Goal: Task Accomplishment & Management: Complete application form

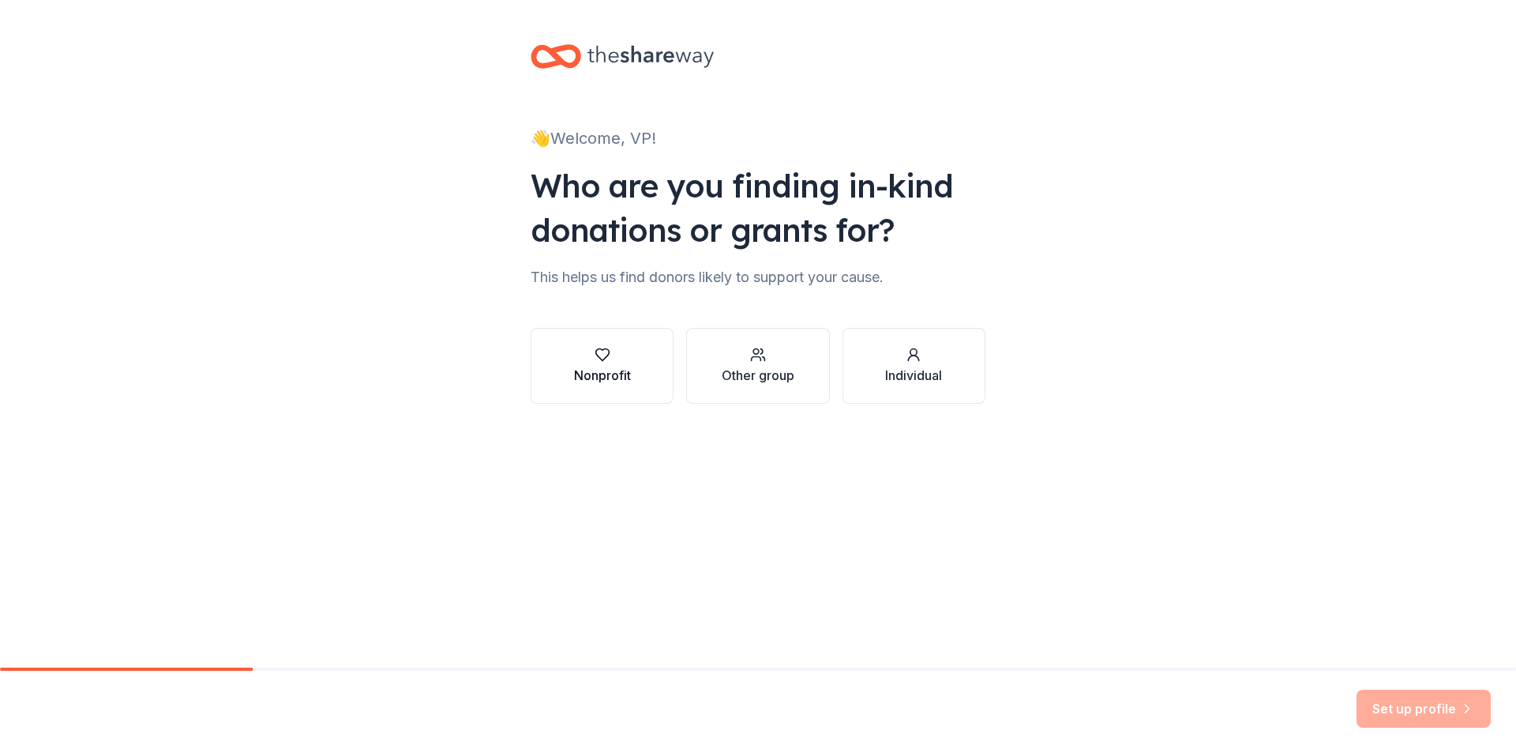
click at [615, 375] on div "Nonprofit" at bounding box center [602, 375] width 57 height 19
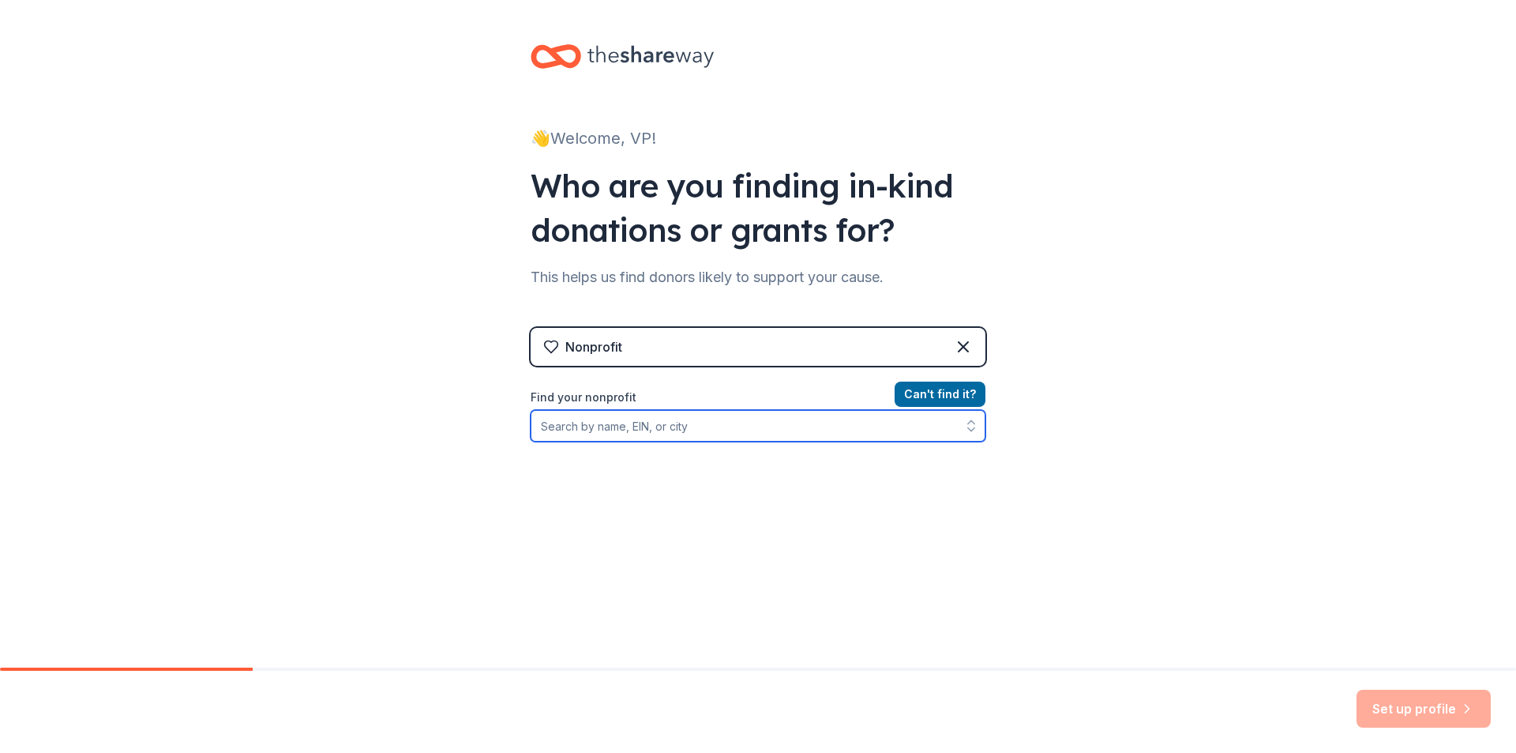
click at [740, 423] on input "Find your nonprofit" at bounding box center [758, 426] width 455 height 32
type input "VP Cares International Foundation"
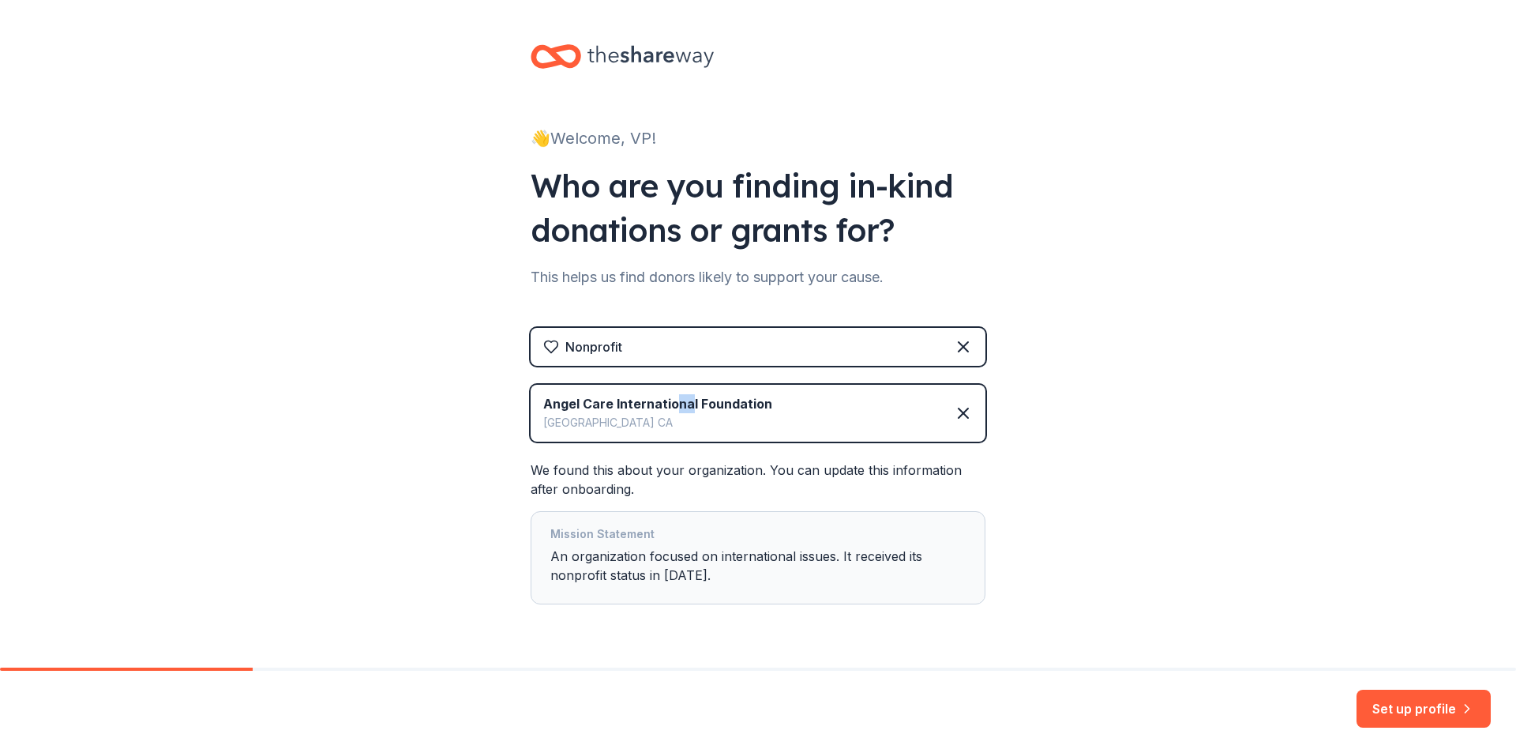
drag, startPoint x: 667, startPoint y: 405, endPoint x: 682, endPoint y: 411, distance: 16.0
click at [682, 411] on div "Angel Care International Foundation" at bounding box center [657, 403] width 229 height 19
click at [461, 414] on div "👋 Welcome, VP! Who are you finding in-kind donations or grants for? This helps …" at bounding box center [758, 356] width 1516 height 712
drag, startPoint x: 541, startPoint y: 404, endPoint x: 637, endPoint y: 431, distance: 99.3
click at [637, 431] on div "Angel Care International Foundation Newport Beach CA" at bounding box center [657, 413] width 229 height 38
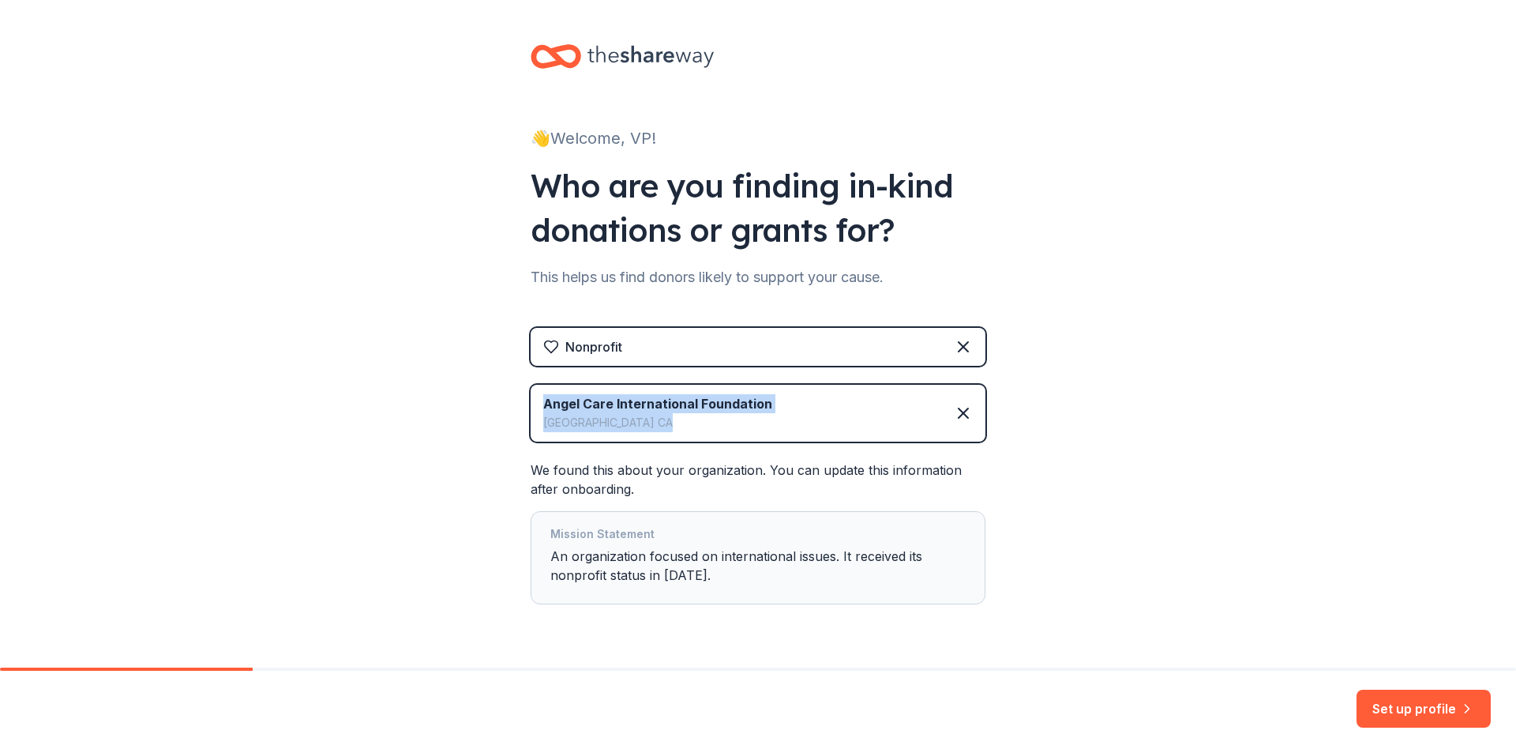
click at [659, 438] on div "Angel Care International Foundation Newport Beach CA" at bounding box center [758, 413] width 455 height 57
click at [960, 411] on icon at bounding box center [963, 412] width 9 height 9
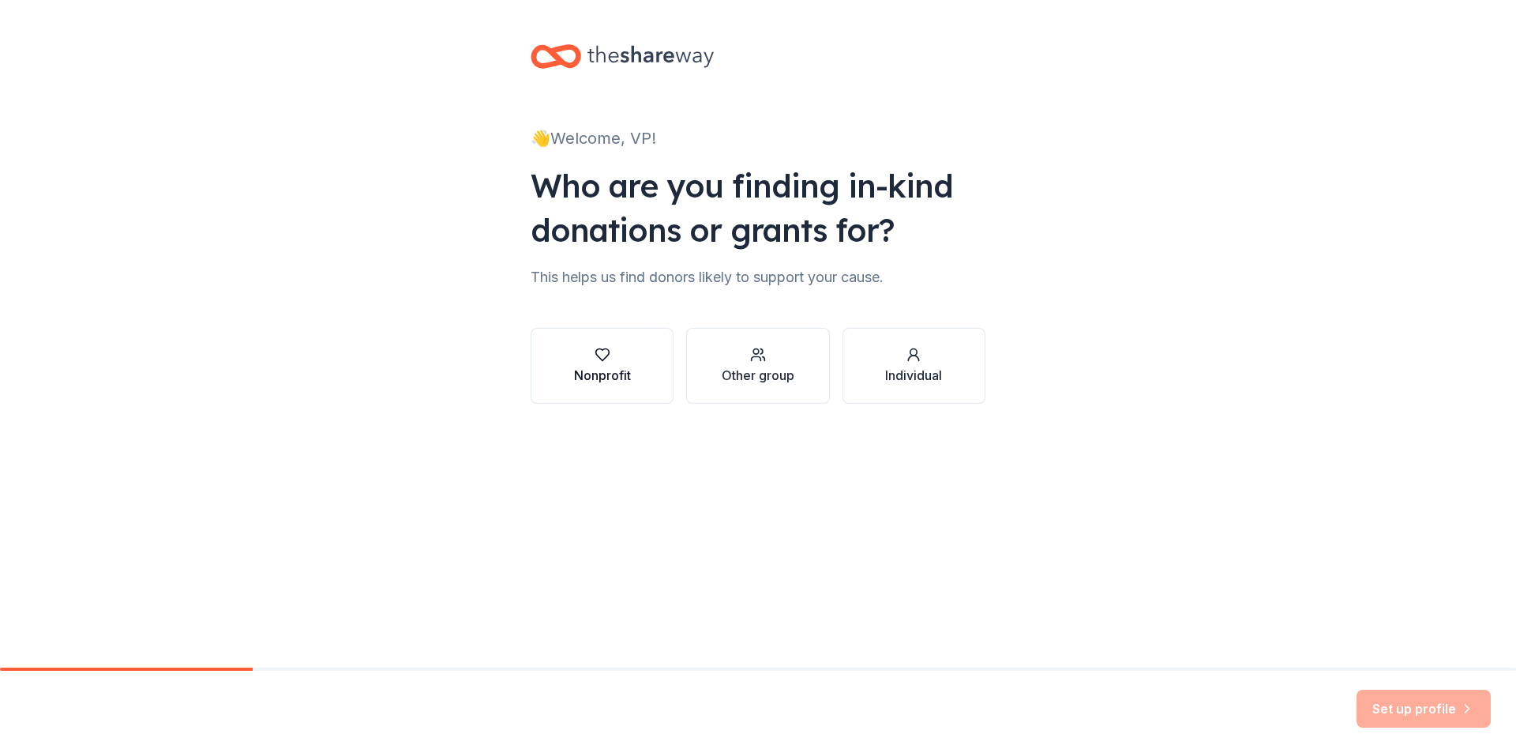
click at [598, 380] on div "Nonprofit" at bounding box center [602, 375] width 57 height 19
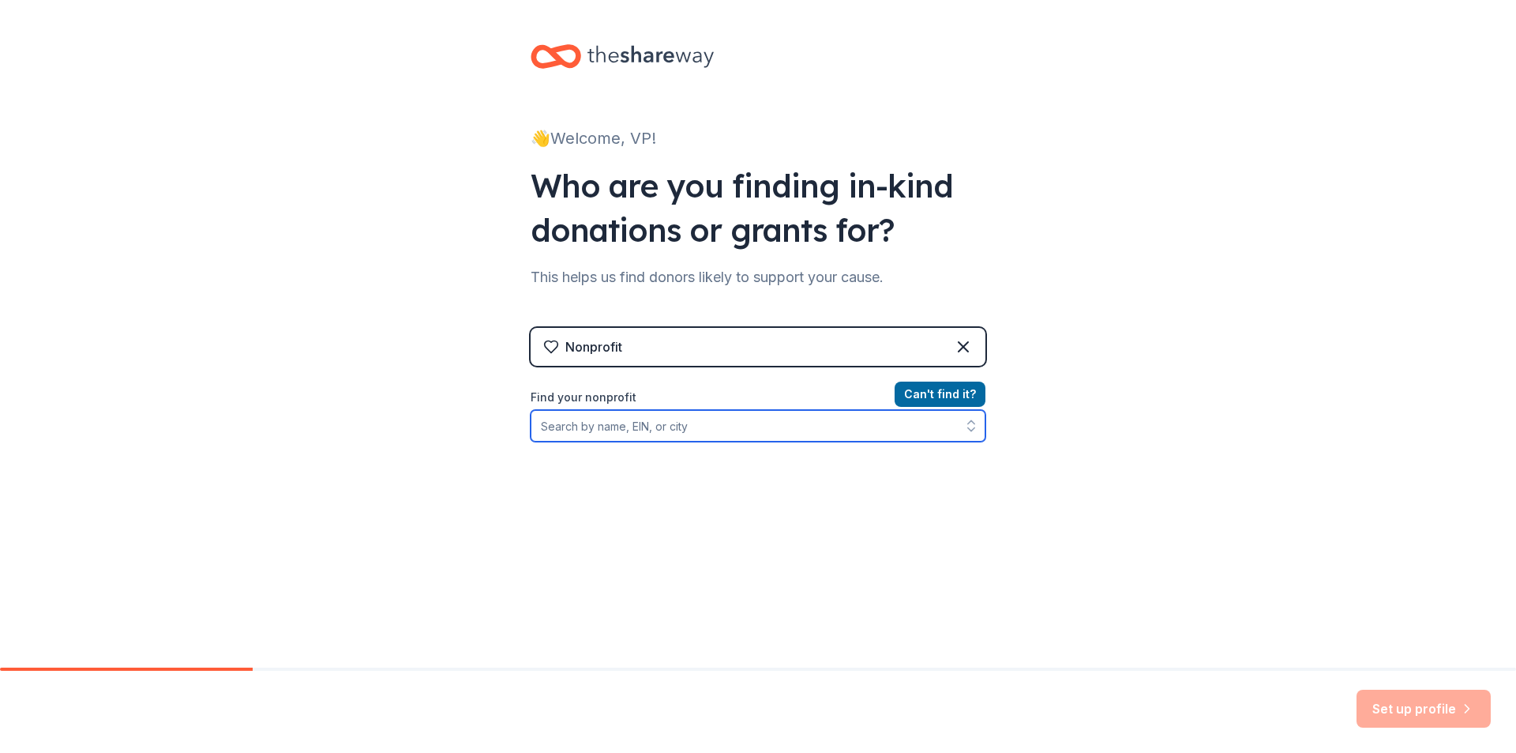
click at [704, 435] on input "Find your nonprofit" at bounding box center [758, 426] width 455 height 32
paste input "84-3175151)"
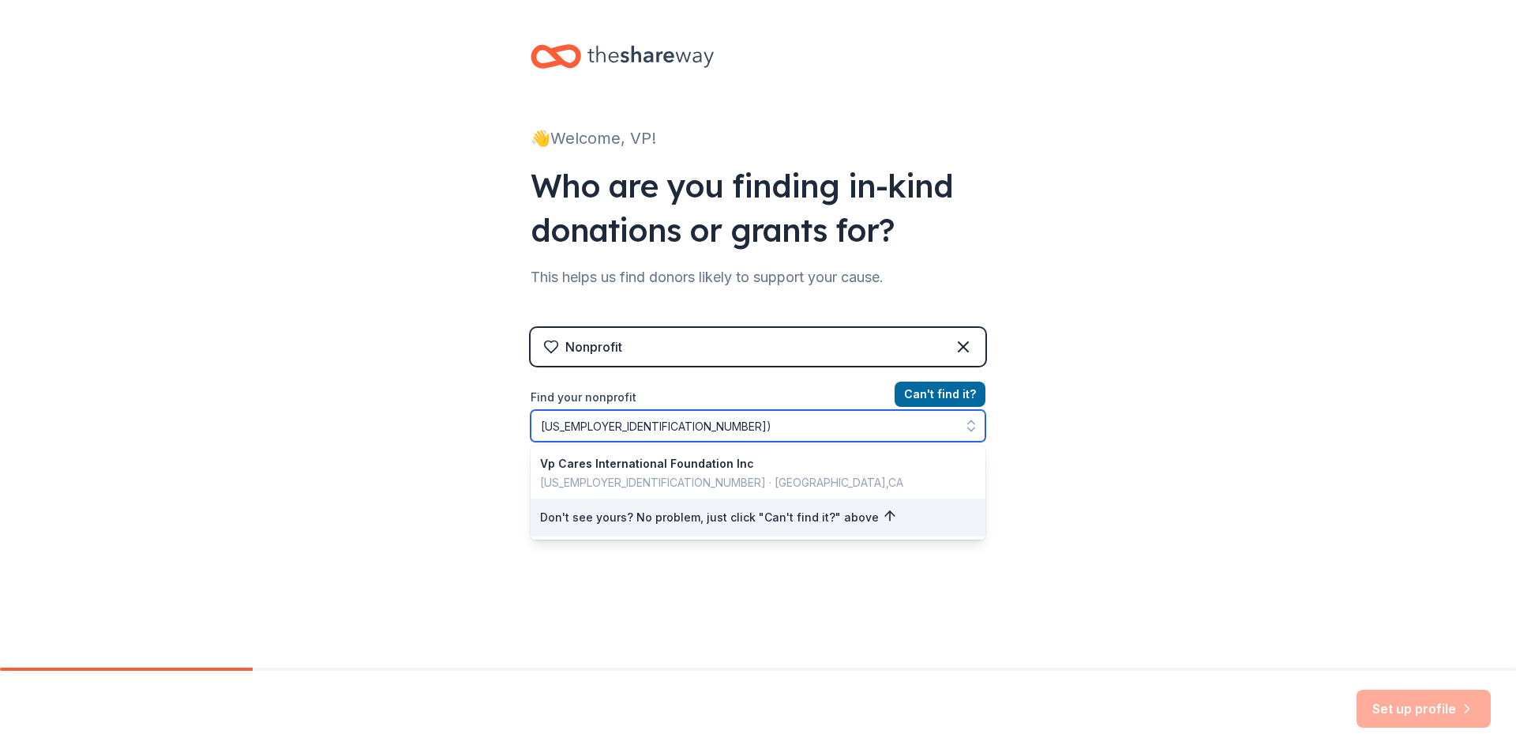
type input "84-3175151"
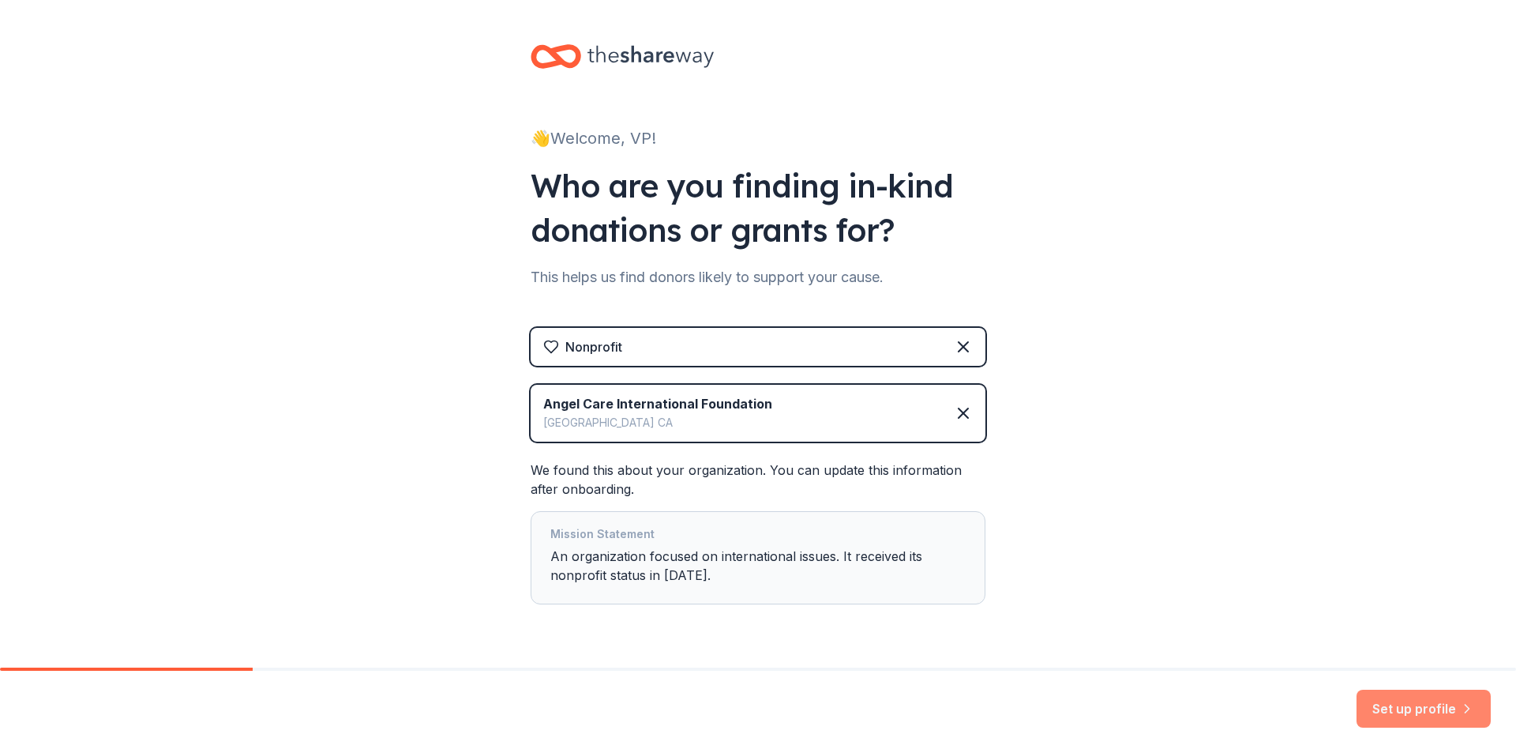
click at [1418, 704] on button "Set up profile" at bounding box center [1424, 708] width 134 height 38
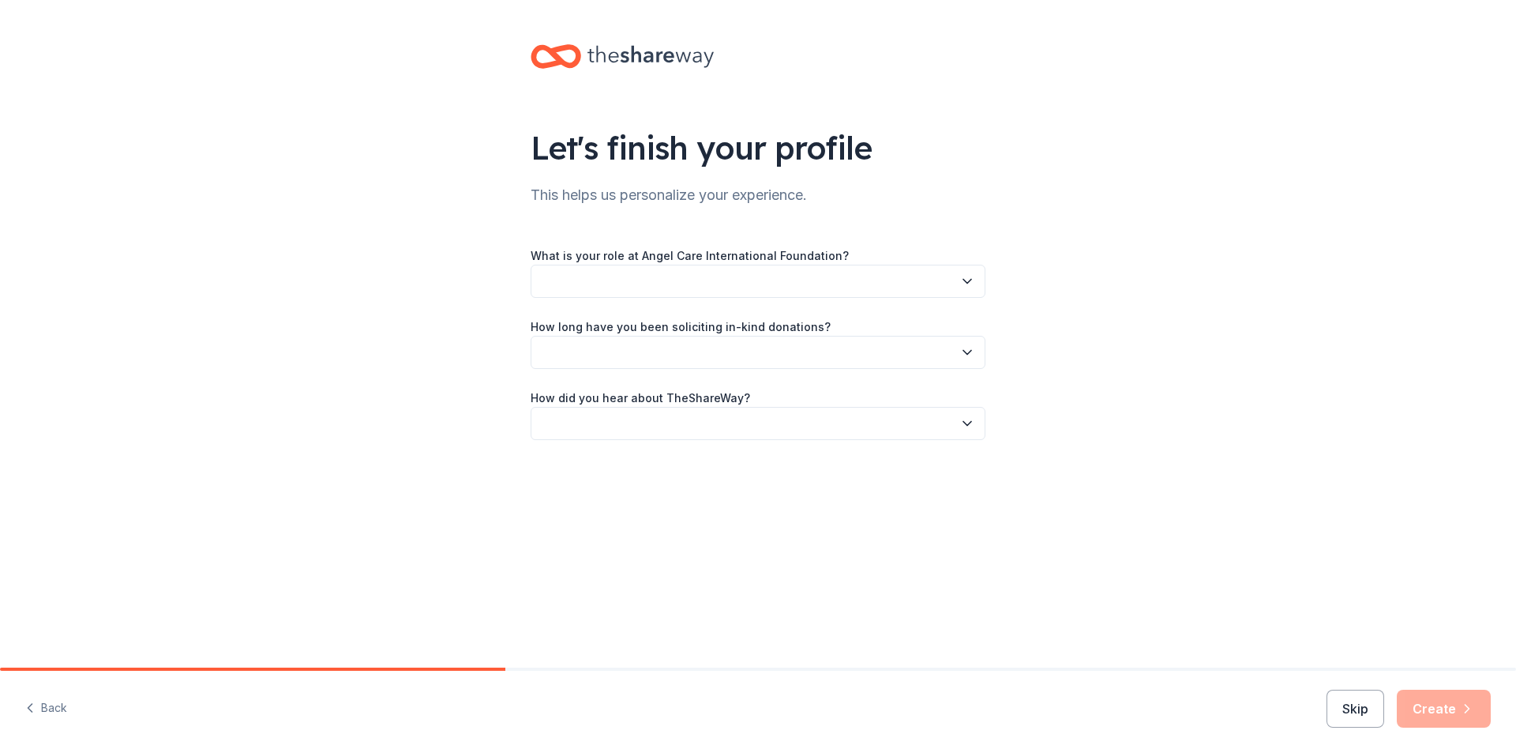
click at [663, 276] on button "button" at bounding box center [758, 281] width 455 height 33
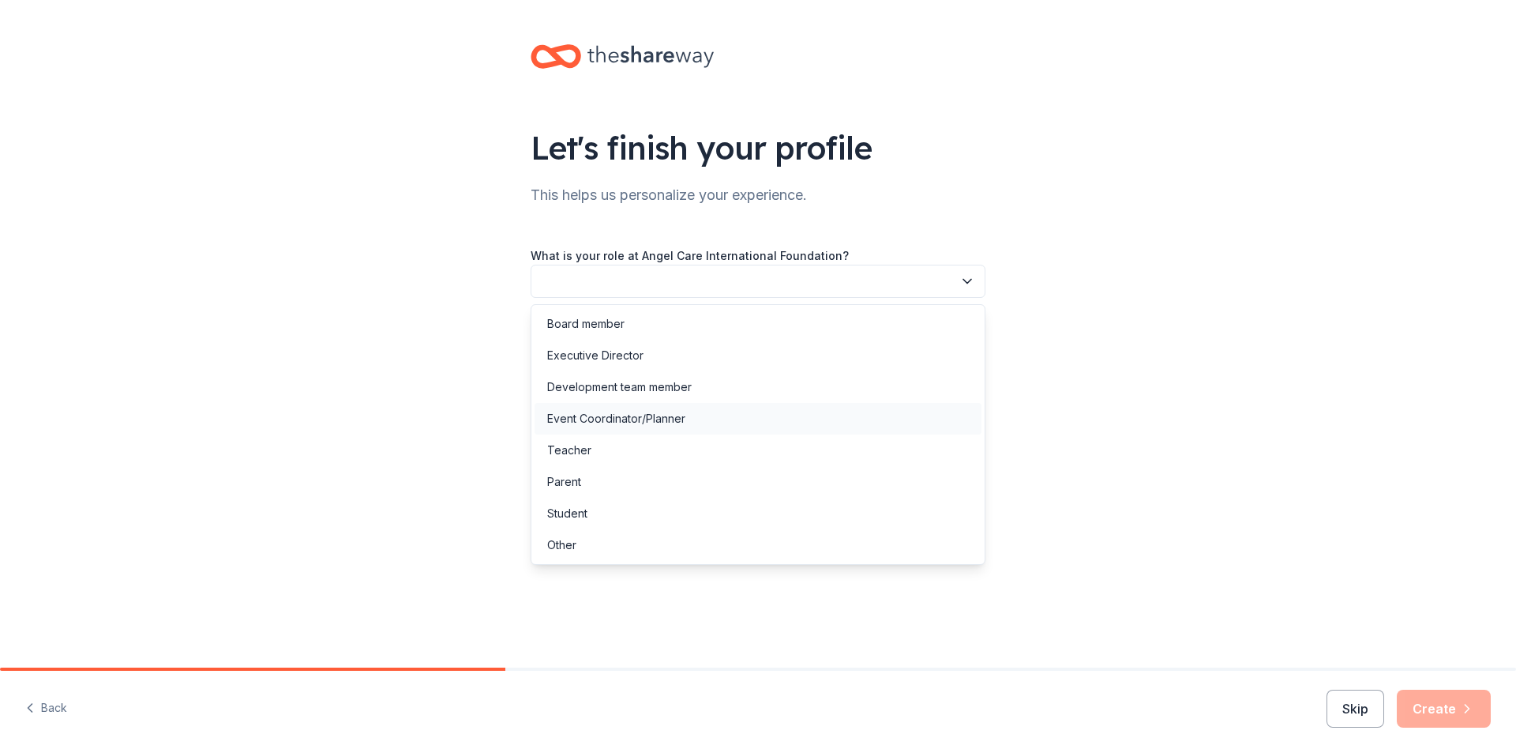
click at [645, 422] on div "Event Coordinator/Planner" at bounding box center [616, 418] width 138 height 19
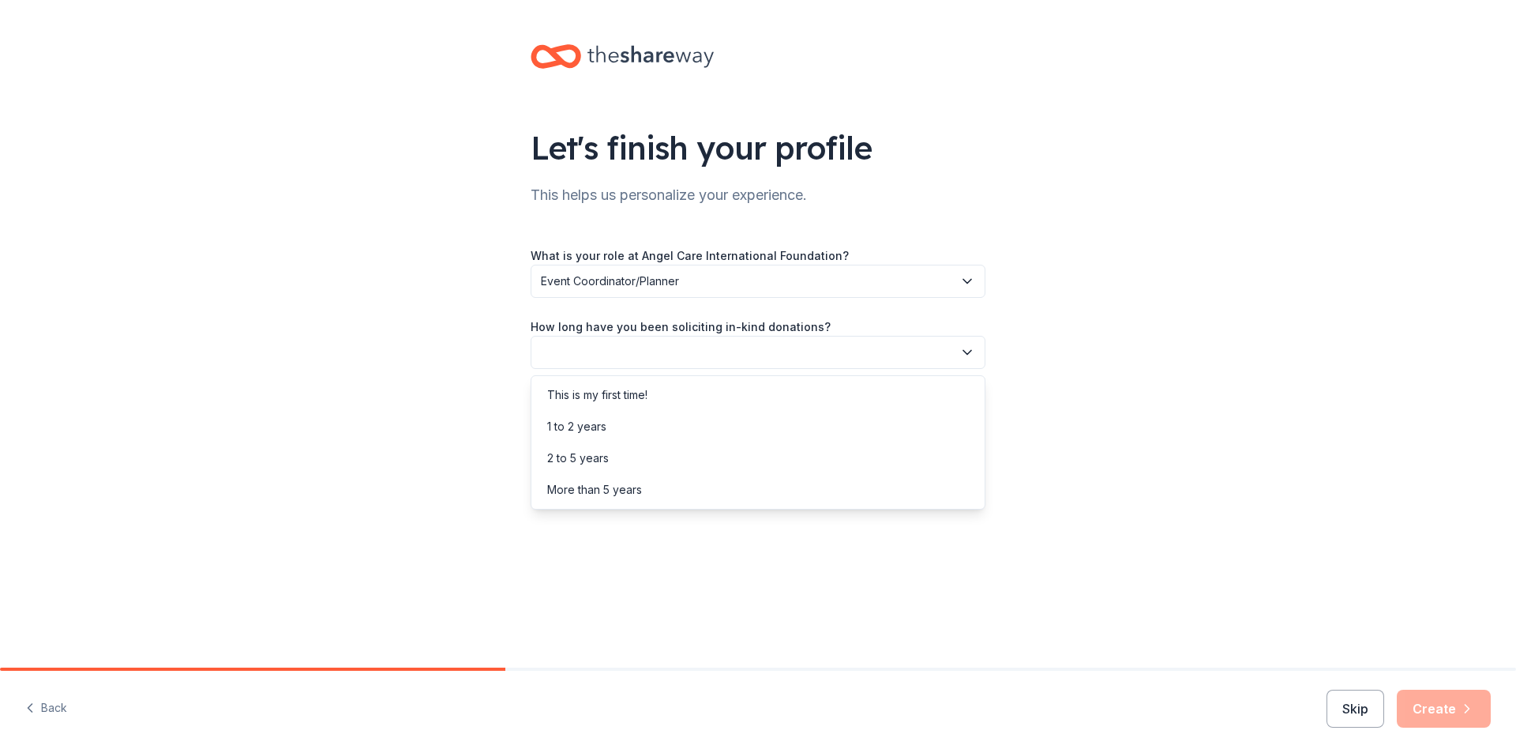
click at [670, 357] on button "button" at bounding box center [758, 352] width 455 height 33
click at [646, 423] on div "1 to 2 years" at bounding box center [758, 427] width 447 height 32
click at [672, 419] on button "button" at bounding box center [758, 423] width 455 height 33
click at [651, 494] on div "Online search" at bounding box center [758, 498] width 447 height 32
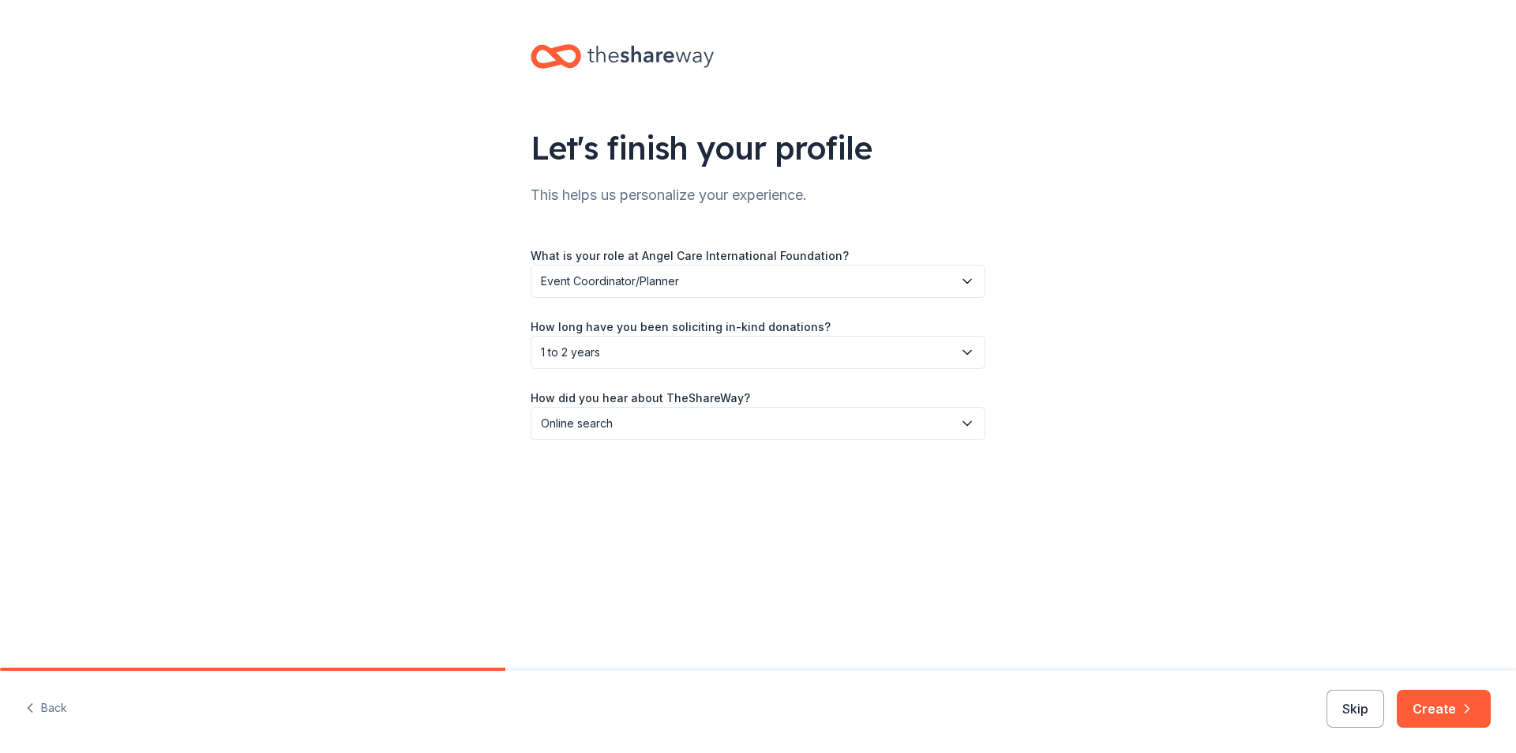
click at [799, 524] on div "Let's finish your profile This helps us personalize your experience. What is yo…" at bounding box center [758, 333] width 1516 height 667
click at [1442, 704] on button "Create" at bounding box center [1444, 708] width 94 height 38
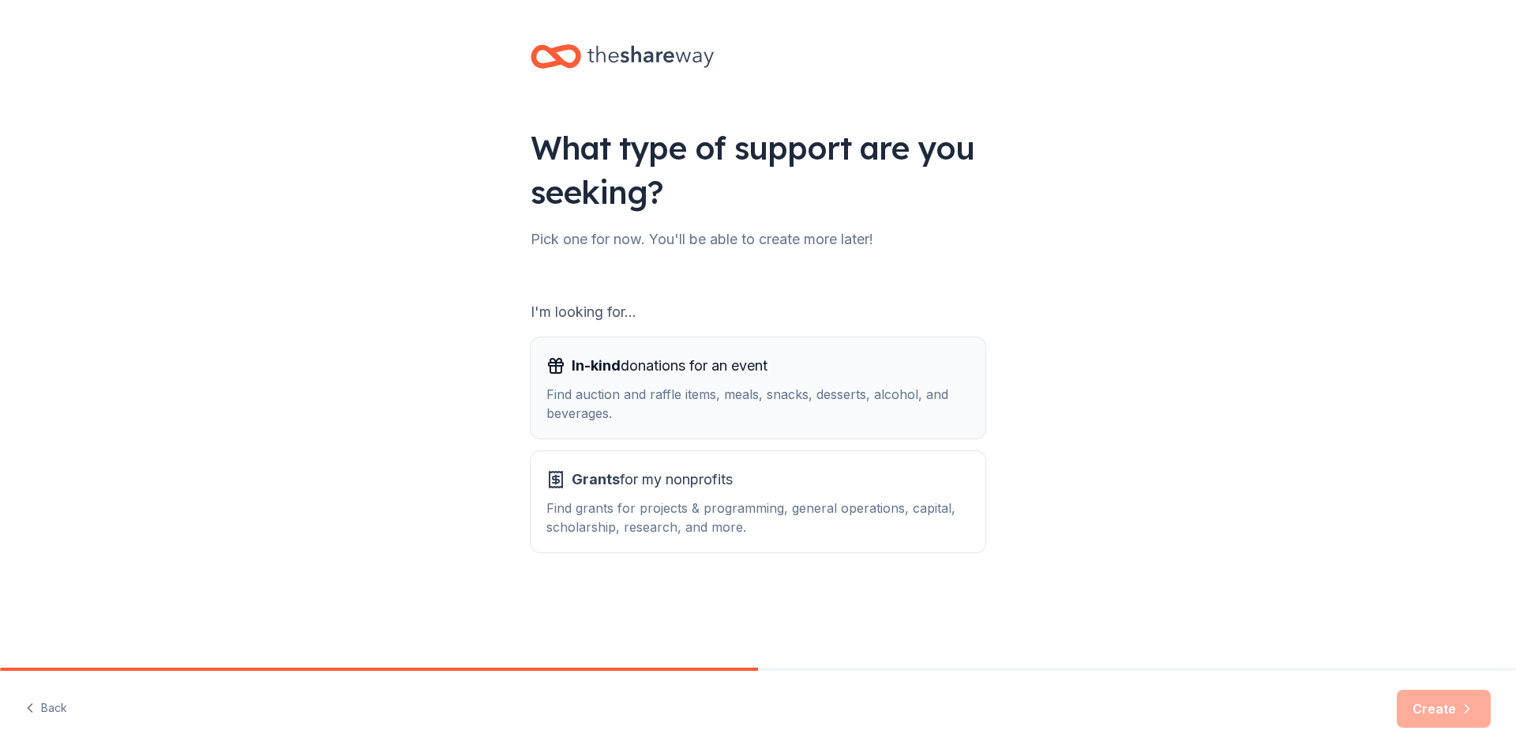
click at [819, 377] on div "In-kind donations for an event" at bounding box center [758, 365] width 423 height 25
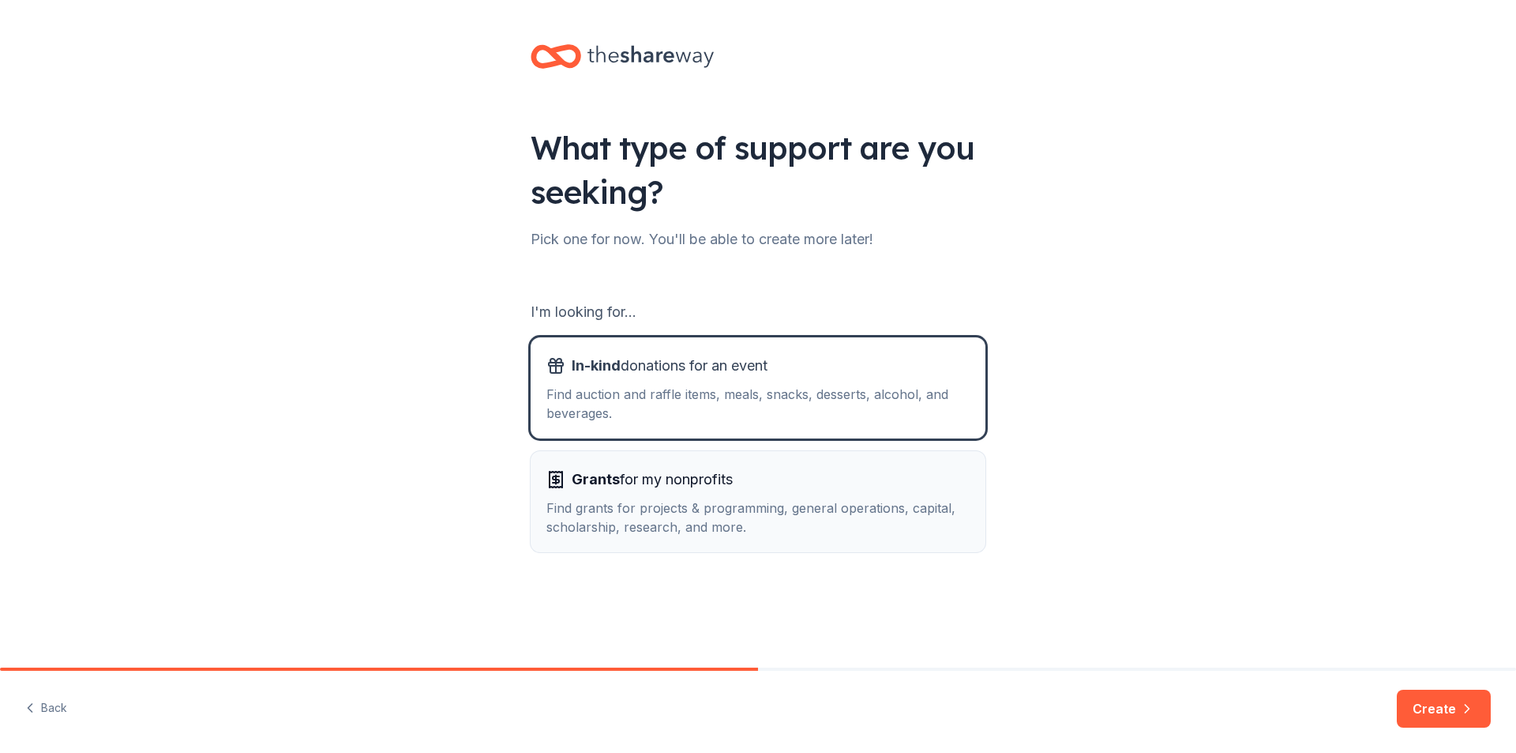
click at [817, 480] on div "Grants for my nonprofits" at bounding box center [758, 479] width 423 height 25
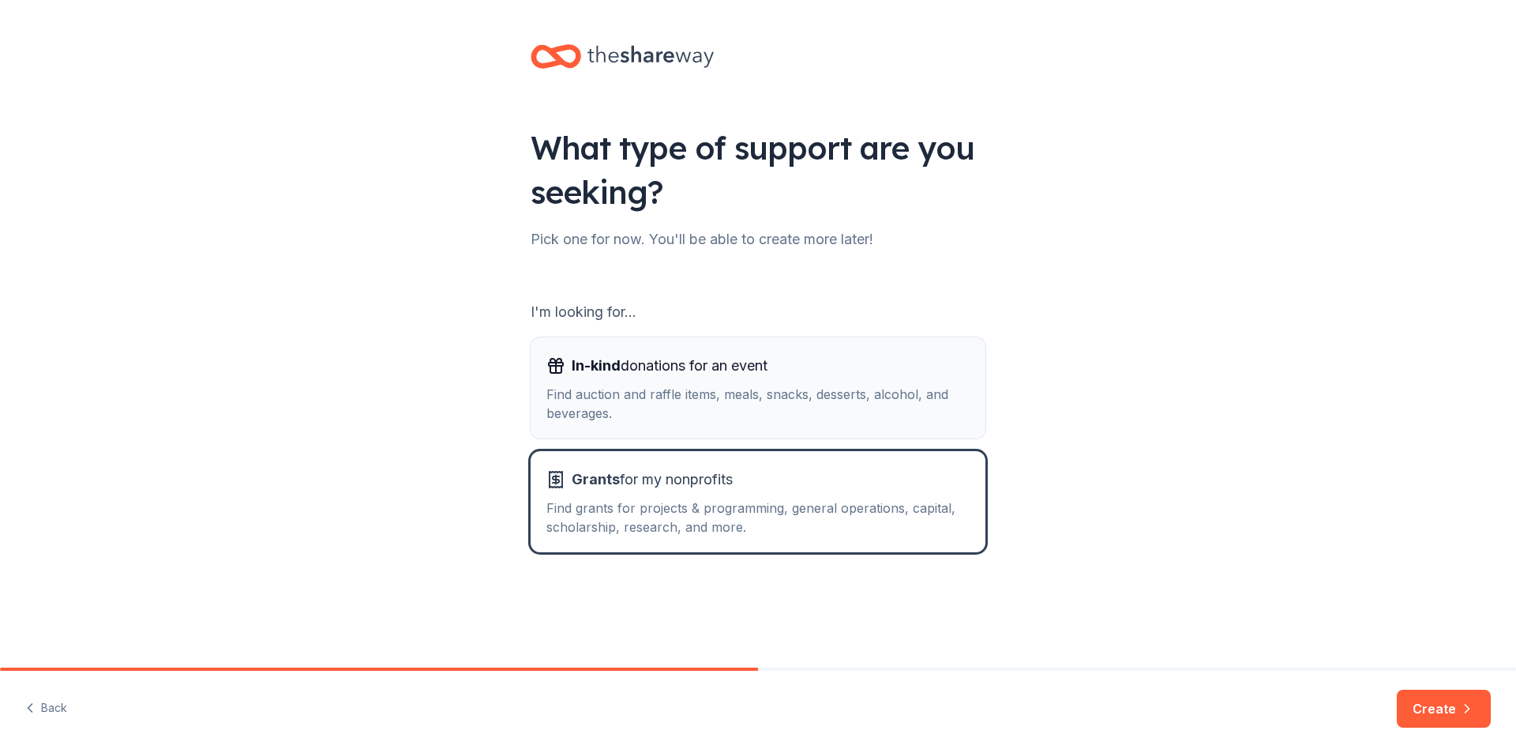
click at [846, 385] on div "Find auction and raffle items, meals, snacks, desserts, alcohol, and beverages." at bounding box center [758, 404] width 423 height 38
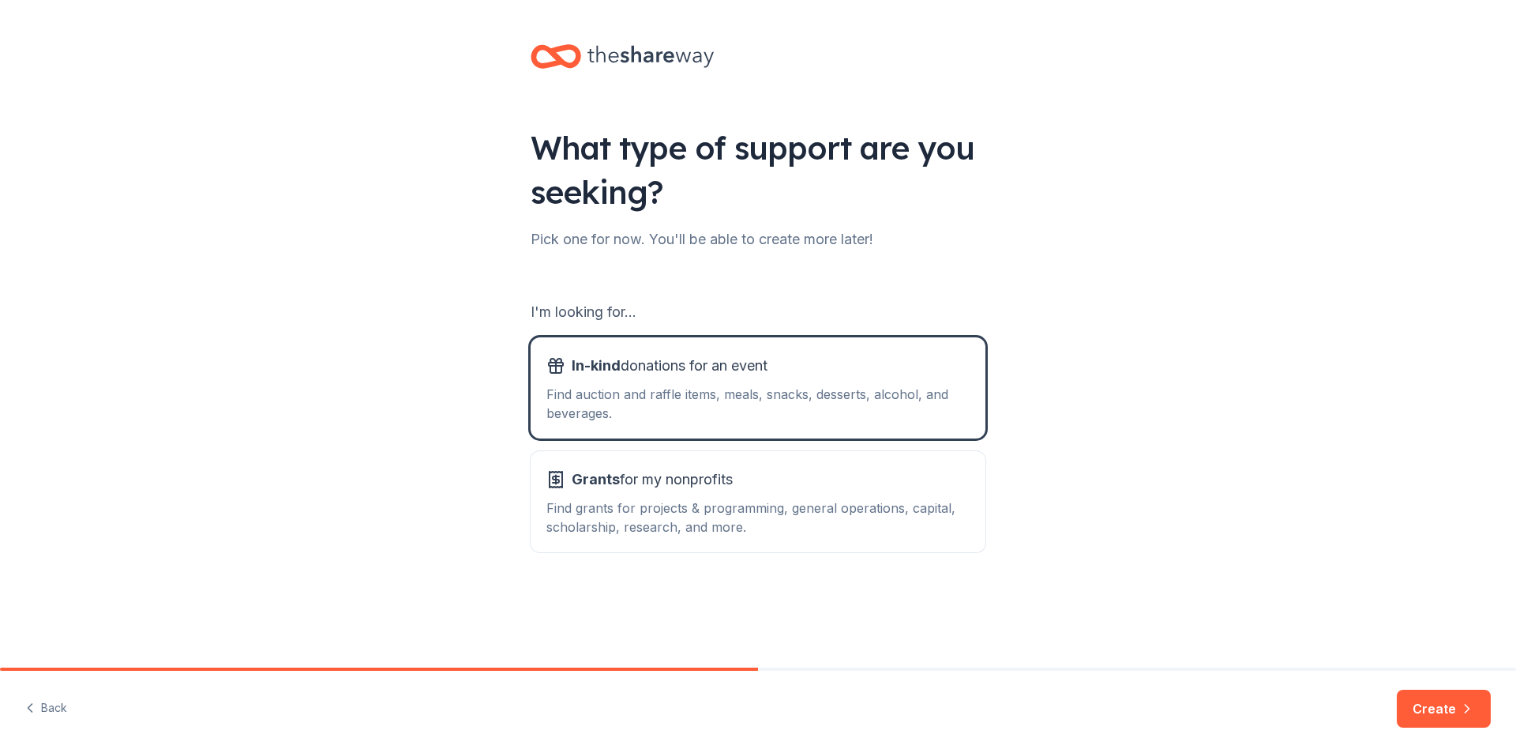
click at [1471, 709] on icon "button" at bounding box center [1467, 709] width 16 height 16
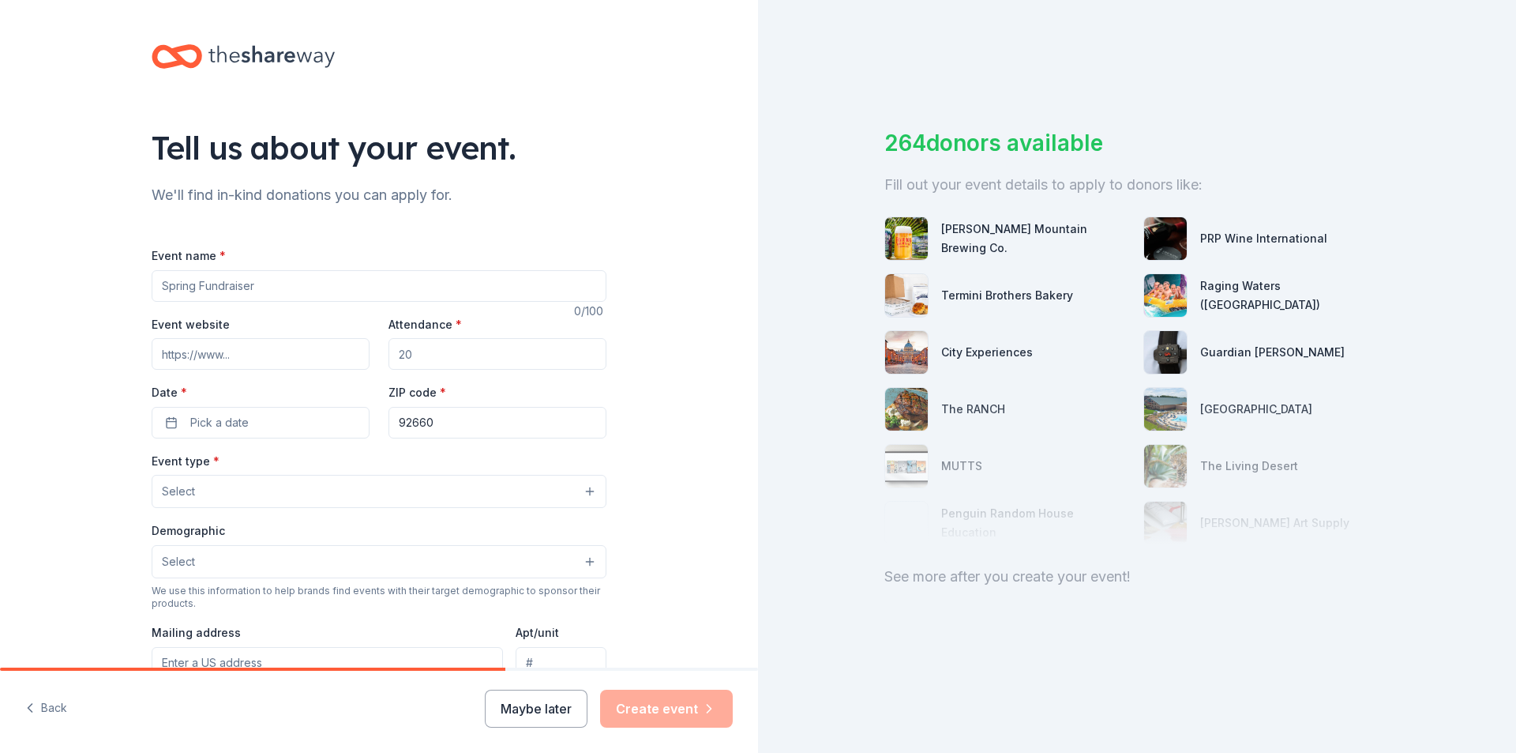
click at [351, 284] on input "Event name *" at bounding box center [379, 286] width 455 height 32
click at [439, 361] on input "Attendance *" at bounding box center [498, 354] width 218 height 32
type input "2"
type input "30"
click at [294, 358] on input "Event website" at bounding box center [261, 354] width 218 height 32
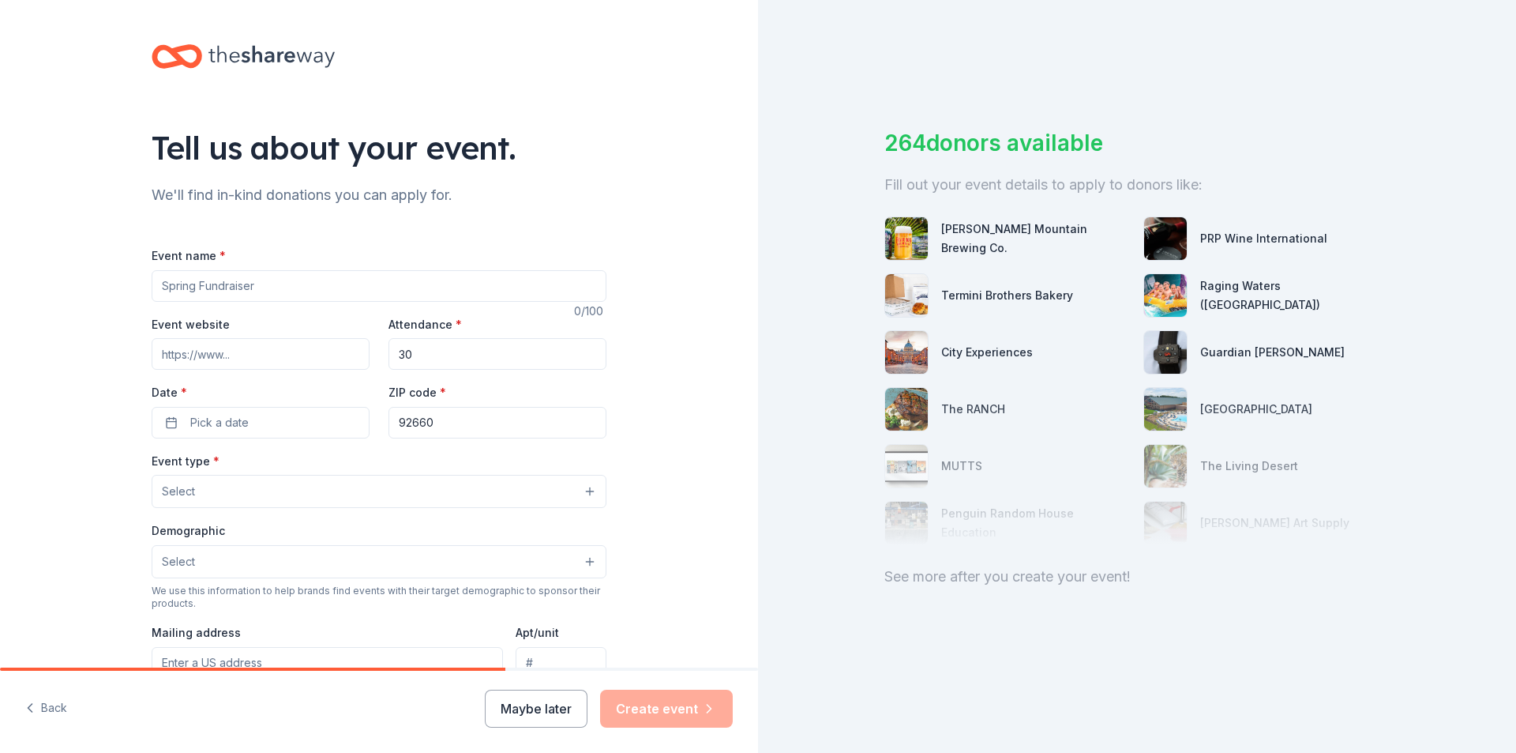
type input "vpcares.org"
click at [284, 291] on input "Event name *" at bounding box center [379, 286] width 455 height 32
click at [361, 290] on input "Event name *" at bounding box center [379, 286] width 455 height 32
paste input "https://www.vpcares.org/events"
click at [394, 286] on input "https://www.vpcares.org/events" at bounding box center [379, 286] width 455 height 32
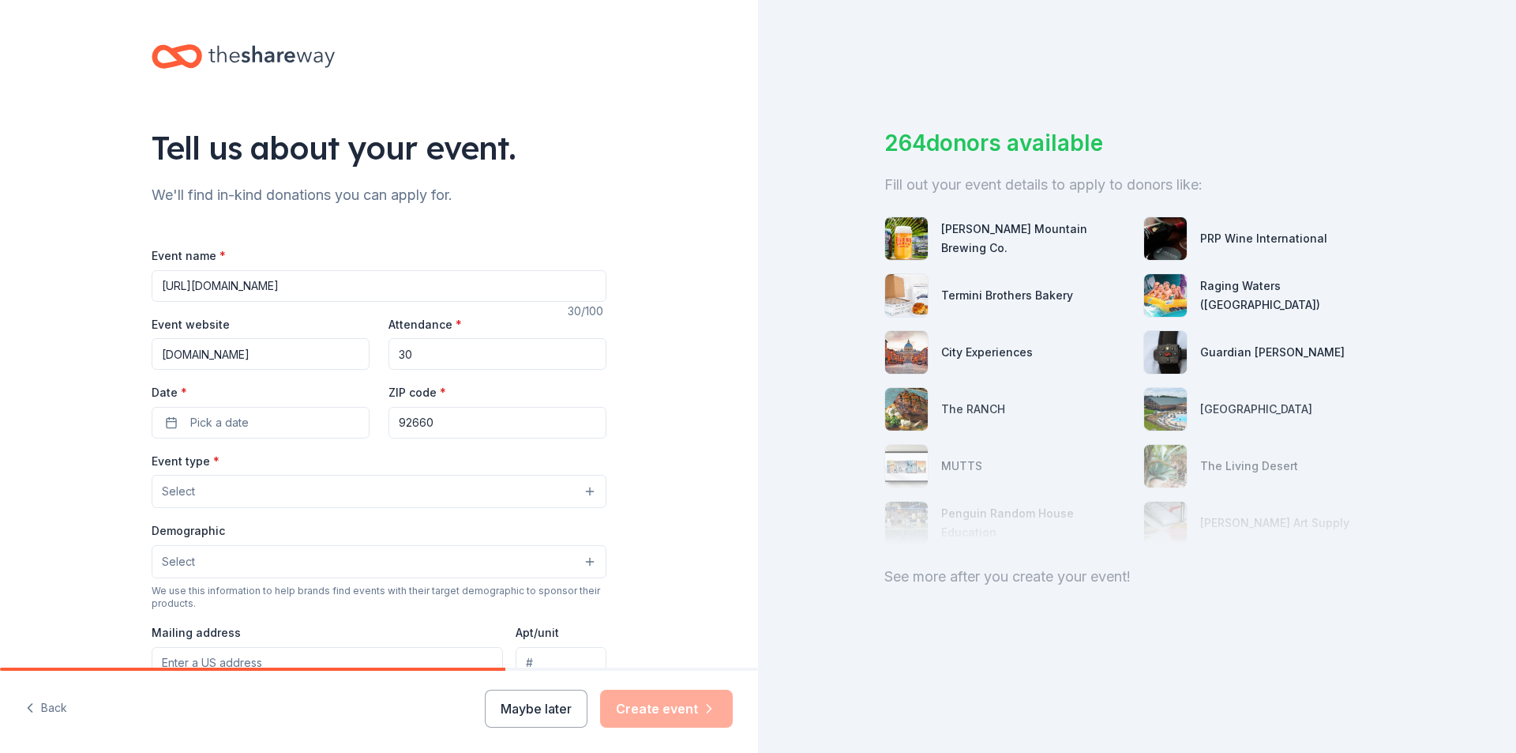
click at [394, 286] on input "https://www.vpcares.org/events" at bounding box center [379, 286] width 455 height 32
click at [394, 284] on input "https://www.vpcares.org/events" at bounding box center [379, 286] width 455 height 32
paste input "/vp-cares-3rd-annual-pickleball-tournament"
type input "[URL][DOMAIN_NAME]"
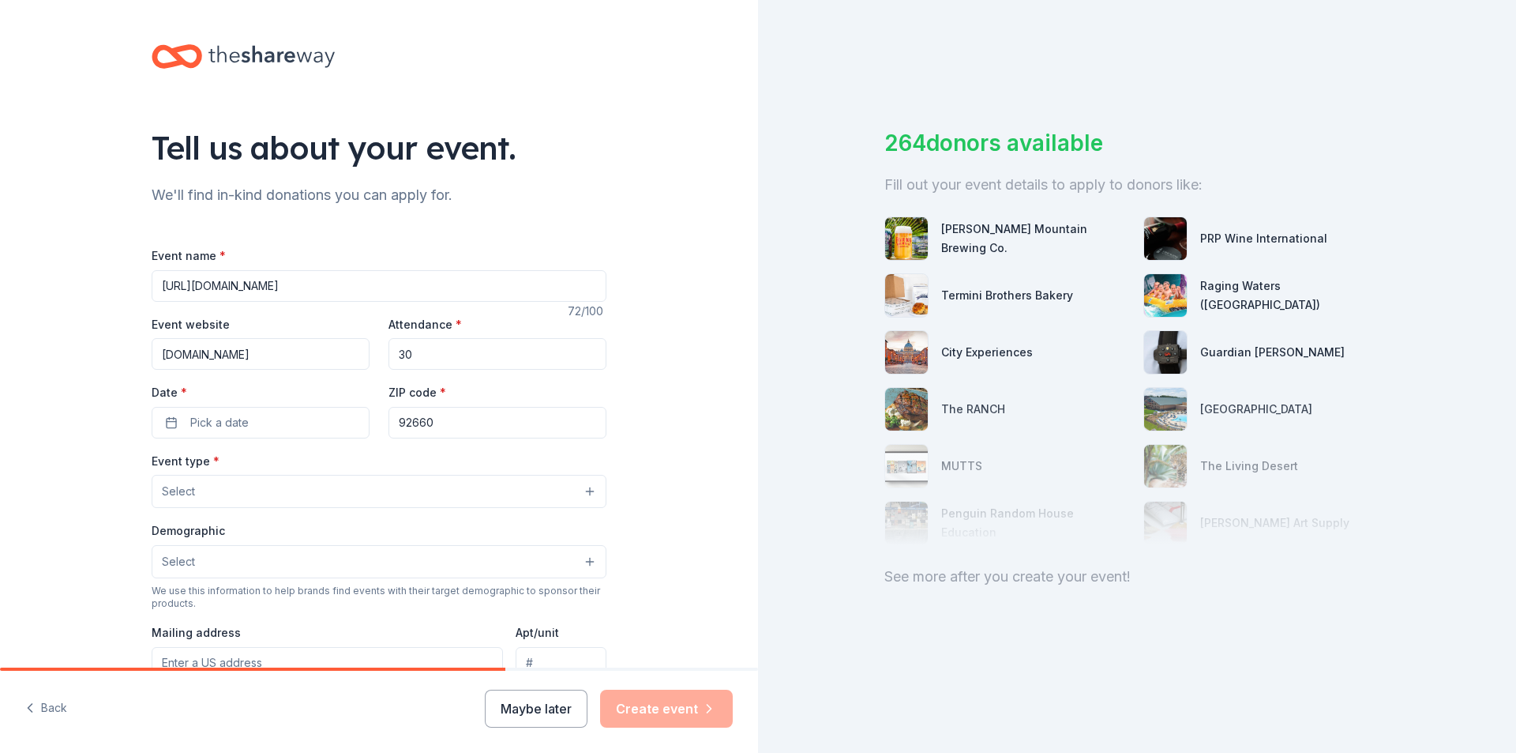
click at [681, 383] on div "Tell us about your event. We'll find in-kind donations you can apply for. Event…" at bounding box center [379, 525] width 758 height 1051
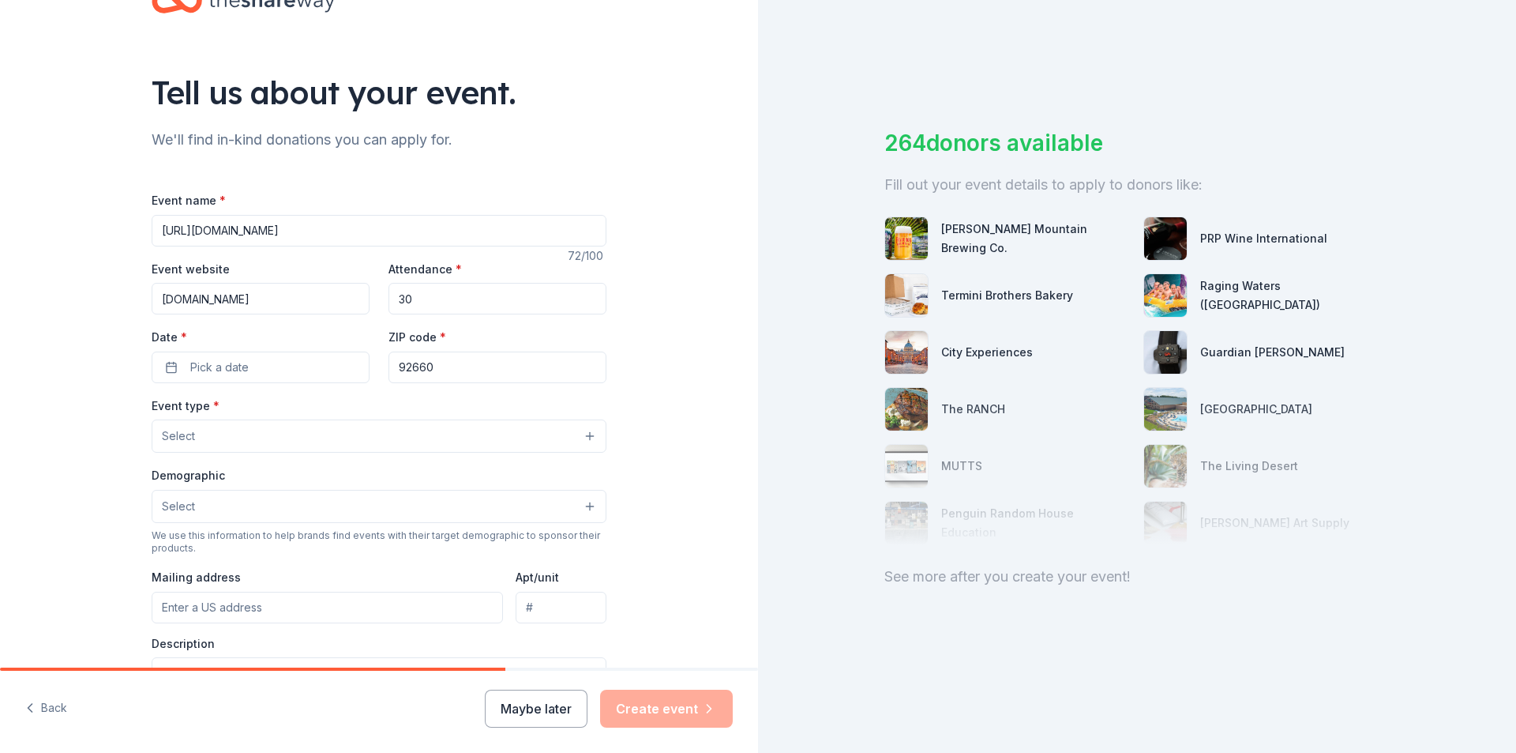
scroll to position [158, 0]
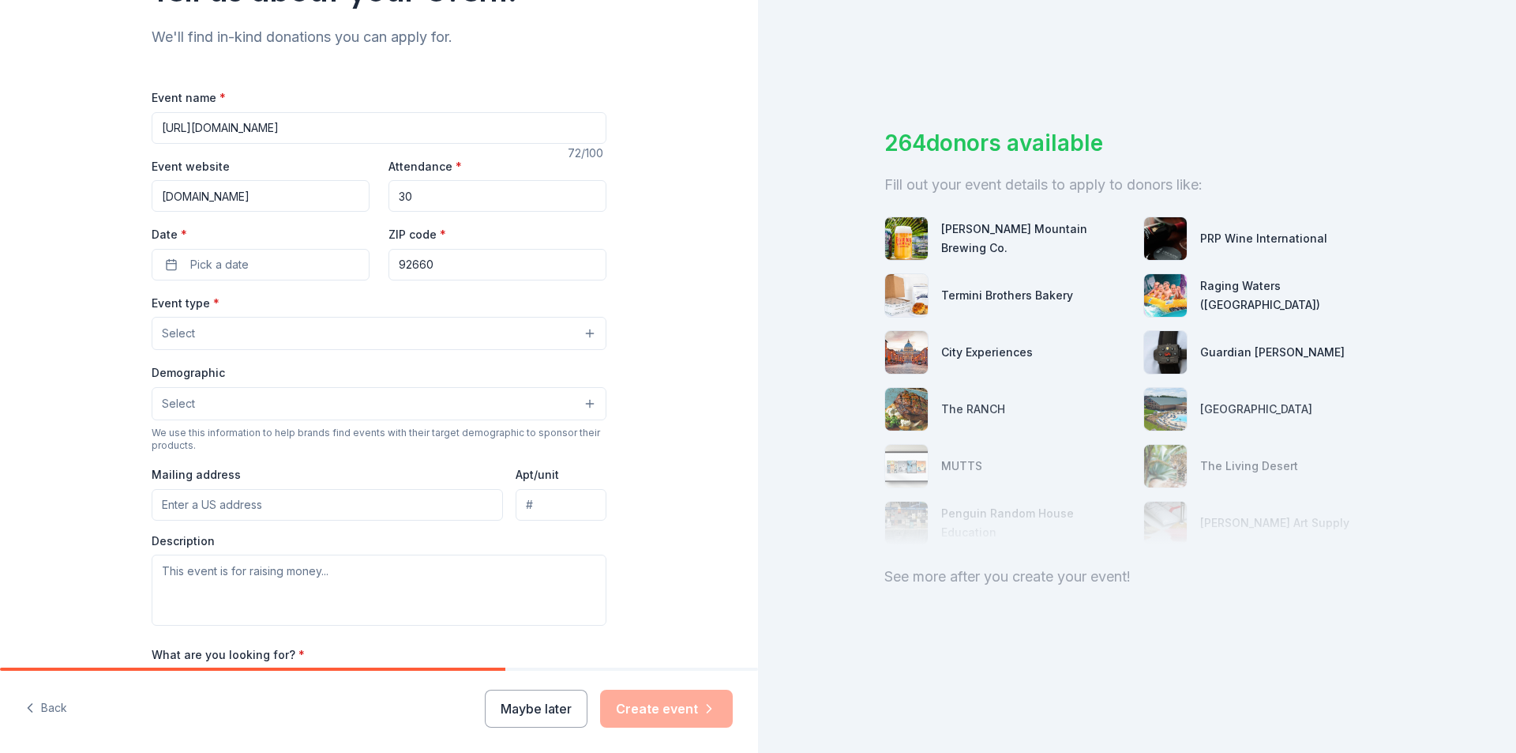
click at [350, 324] on button "Select" at bounding box center [379, 333] width 455 height 33
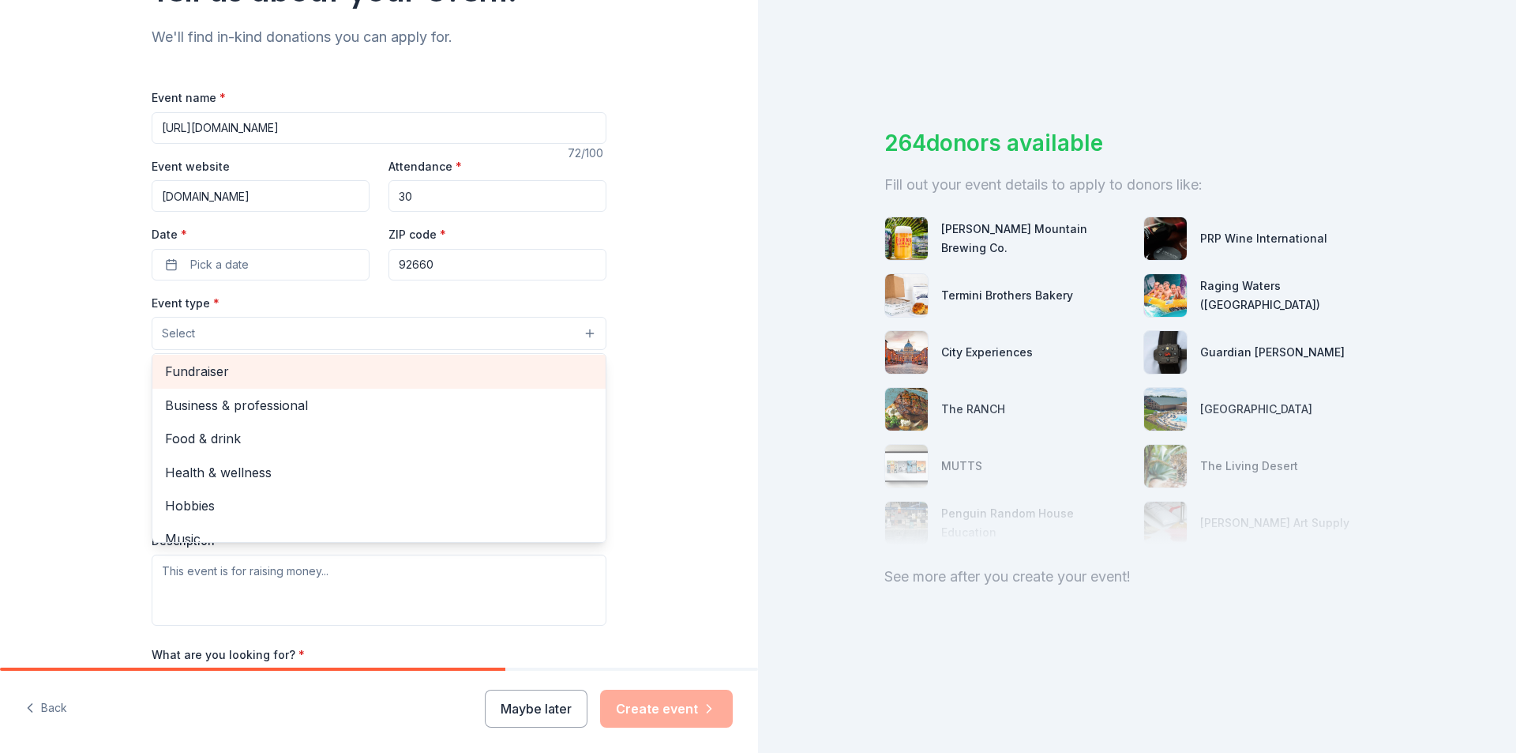
scroll to position [0, 0]
click at [362, 378] on span "Fundraiser" at bounding box center [379, 373] width 428 height 21
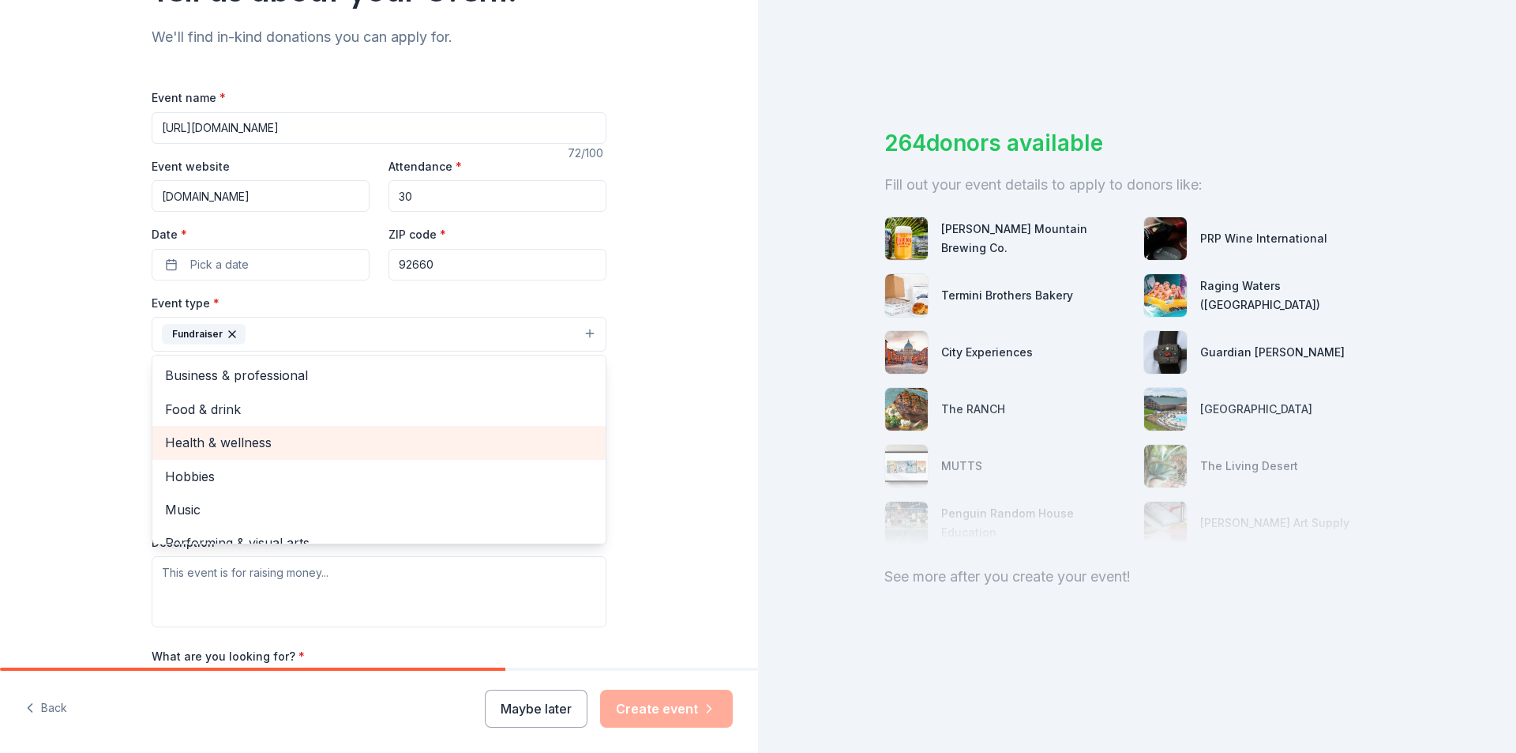
click at [223, 437] on span "Health & wellness" at bounding box center [379, 442] width 428 height 21
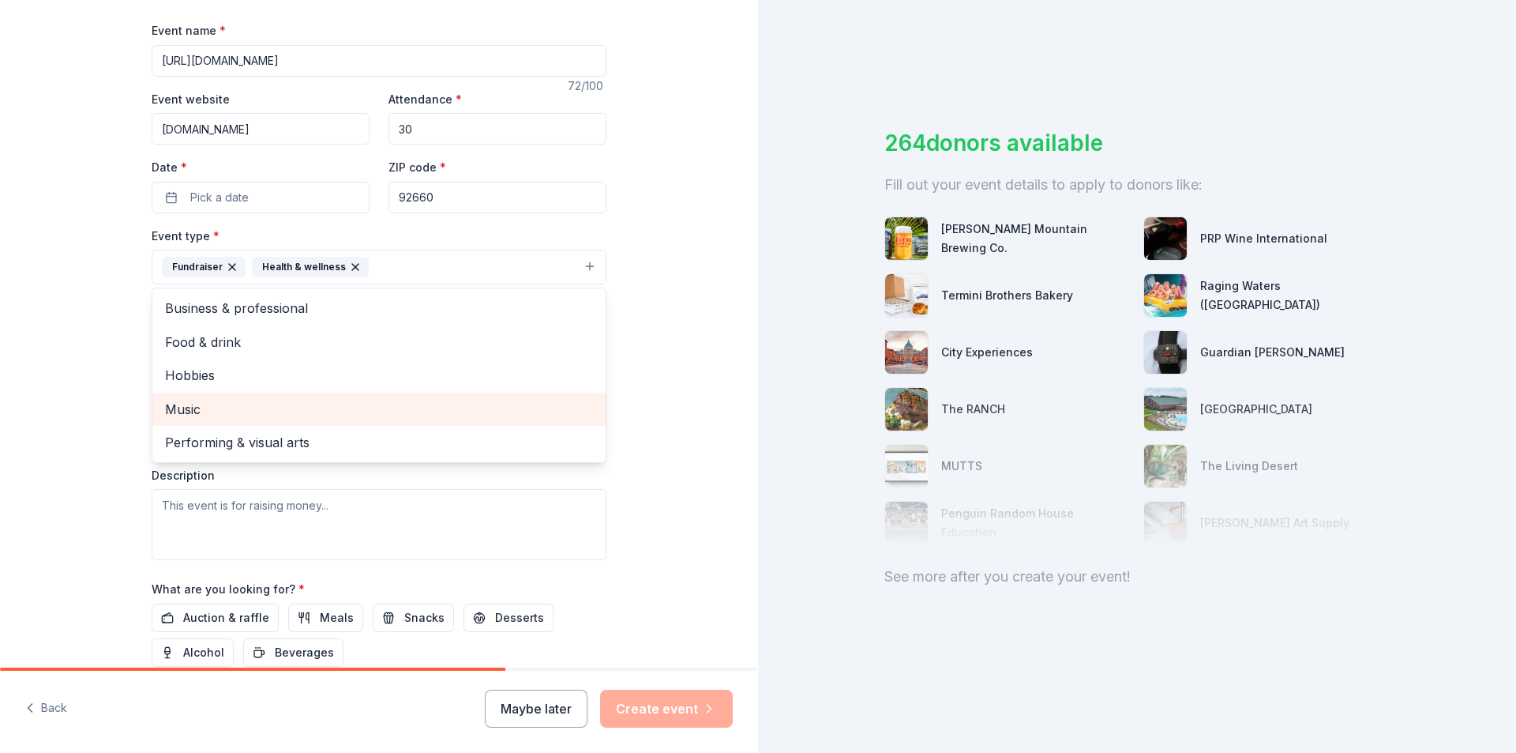
scroll to position [316, 0]
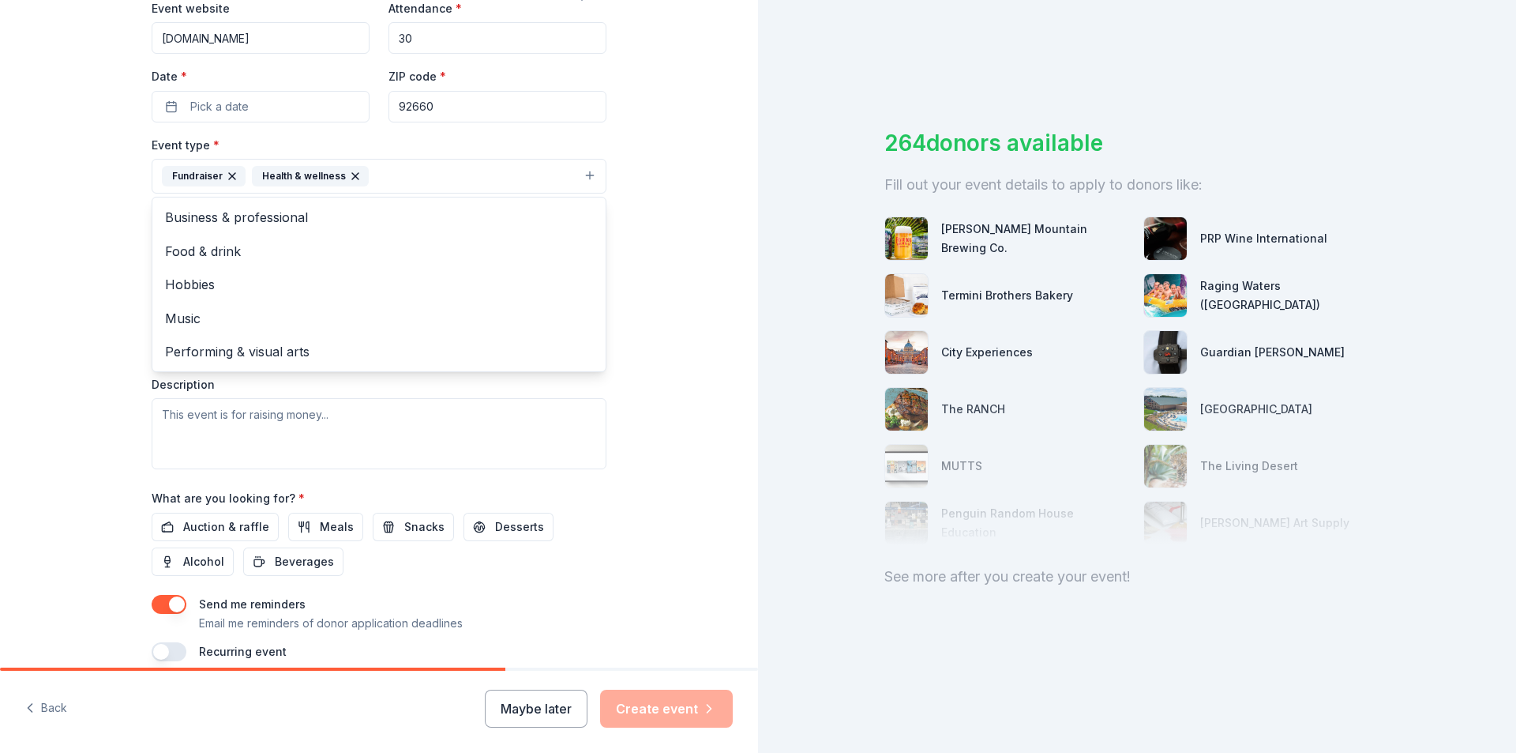
click at [62, 308] on div "Tell us about your event. We'll find in-kind donations you can apply for. Event…" at bounding box center [379, 210] width 758 height 1053
click at [187, 241] on span "Select" at bounding box center [178, 247] width 33 height 19
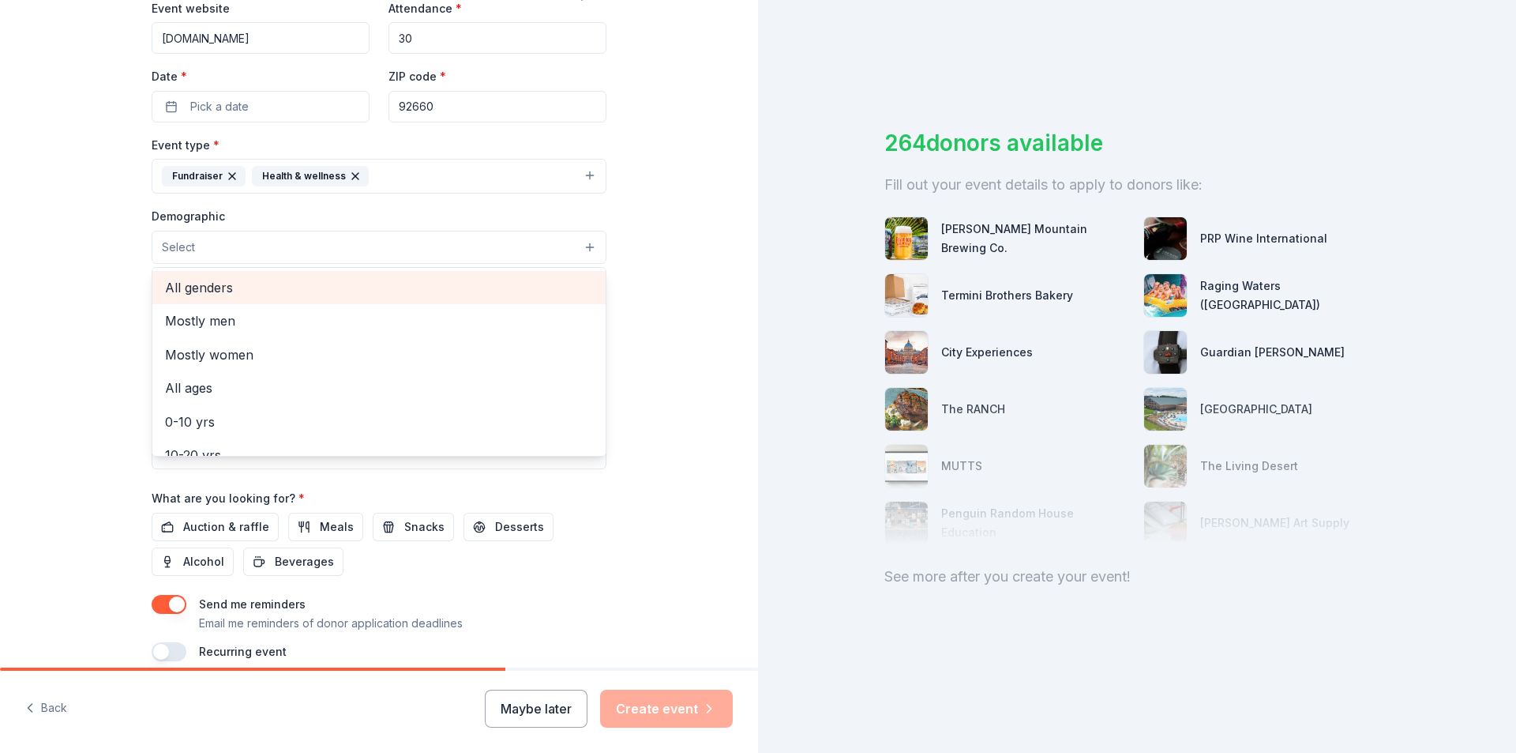
click at [177, 290] on span "All genders" at bounding box center [379, 287] width 428 height 21
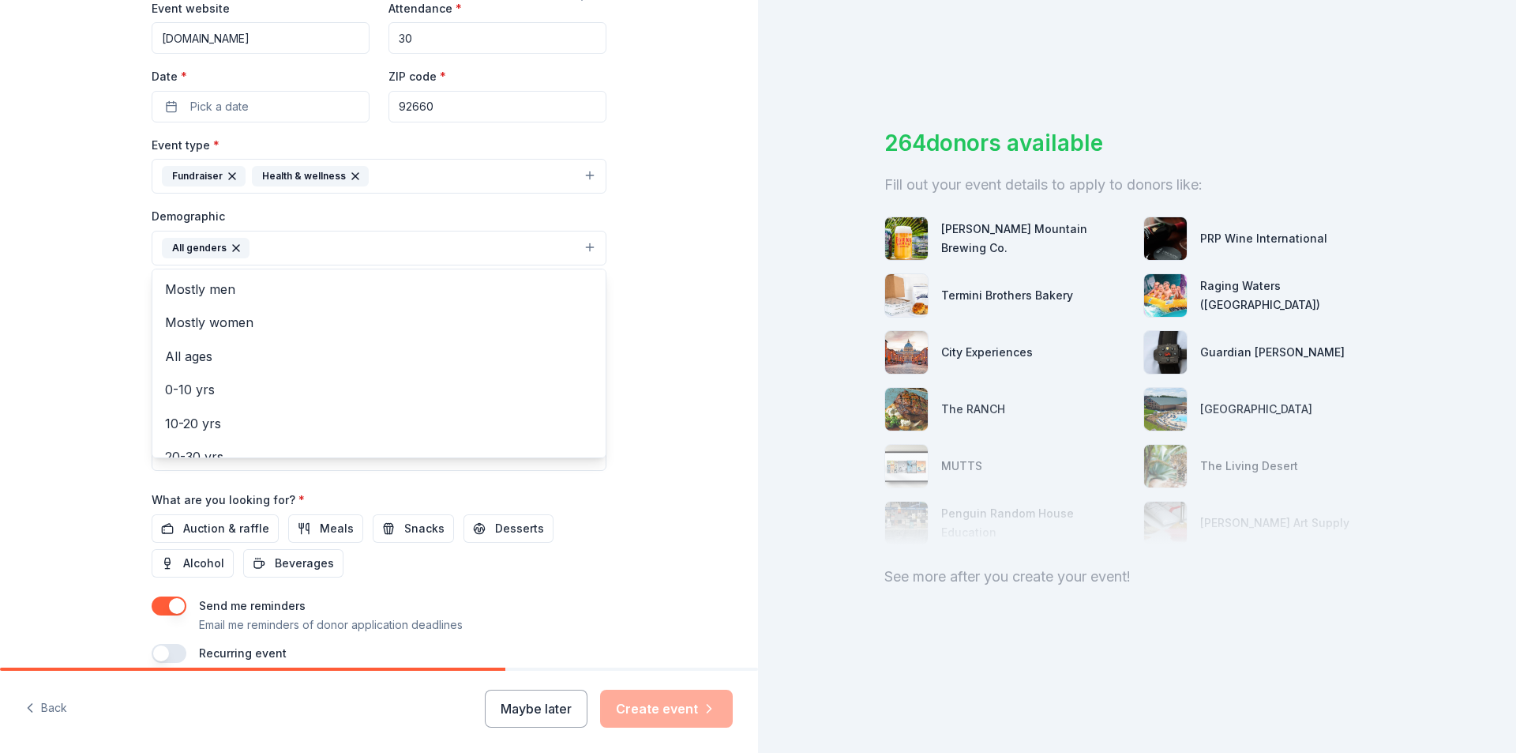
click at [105, 302] on div "Tell us about your event. We'll find in-kind donations you can apply for. Event…" at bounding box center [379, 211] width 758 height 1054
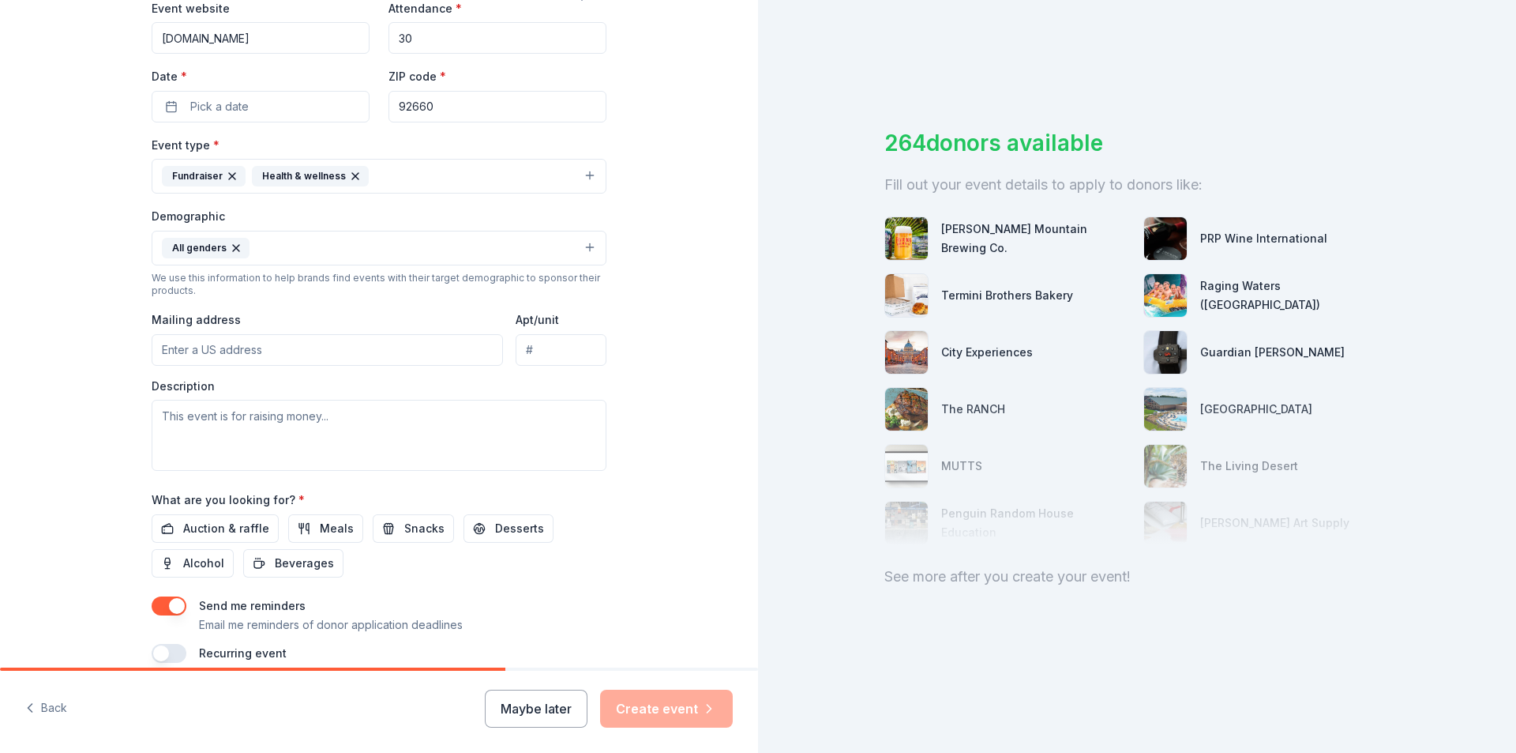
click at [200, 348] on input "Mailing address" at bounding box center [327, 350] width 351 height 32
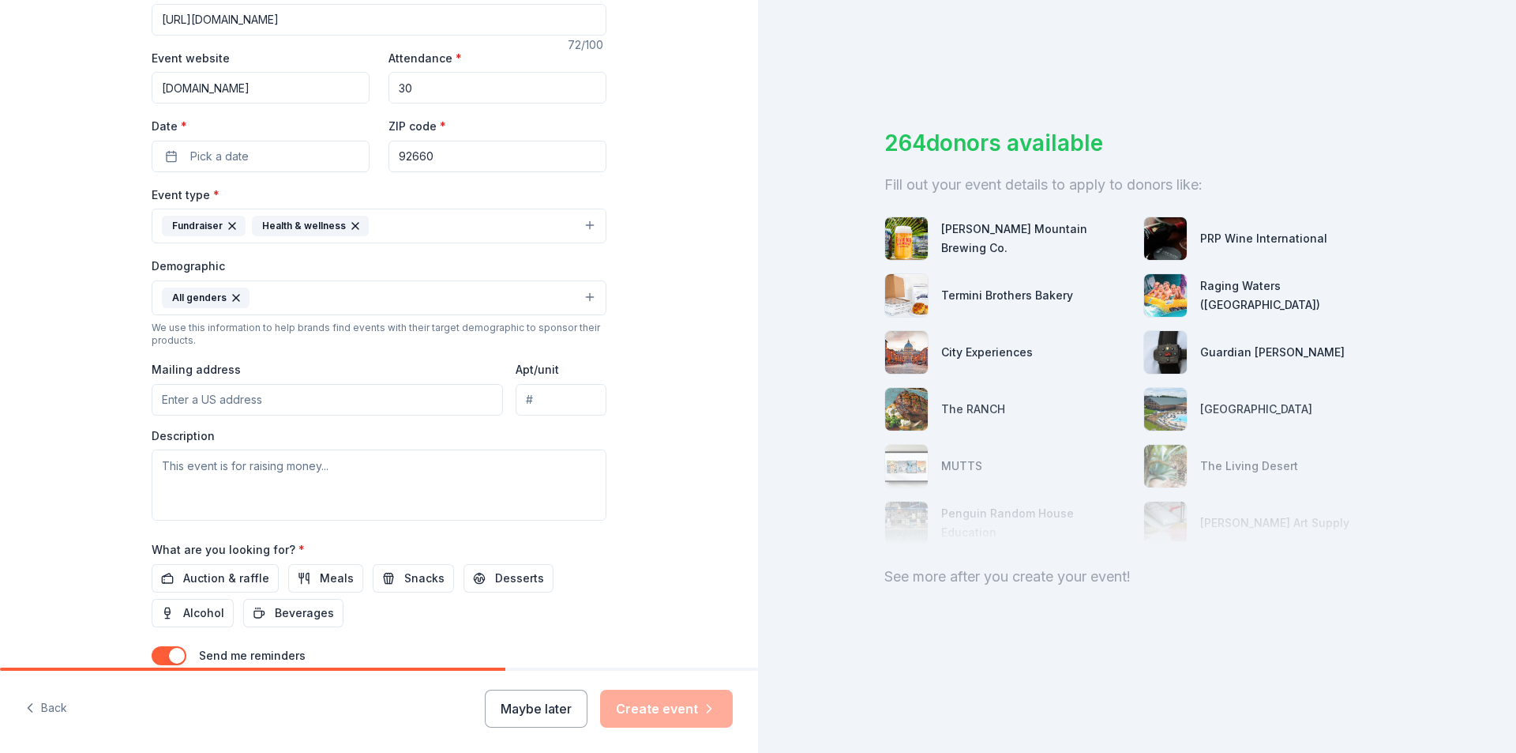
scroll to position [387, 0]
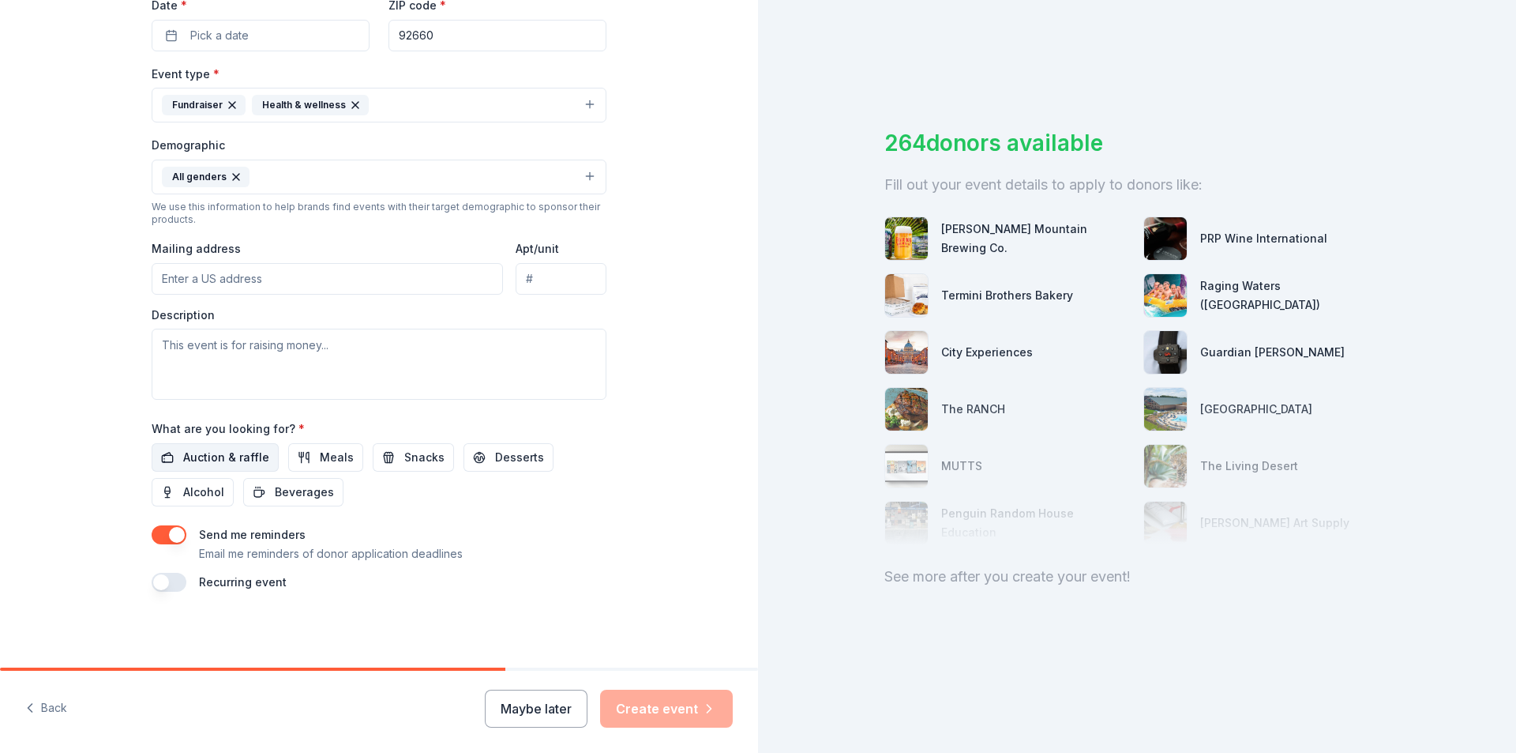
click at [203, 456] on span "Auction & raffle" at bounding box center [226, 457] width 86 height 19
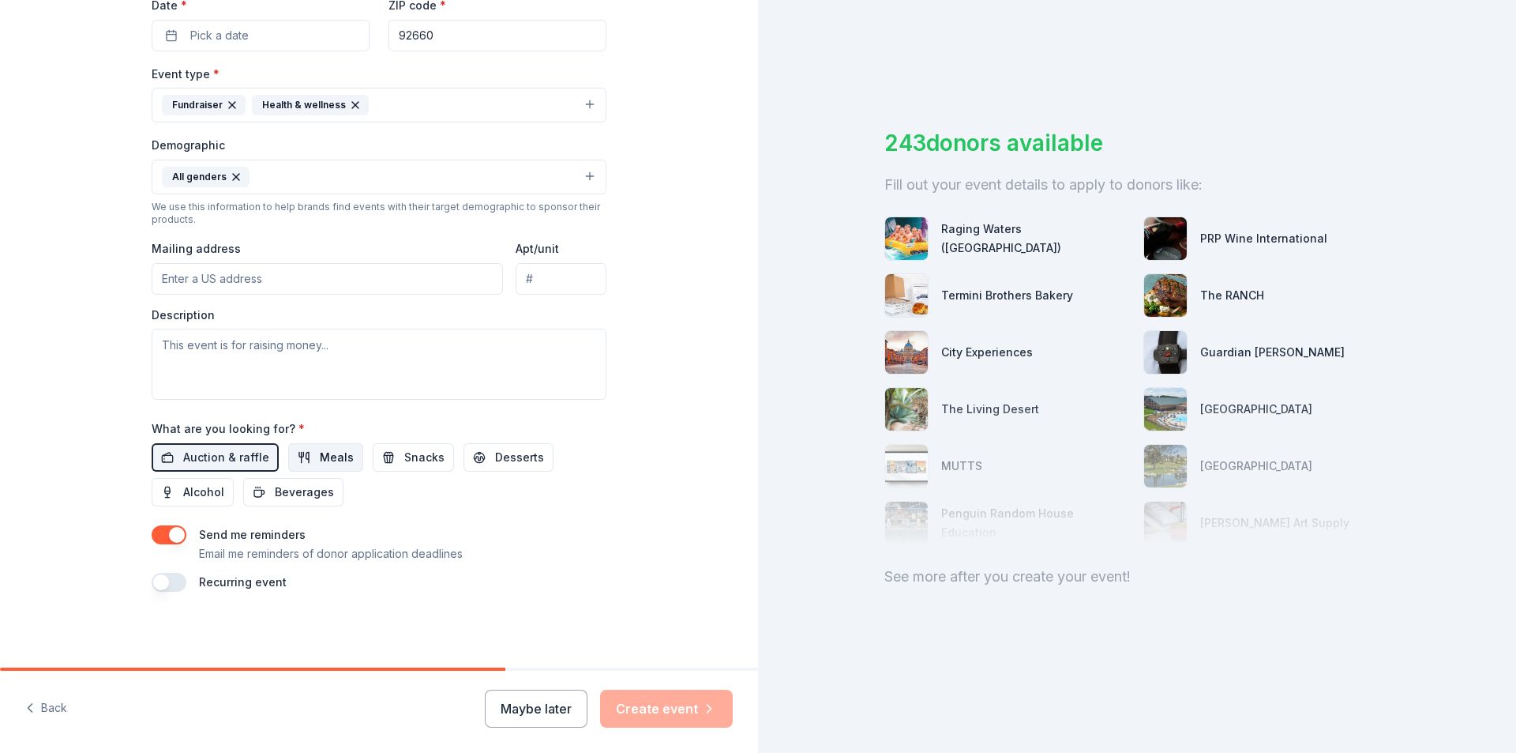
click at [325, 454] on span "Meals" at bounding box center [337, 457] width 34 height 19
click at [313, 498] on span "Beverages" at bounding box center [304, 492] width 59 height 19
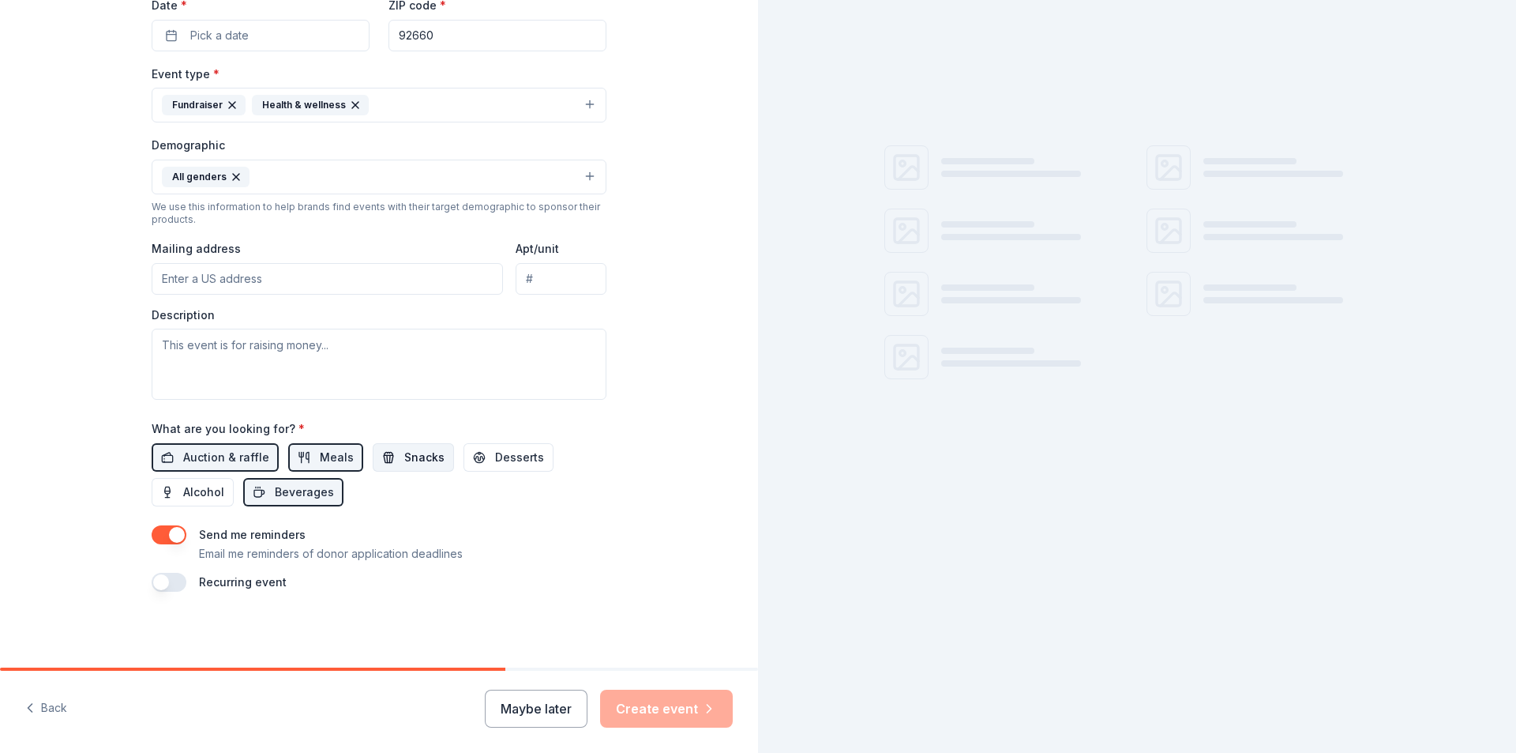
click at [417, 462] on span "Snacks" at bounding box center [424, 457] width 40 height 19
click at [471, 456] on button "Desserts" at bounding box center [509, 457] width 90 height 28
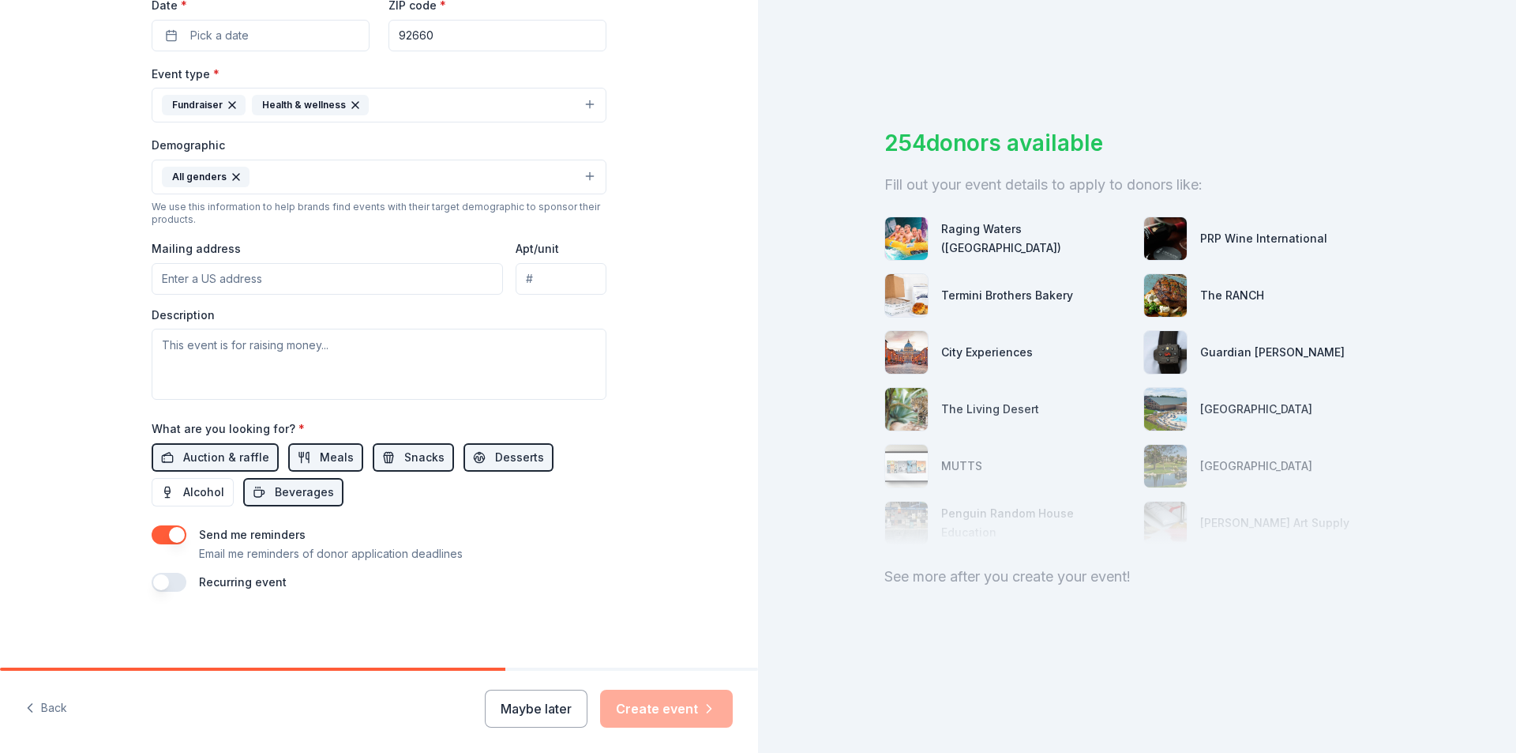
click at [171, 581] on button "button" at bounding box center [169, 582] width 35 height 19
click at [230, 625] on button "August 2026" at bounding box center [239, 630] width 81 height 32
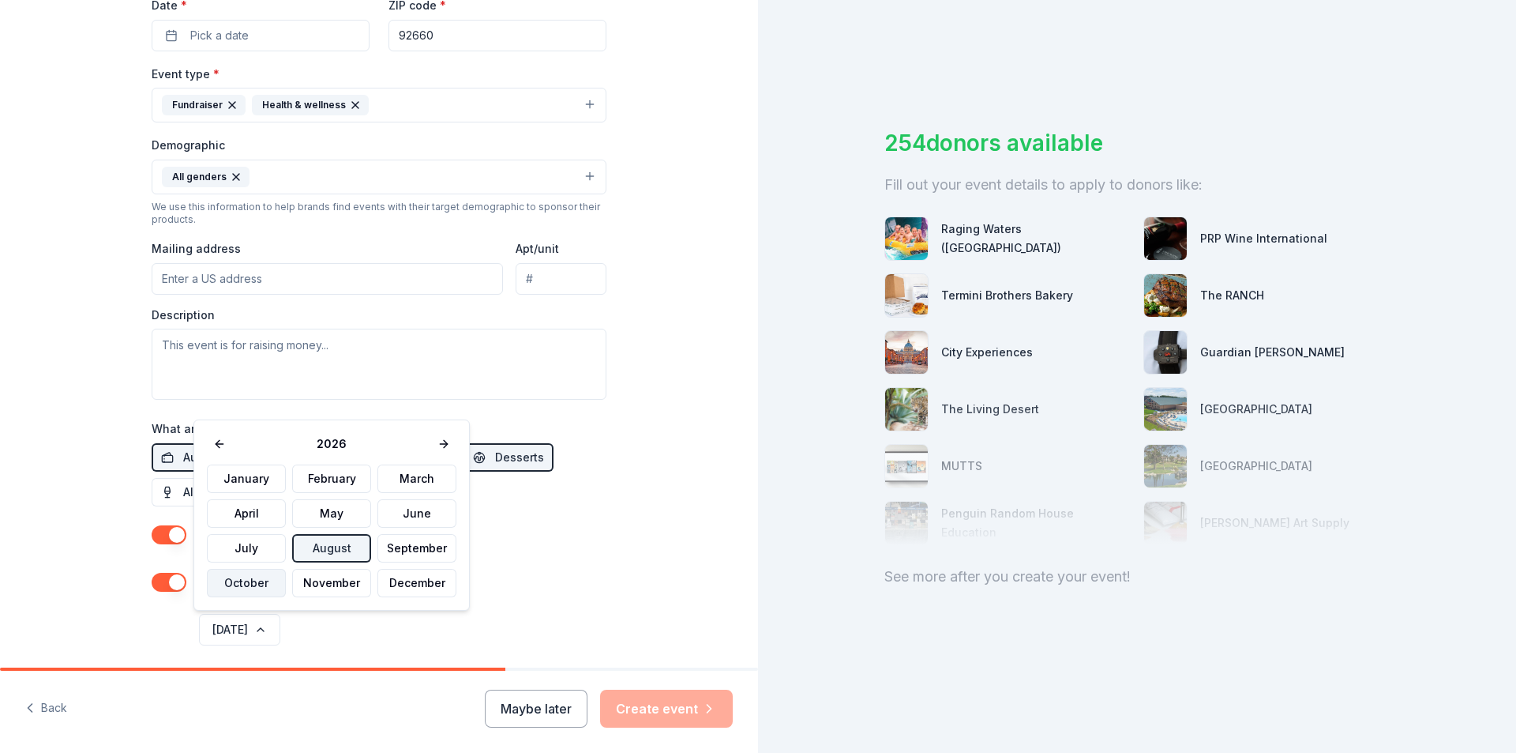
click at [275, 589] on button "October" at bounding box center [246, 583] width 79 height 28
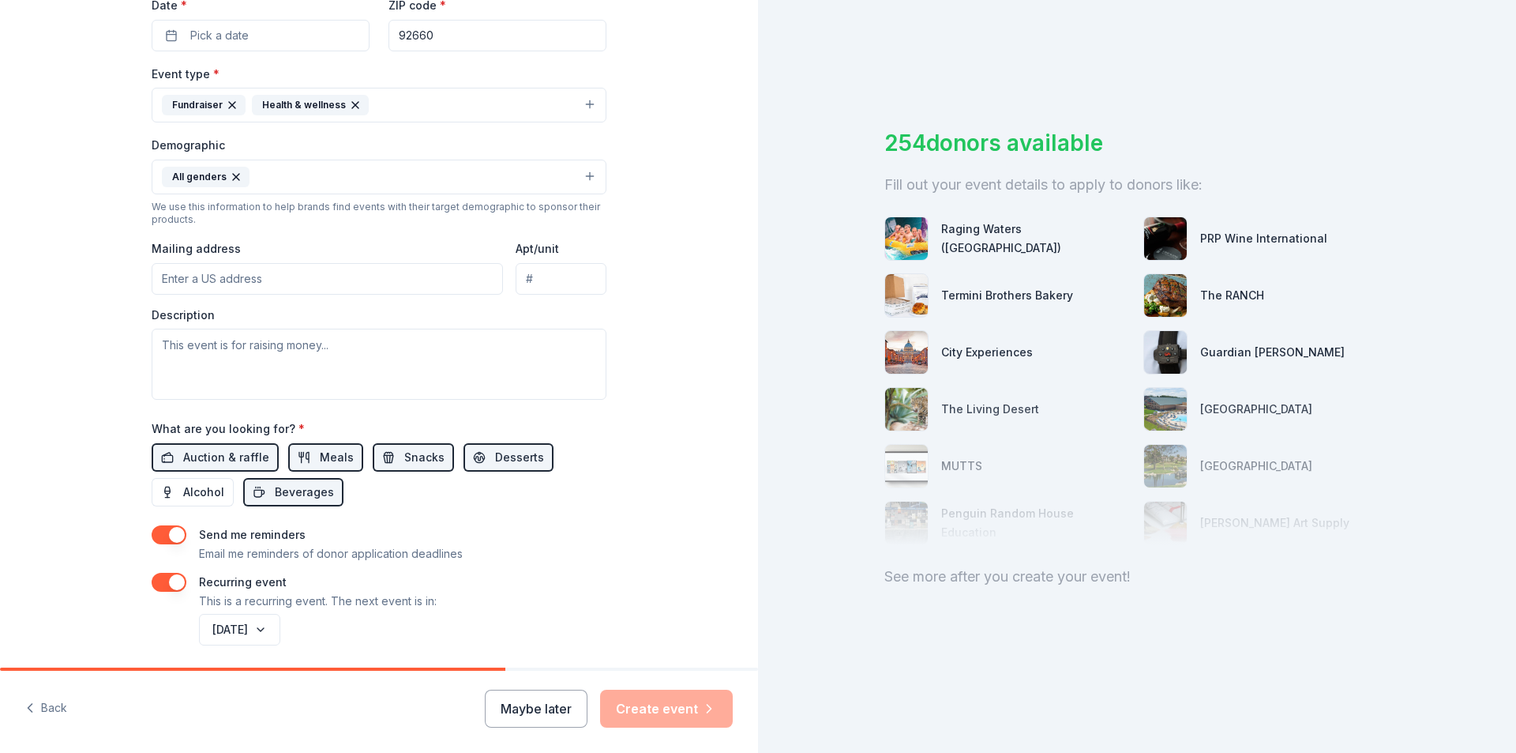
click at [18, 498] on div "Tell us about your event. We'll find in-kind donations you can apply for. Event…" at bounding box center [379, 168] width 758 height 1111
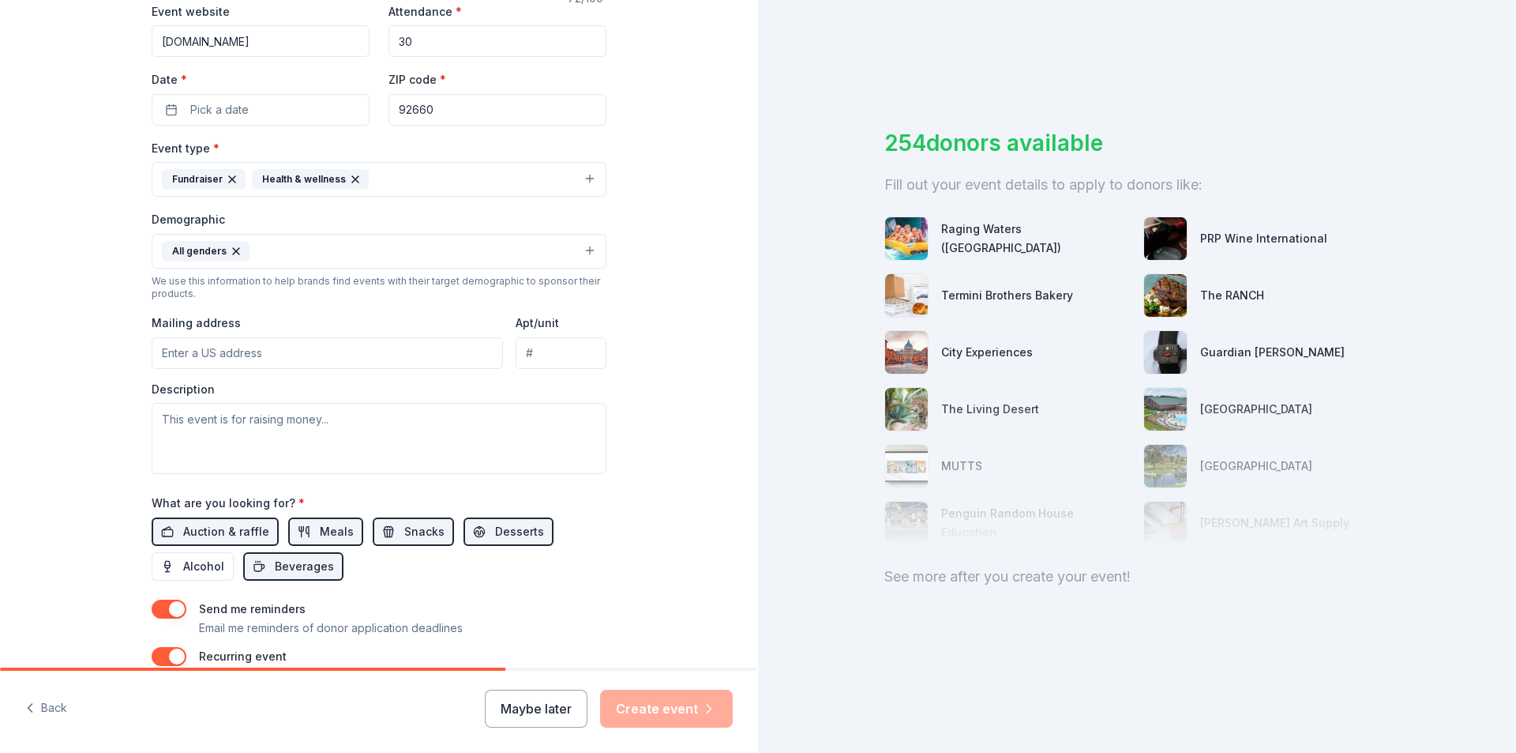
scroll to position [150, 0]
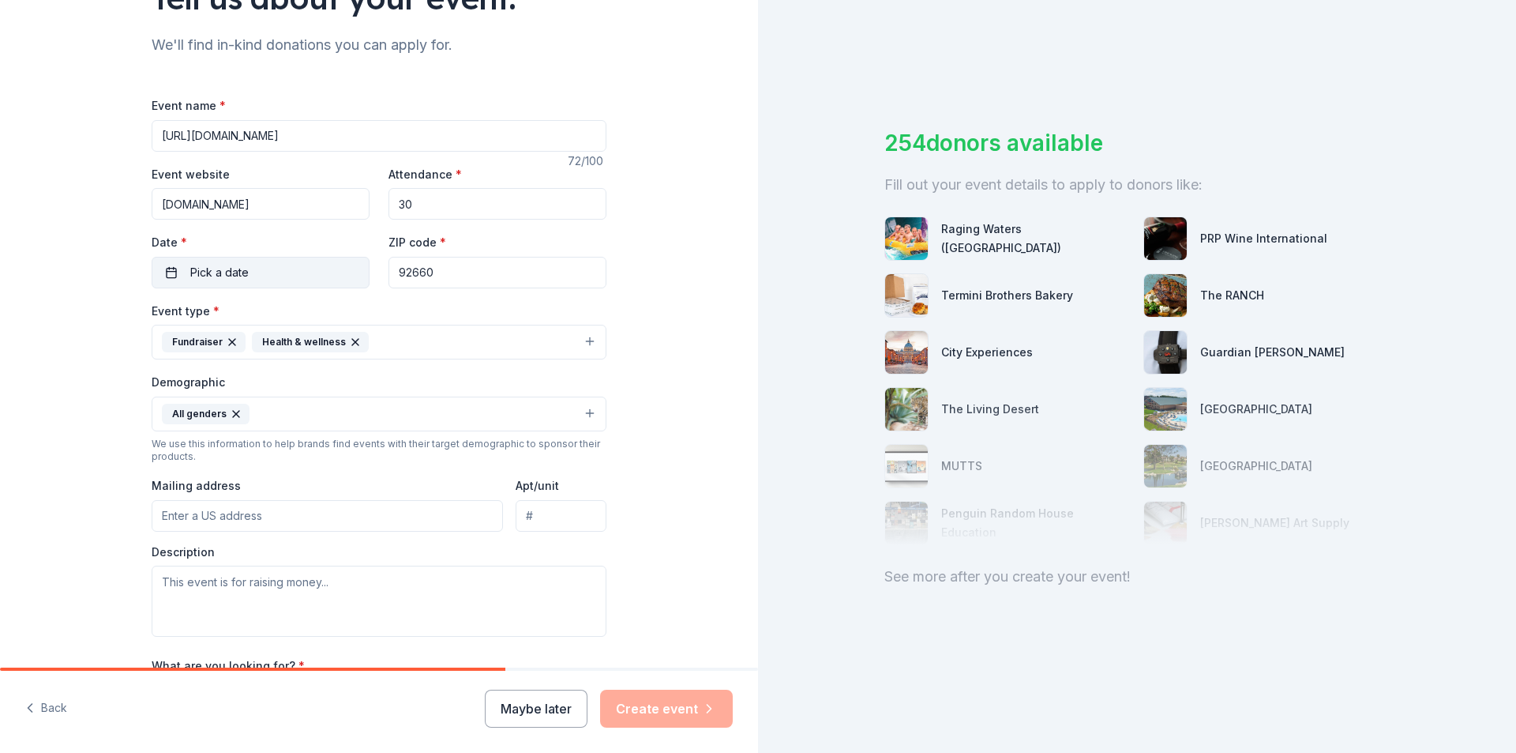
click at [215, 267] on span "Pick a date" at bounding box center [219, 272] width 58 height 19
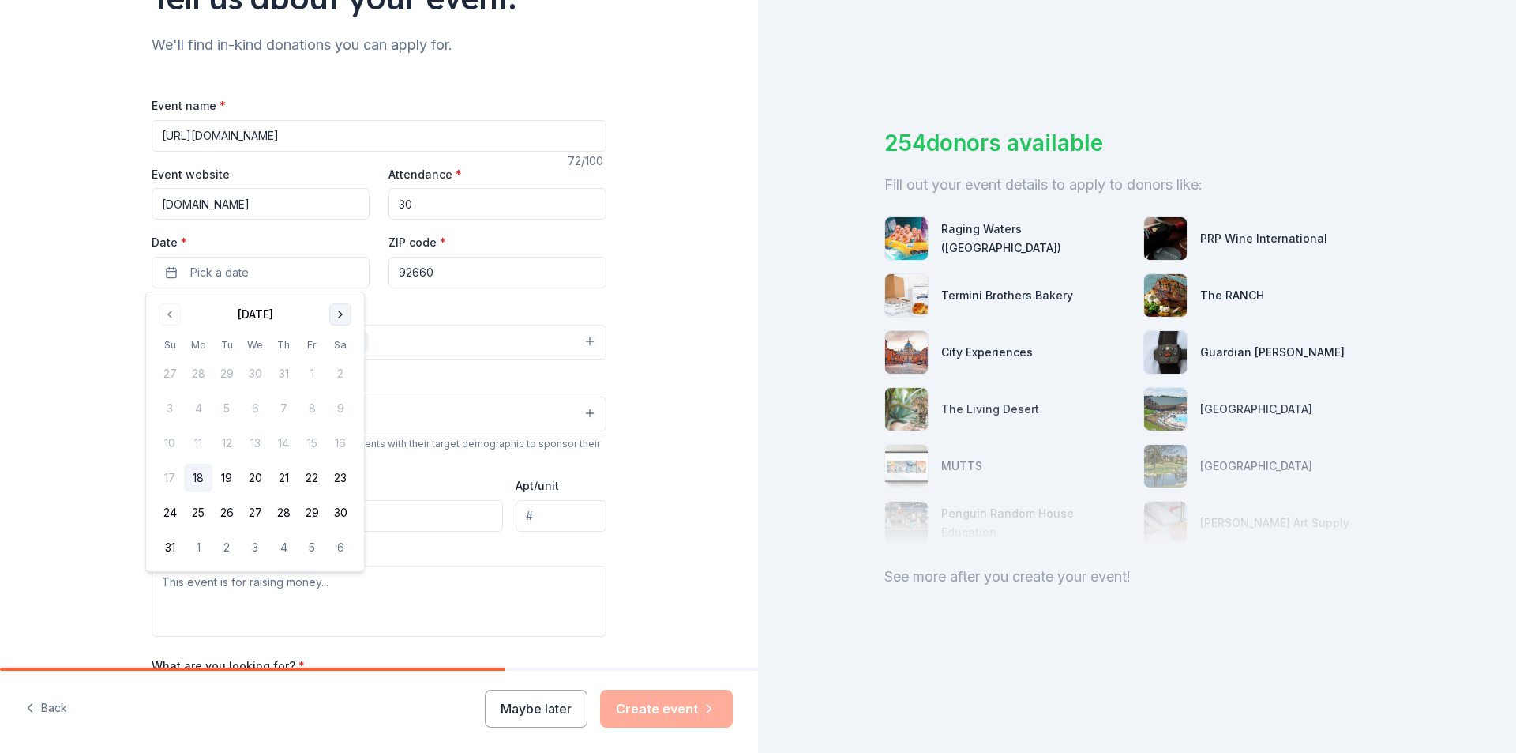
click at [340, 317] on button "Go to next month" at bounding box center [340, 314] width 22 height 22
drag, startPoint x: 342, startPoint y: 321, endPoint x: 338, endPoint y: 329, distance: 8.1
click at [340, 321] on button "Go to next month" at bounding box center [340, 314] width 22 height 22
click at [339, 374] on button "4" at bounding box center [340, 373] width 28 height 28
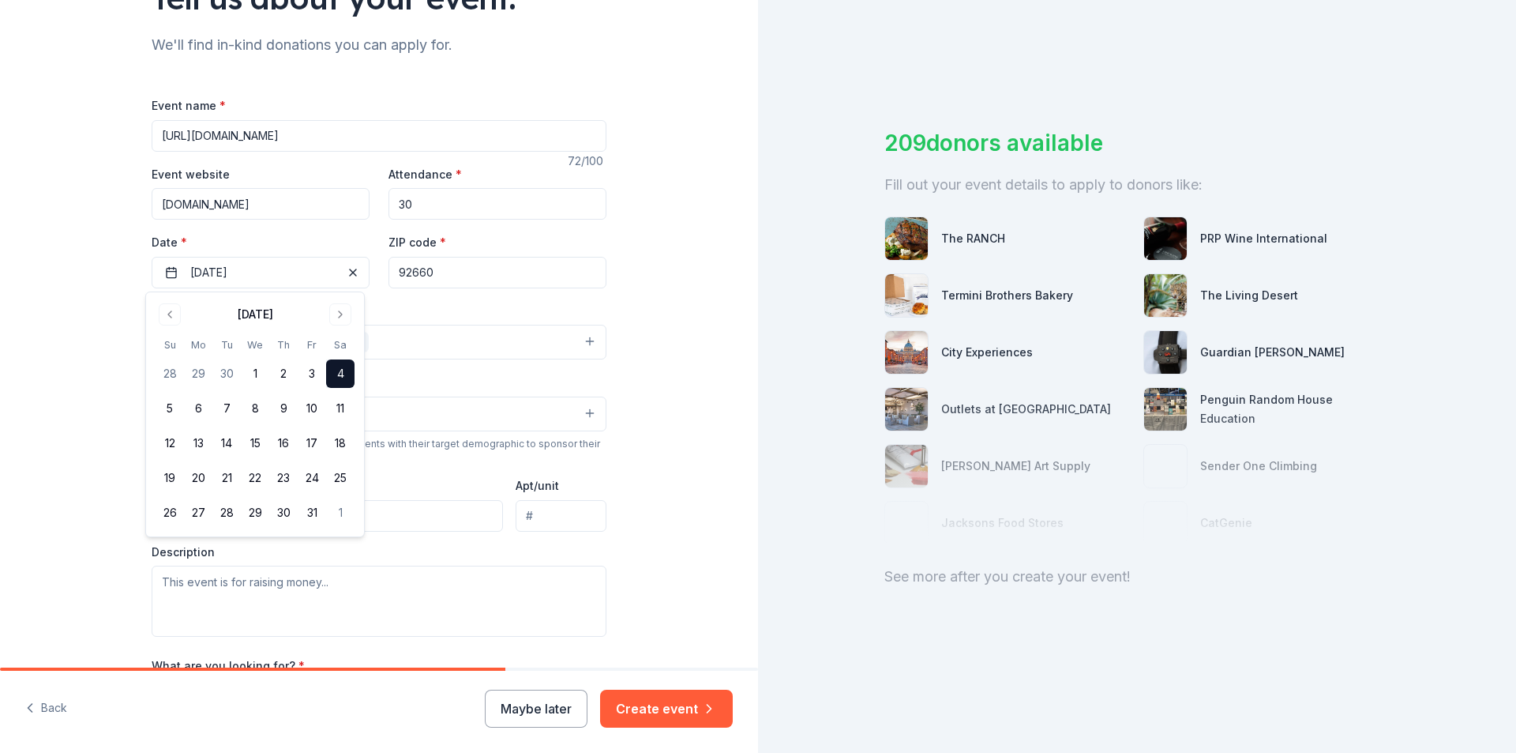
click at [86, 365] on div "Tell us about your event. We'll find in-kind donations you can apply for. Event…" at bounding box center [379, 405] width 758 height 1111
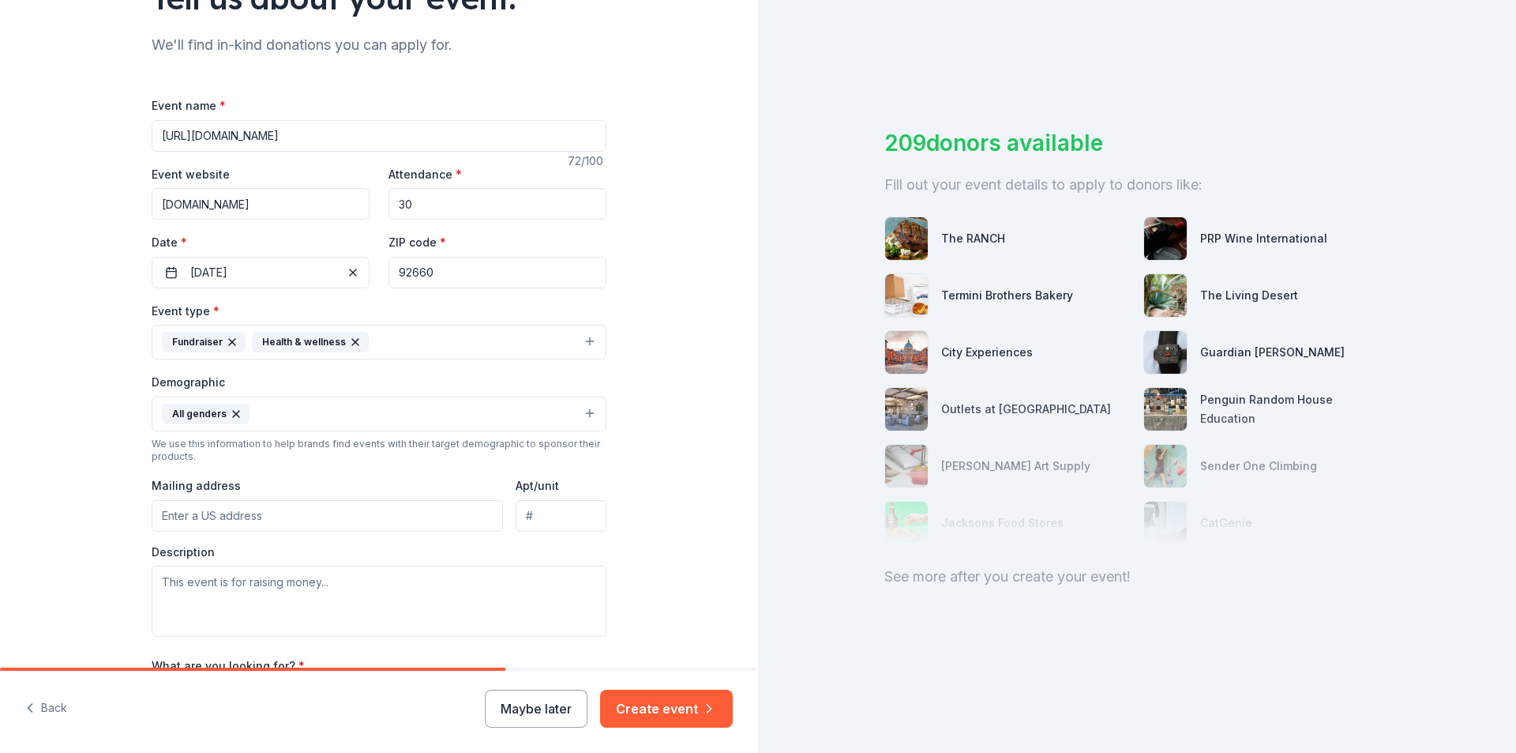
click at [443, 272] on input "92660" at bounding box center [498, 273] width 218 height 32
click at [443, 271] on input "92660" at bounding box center [498, 273] width 218 height 32
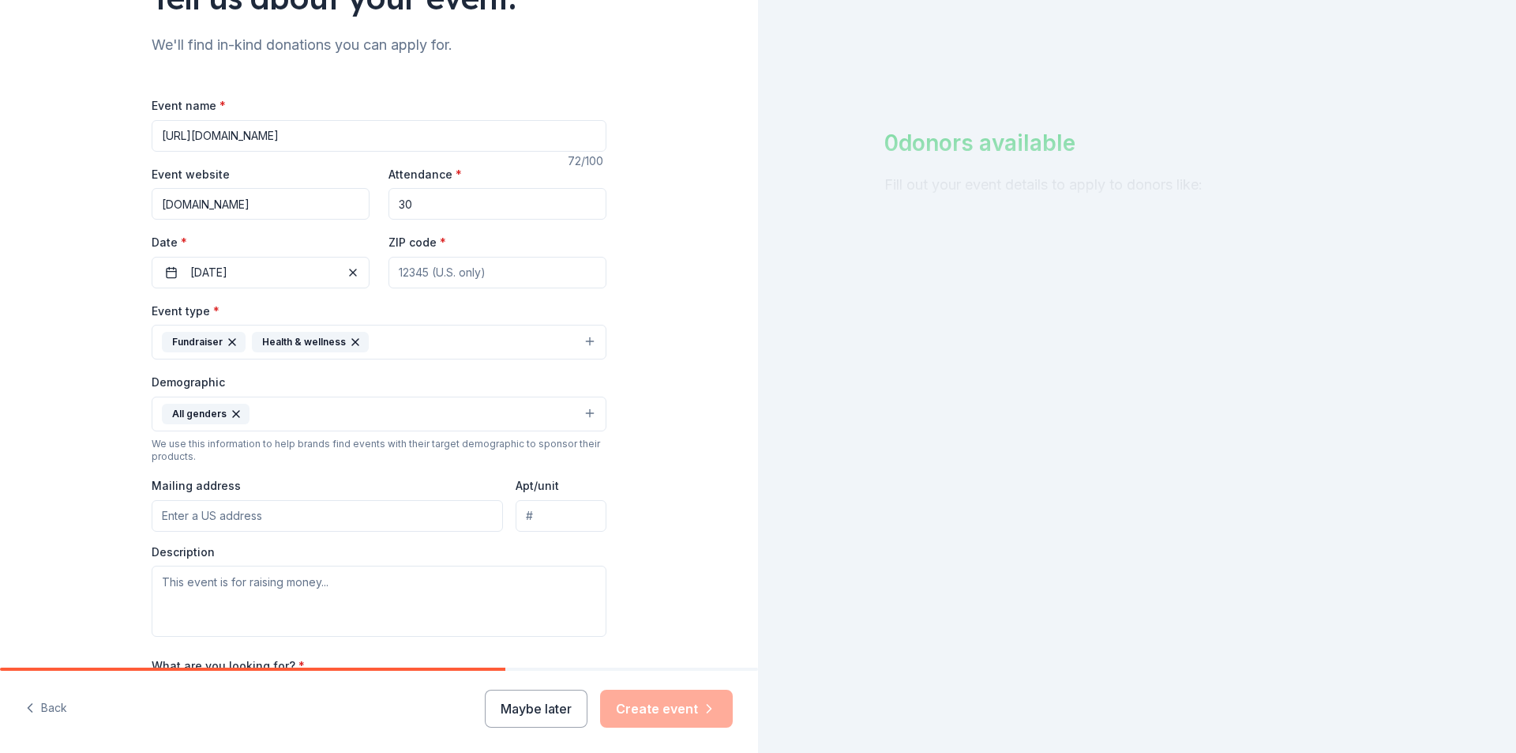
click at [632, 301] on div "Tell us about your event. We'll find in-kind donations you can apply for. Event…" at bounding box center [379, 405] width 758 height 1111
click at [424, 270] on input "ZIP code *" at bounding box center [498, 273] width 218 height 32
click at [298, 516] on input "Mailing address" at bounding box center [327, 516] width 351 height 32
paste input "2618 San Miguel Drive"
type input "[DATE][STREET_ADDRESS][PERSON_NAME]"
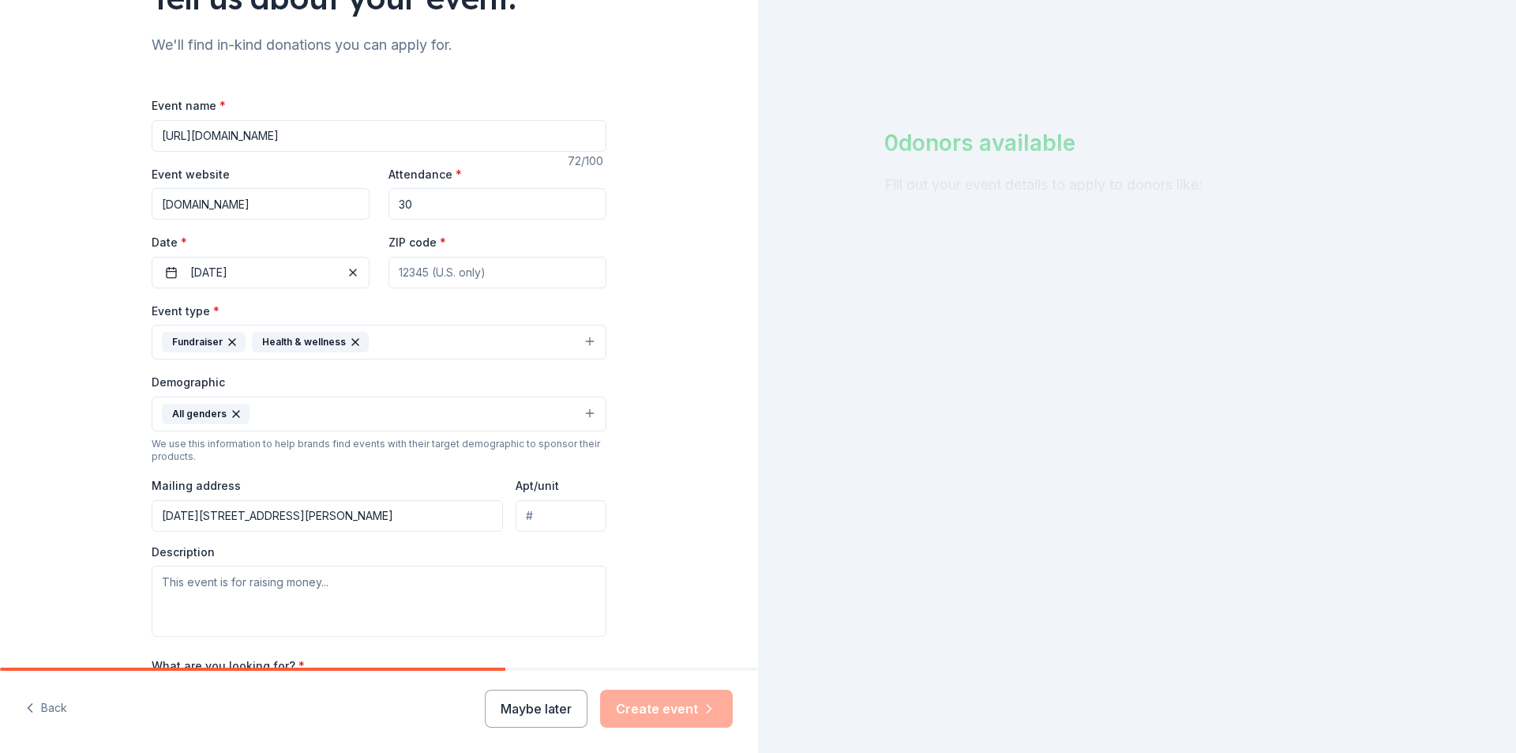
click at [551, 517] on input "Apt/unit" at bounding box center [561, 516] width 91 height 32
type input "531"
click at [659, 515] on div "Tell us about your event. We'll find in-kind donations you can apply for. Event…" at bounding box center [379, 405] width 758 height 1111
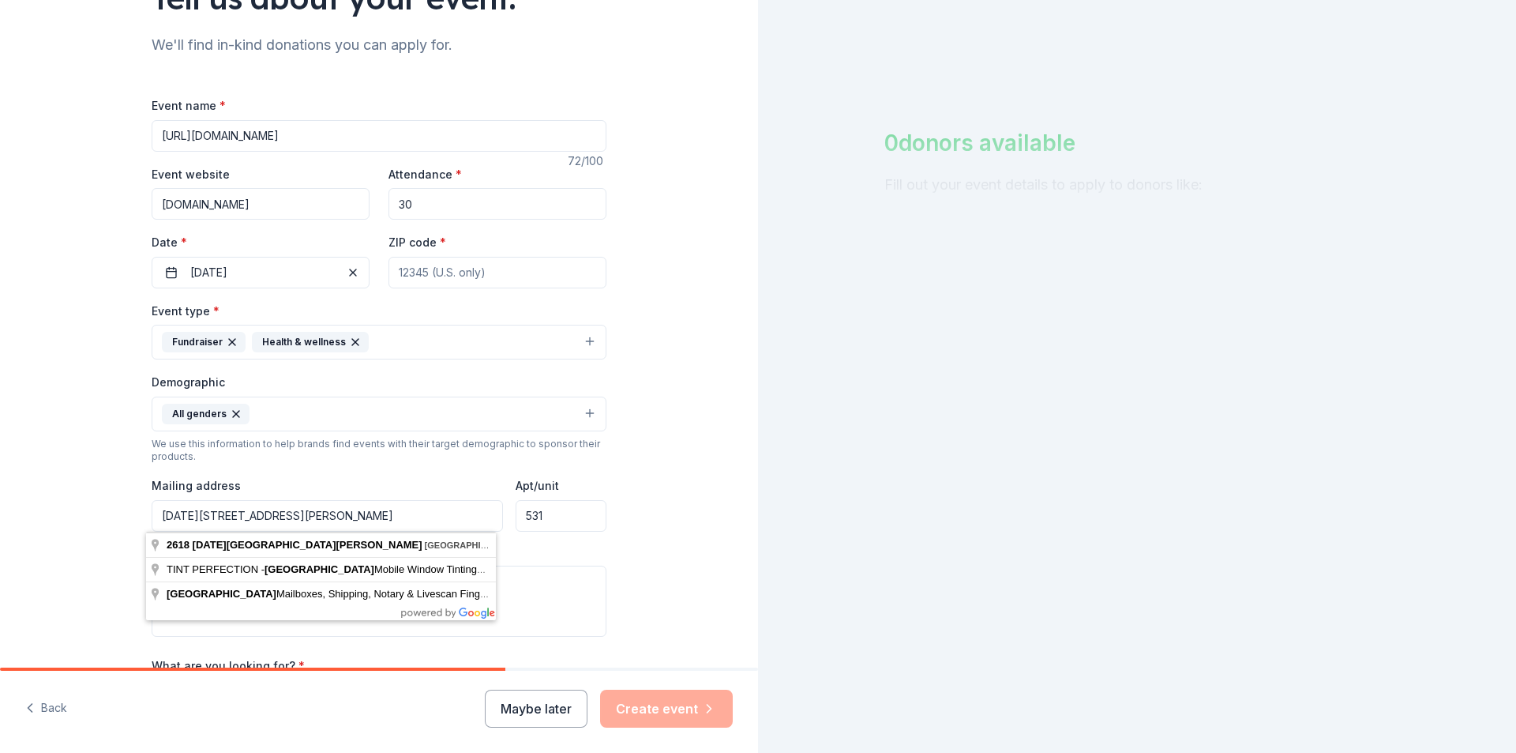
drag, startPoint x: 436, startPoint y: 516, endPoint x: 388, endPoint y: 515, distance: 48.2
click at [388, 515] on input "[DATE][STREET_ADDRESS][PERSON_NAME]" at bounding box center [327, 516] width 351 height 32
click at [660, 378] on div "Tell us about your event. We'll find in-kind donations you can apply for. Event…" at bounding box center [379, 405] width 758 height 1111
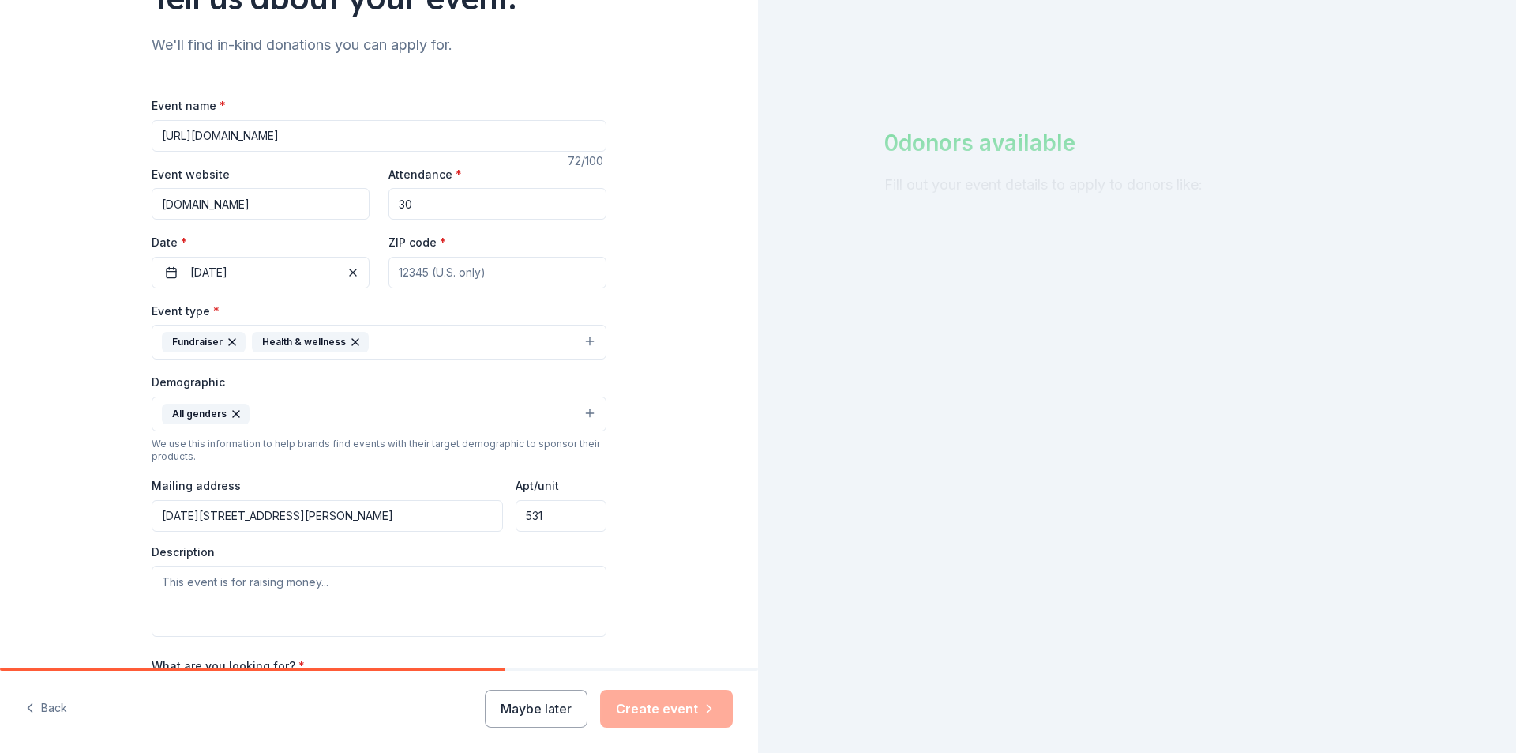
click at [534, 269] on input "ZIP code *" at bounding box center [498, 273] width 218 height 32
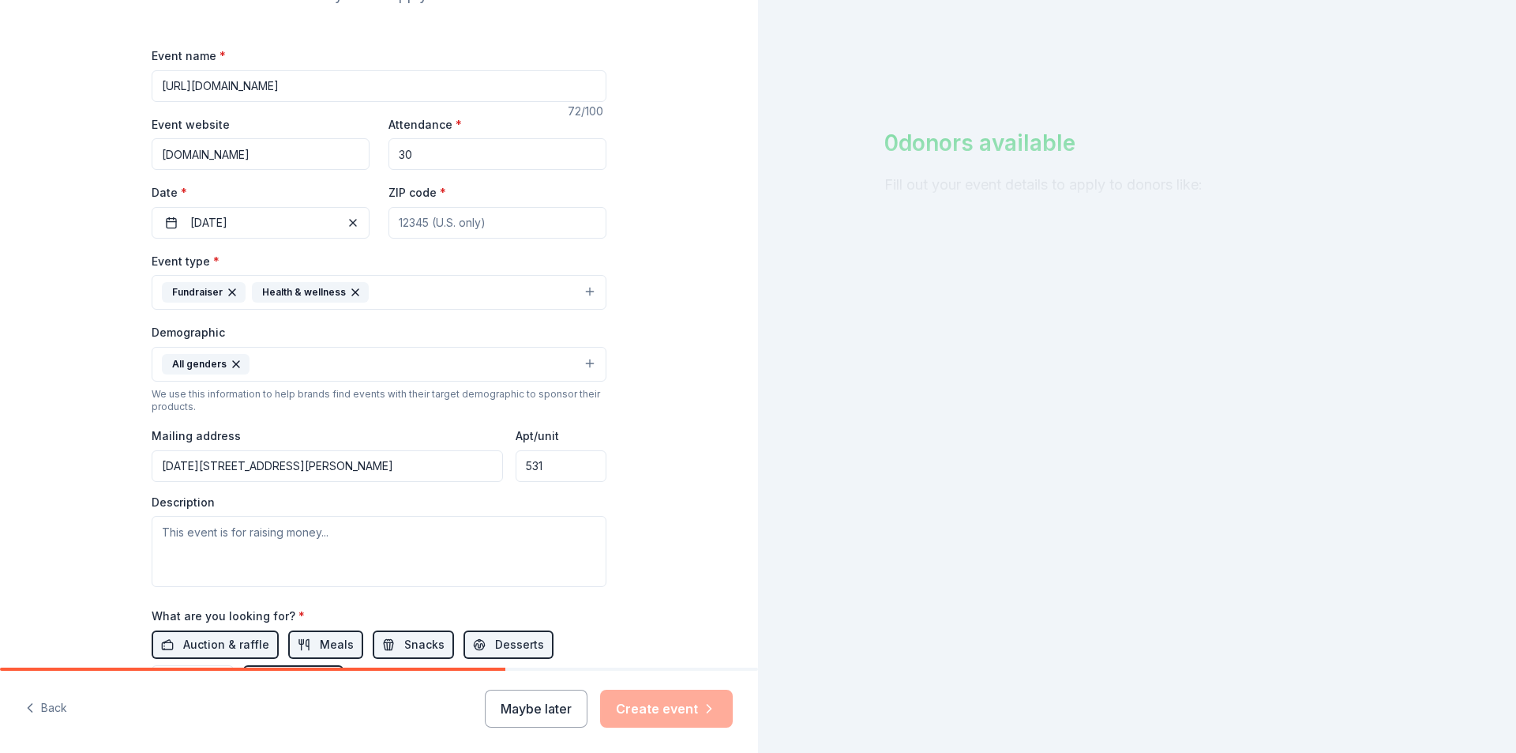
scroll to position [387, 0]
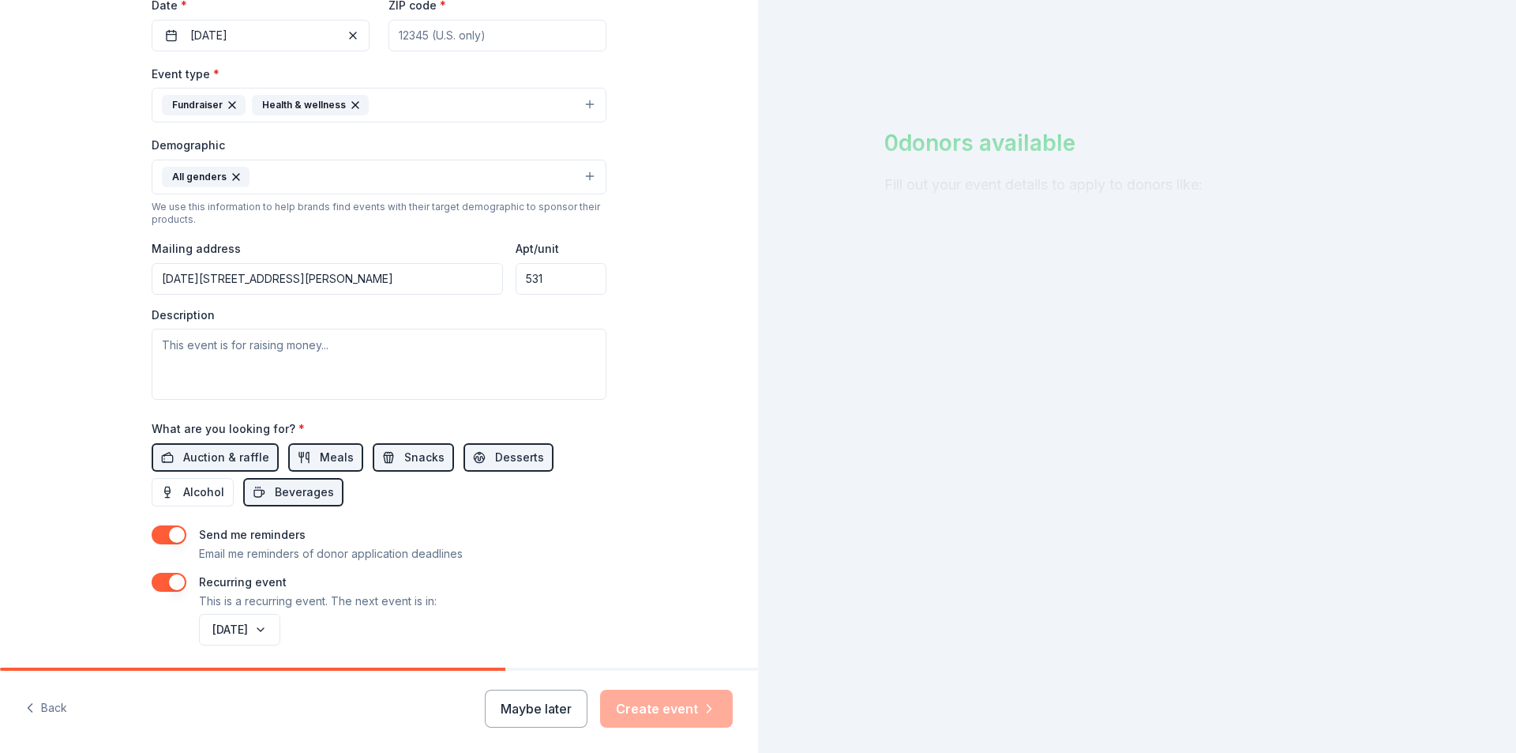
click at [510, 29] on input "ZIP code *" at bounding box center [498, 36] width 218 height 32
paste input "92657"
type input "92657"
click at [651, 116] on div "Tell us about your event. We'll find in-kind donations you can apply for. Event…" at bounding box center [379, 168] width 758 height 1111
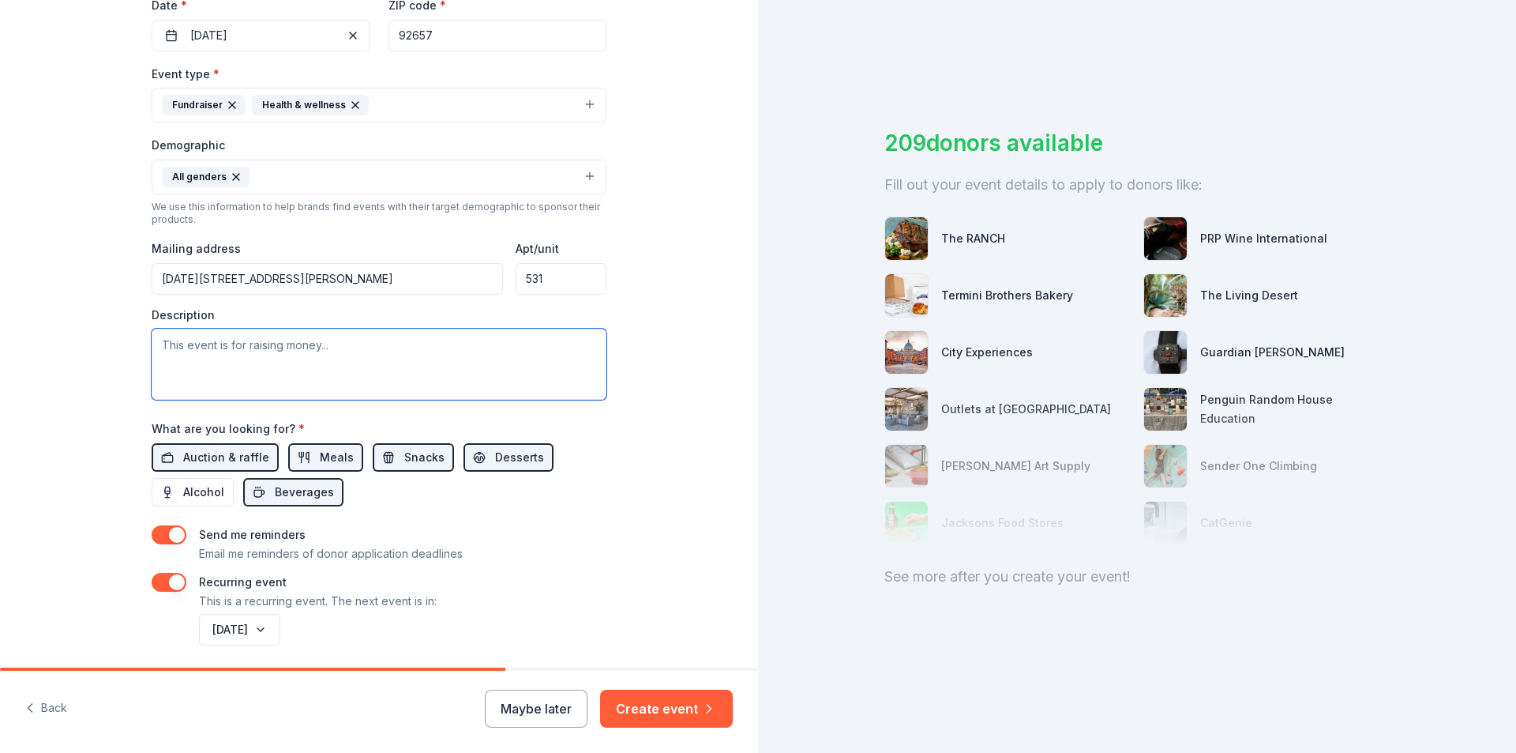
click at [294, 355] on textarea at bounding box center [379, 364] width 455 height 71
paste textarea "Our third annual Pickleball Tournament returns to [GEOGRAPHIC_DATA] in [GEOGRAP…"
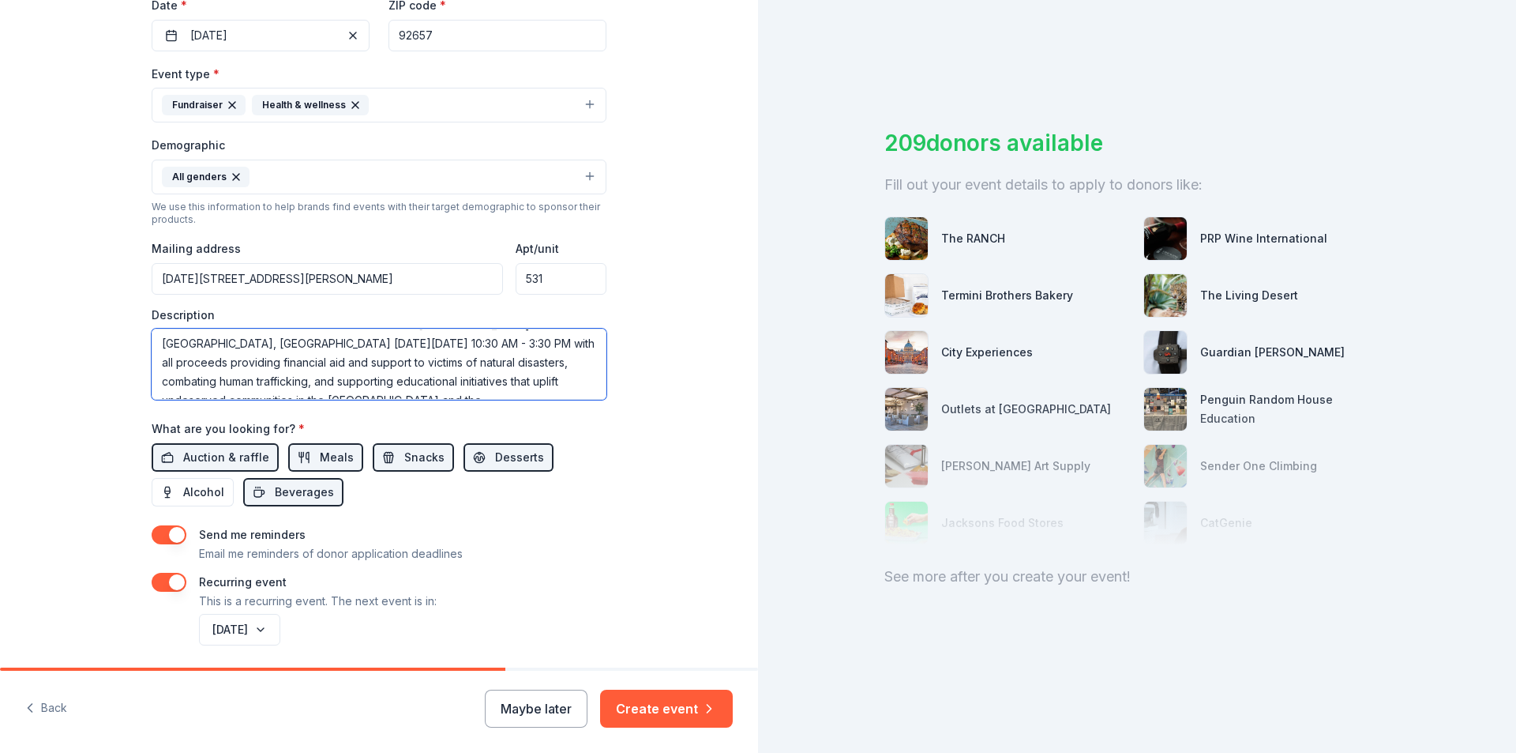
scroll to position [38, 0]
type textarea "Our third annual Pickleball Tournament returns to [GEOGRAPHIC_DATA] in [GEOGRAP…"
click at [626, 490] on div "Tell us about your event. We'll find in-kind donations you can apply for. Event…" at bounding box center [379, 168] width 758 height 1111
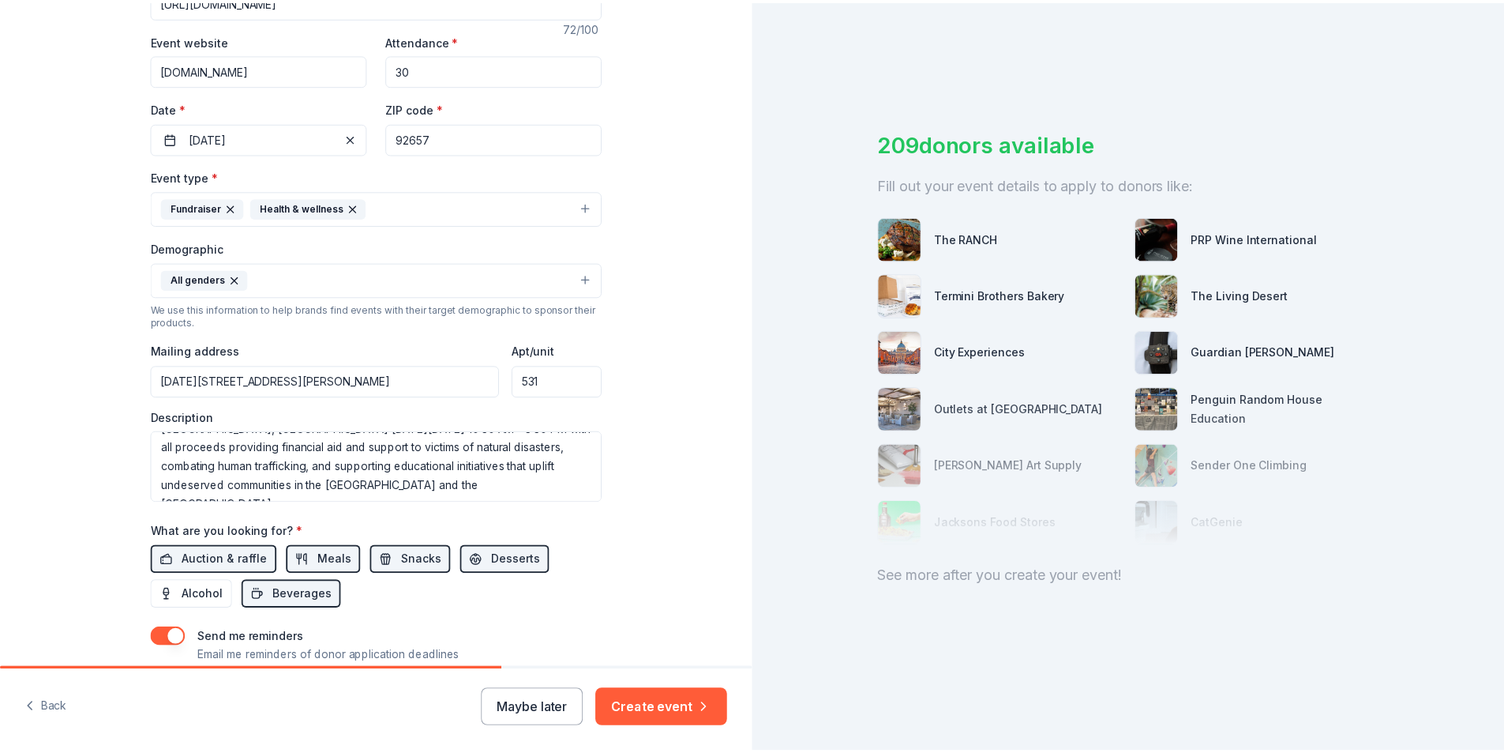
scroll to position [444, 0]
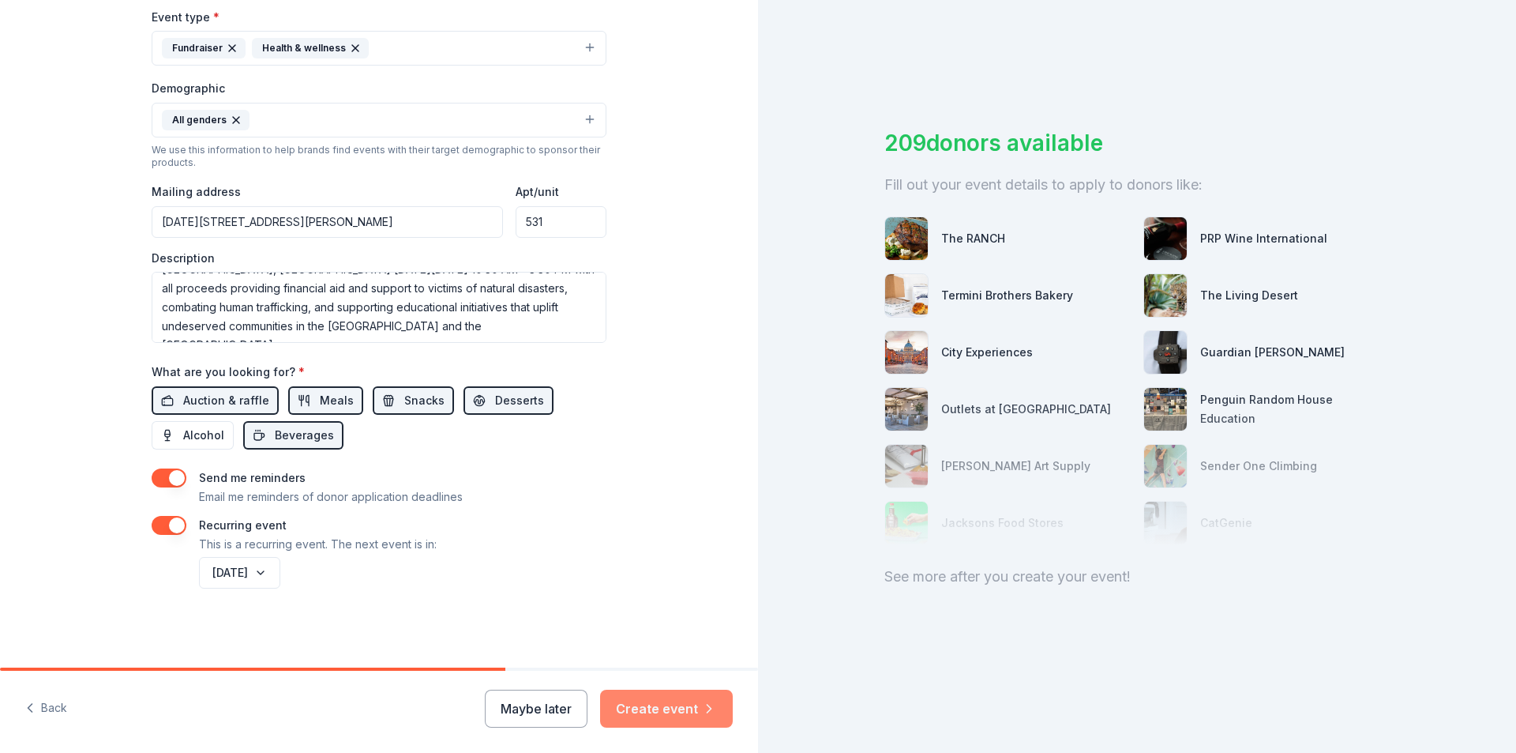
click at [677, 708] on button "Create event" at bounding box center [666, 708] width 133 height 38
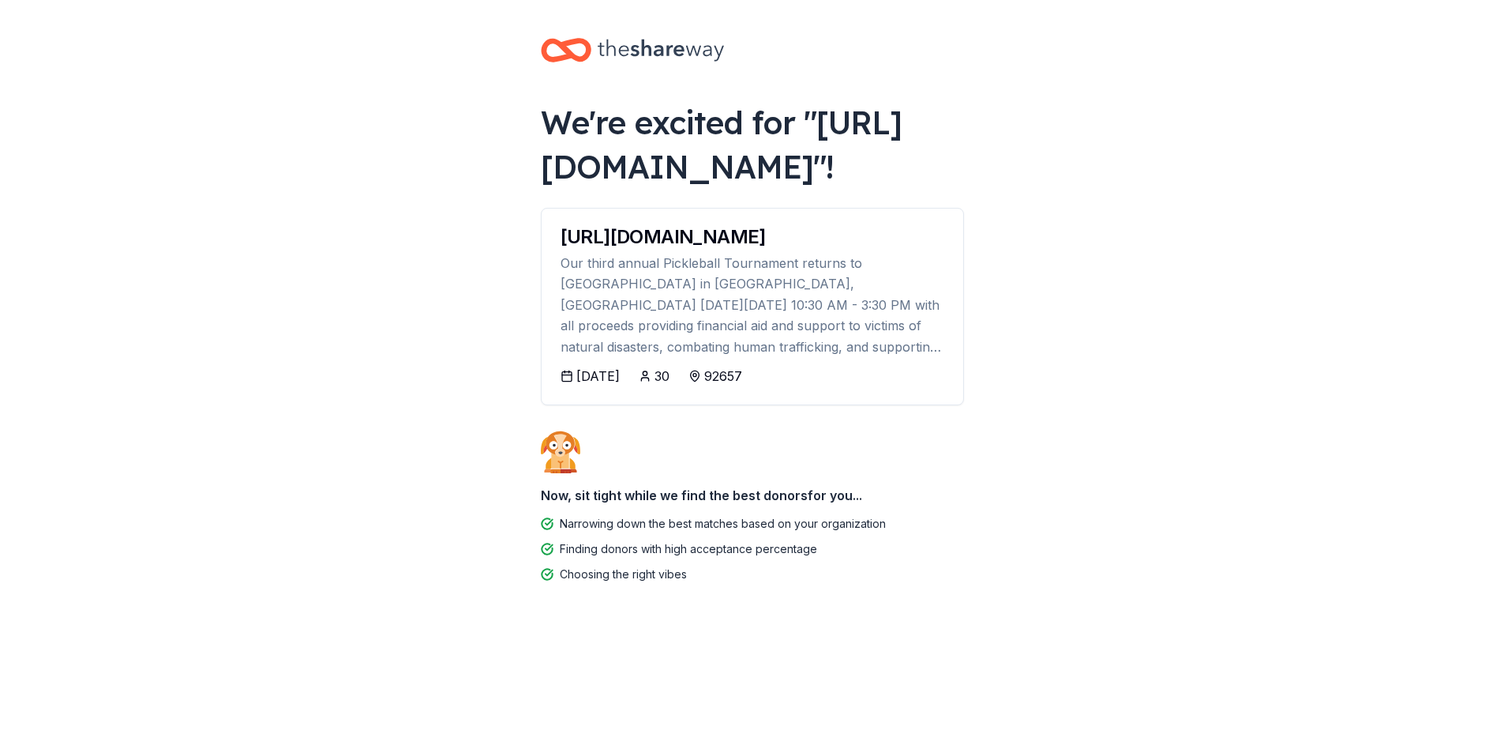
scroll to position [43, 0]
drag, startPoint x: 670, startPoint y: 306, endPoint x: 692, endPoint y: 352, distance: 50.5
click at [692, 347] on div "https://www.vpcares.org/events/vp-cares-3rd-annual-pickleball-tournament Our th…" at bounding box center [753, 287] width 422 height 158
click at [764, 357] on div "Our third annual Pickleball Tournament returns to Newport Coast Community Cente…" at bounding box center [753, 305] width 384 height 104
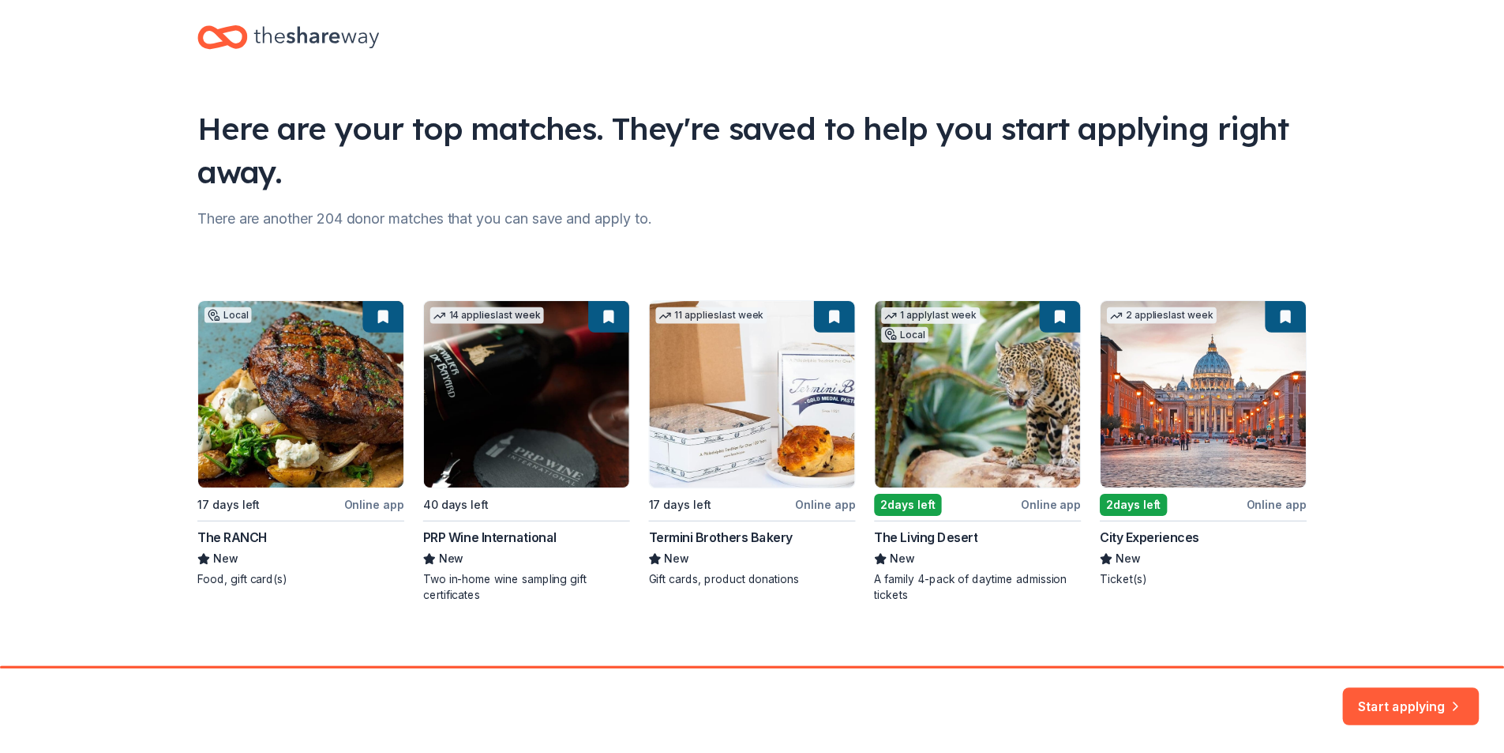
scroll to position [35, 0]
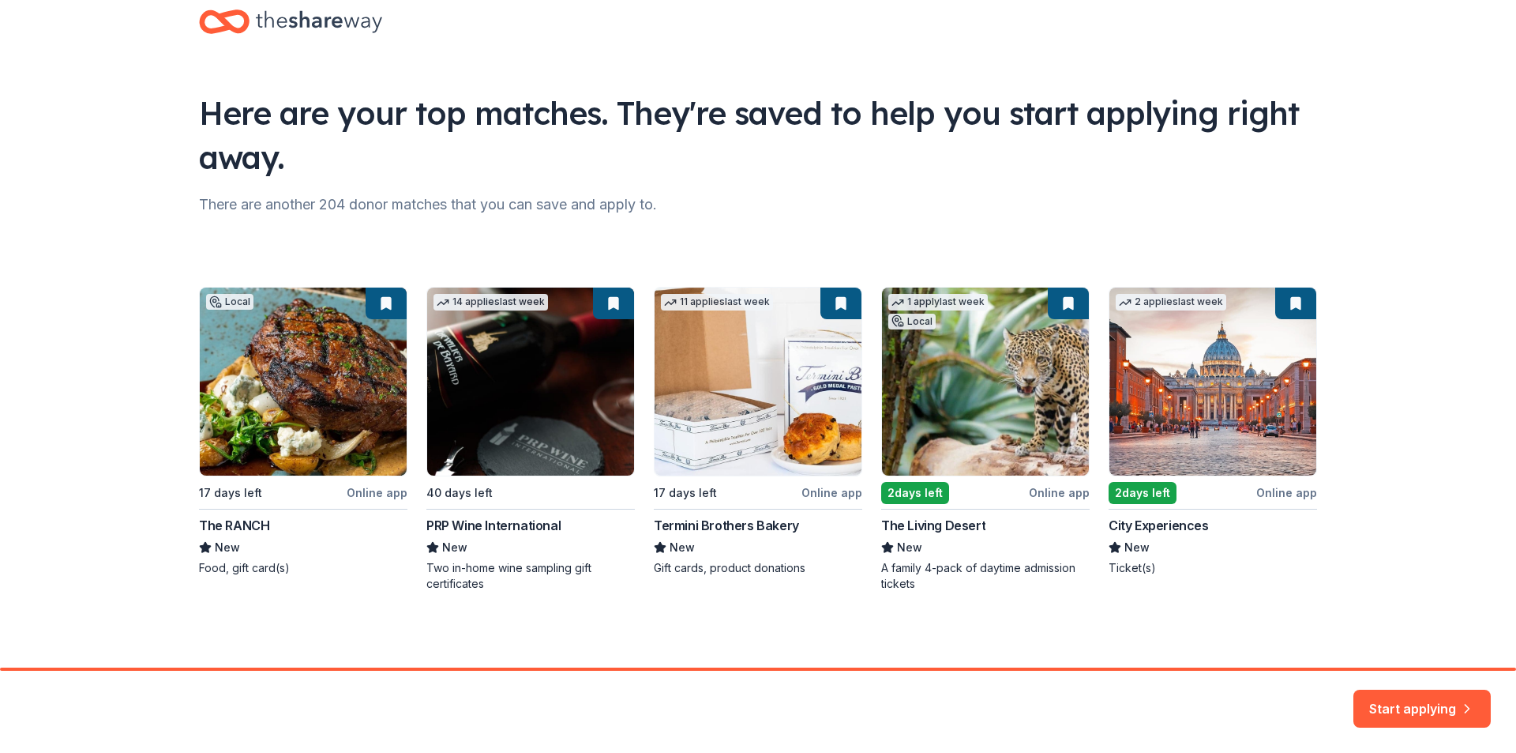
click at [305, 400] on div "Local 17 days left Online app The RANCH New Food, gift card(s) 14 applies last …" at bounding box center [758, 439] width 1118 height 305
click at [1395, 703] on button "Start applying" at bounding box center [1422, 699] width 137 height 38
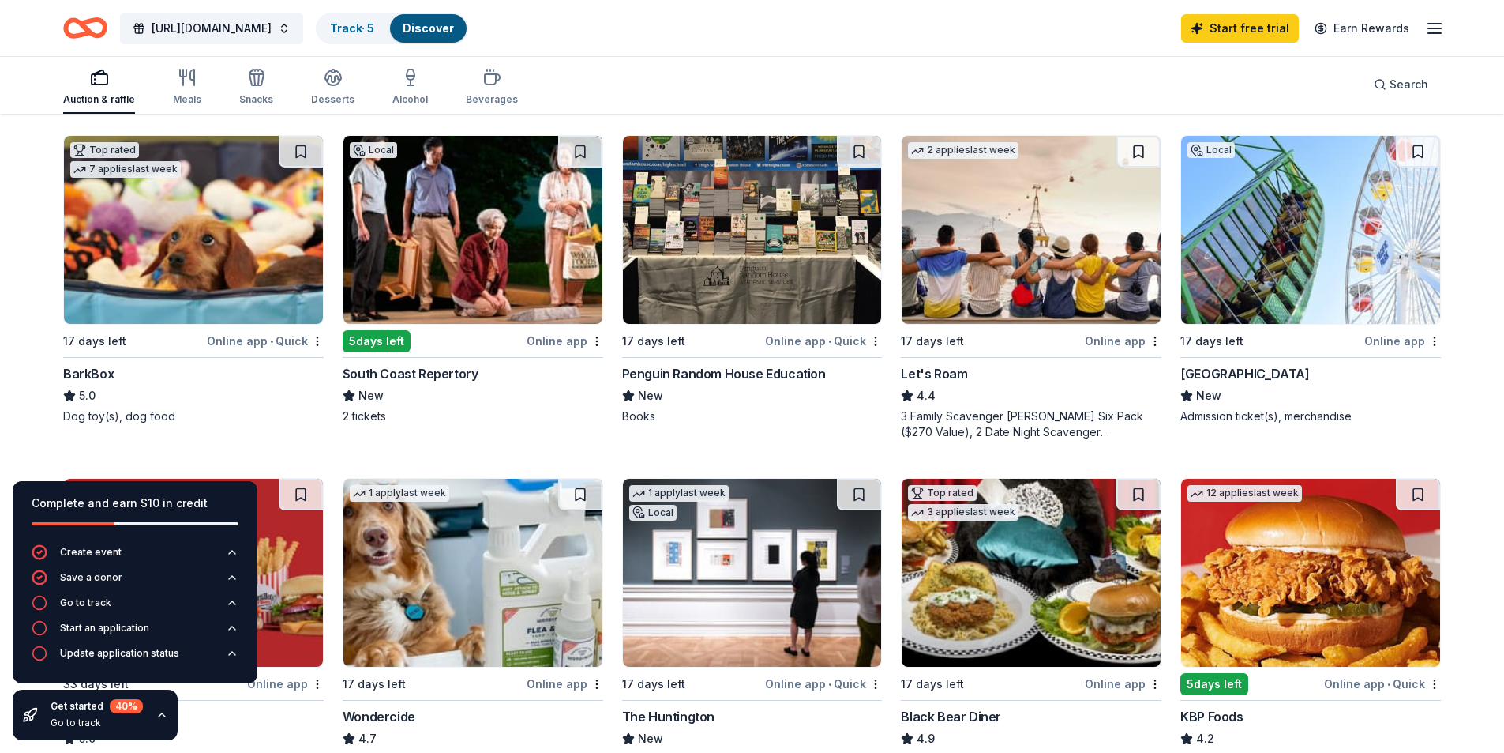
scroll to position [474, 0]
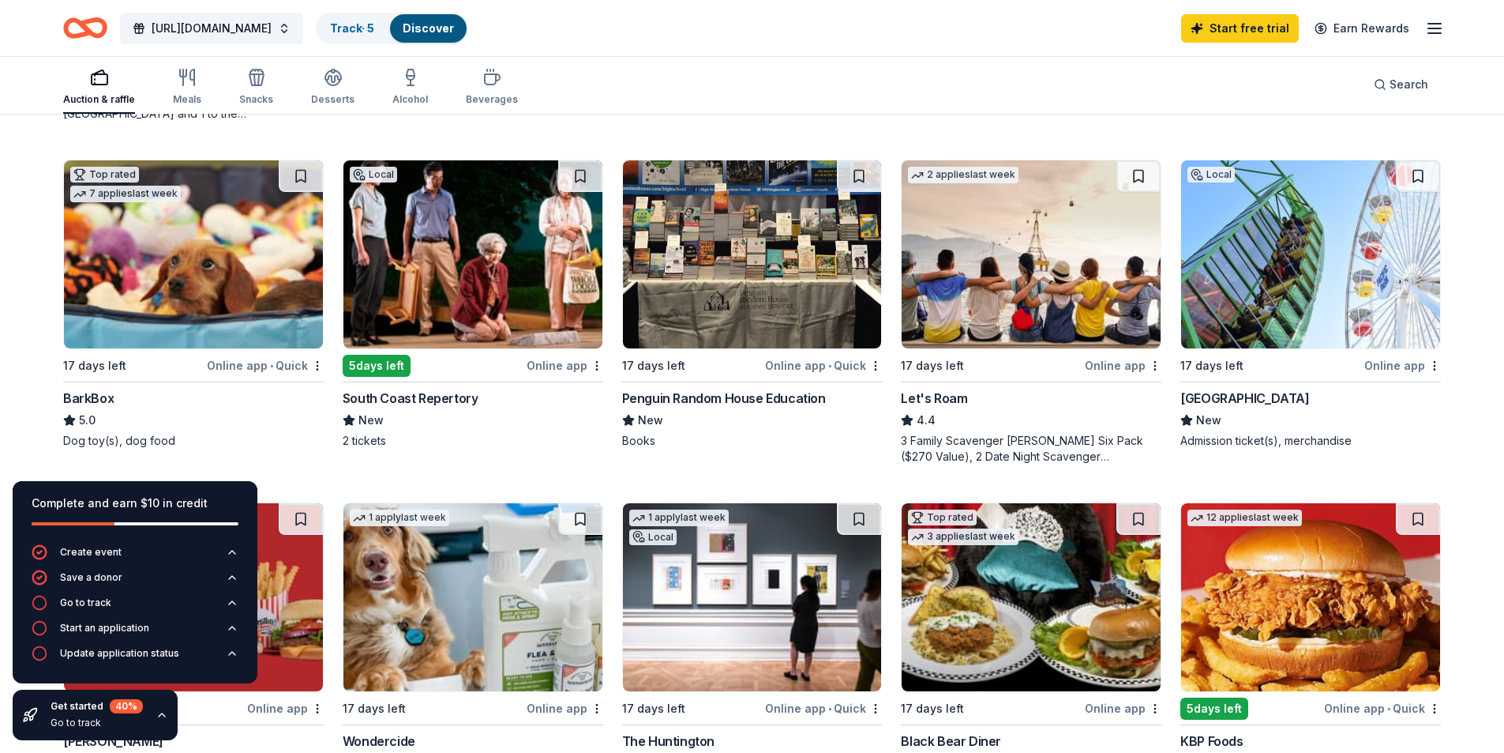
click at [745, 289] on img at bounding box center [752, 254] width 259 height 188
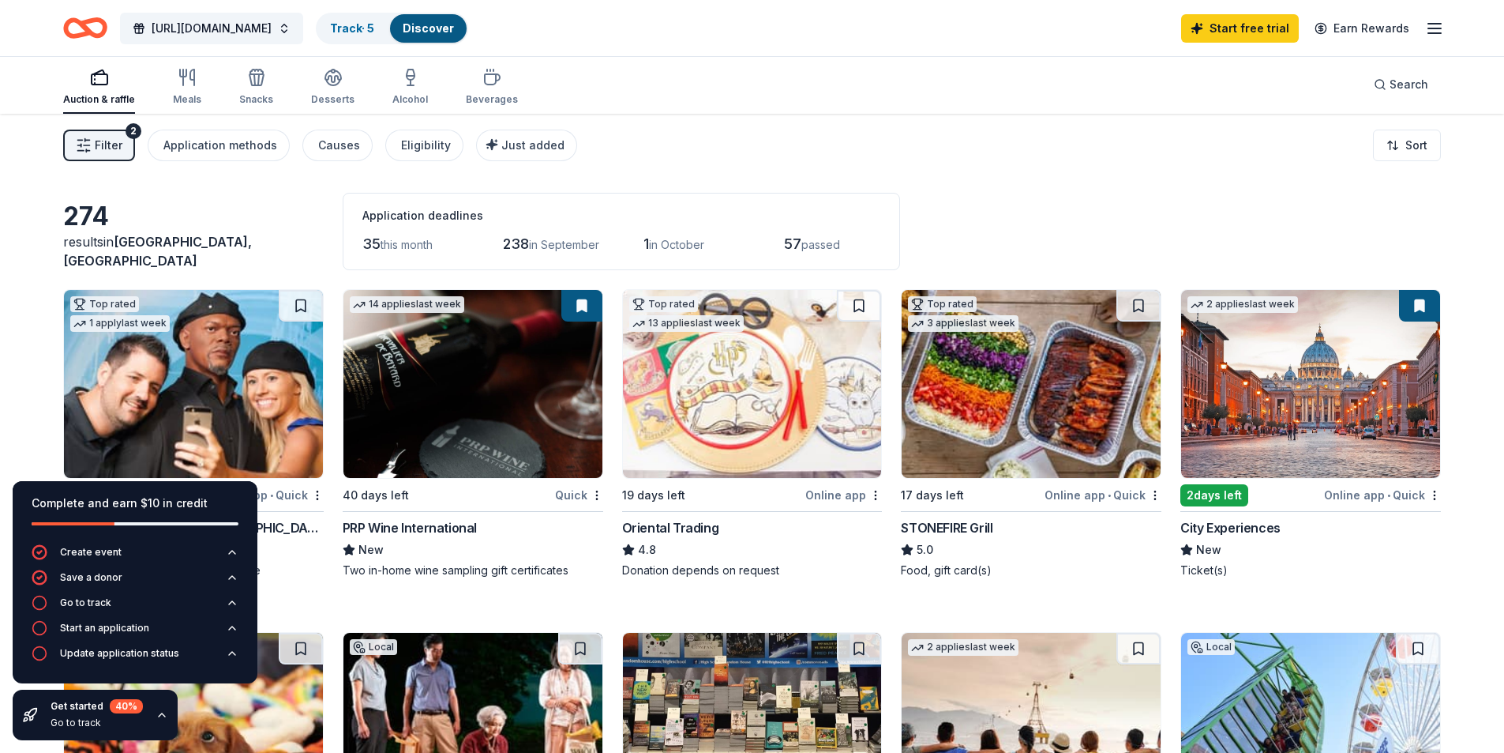
scroll to position [0, 0]
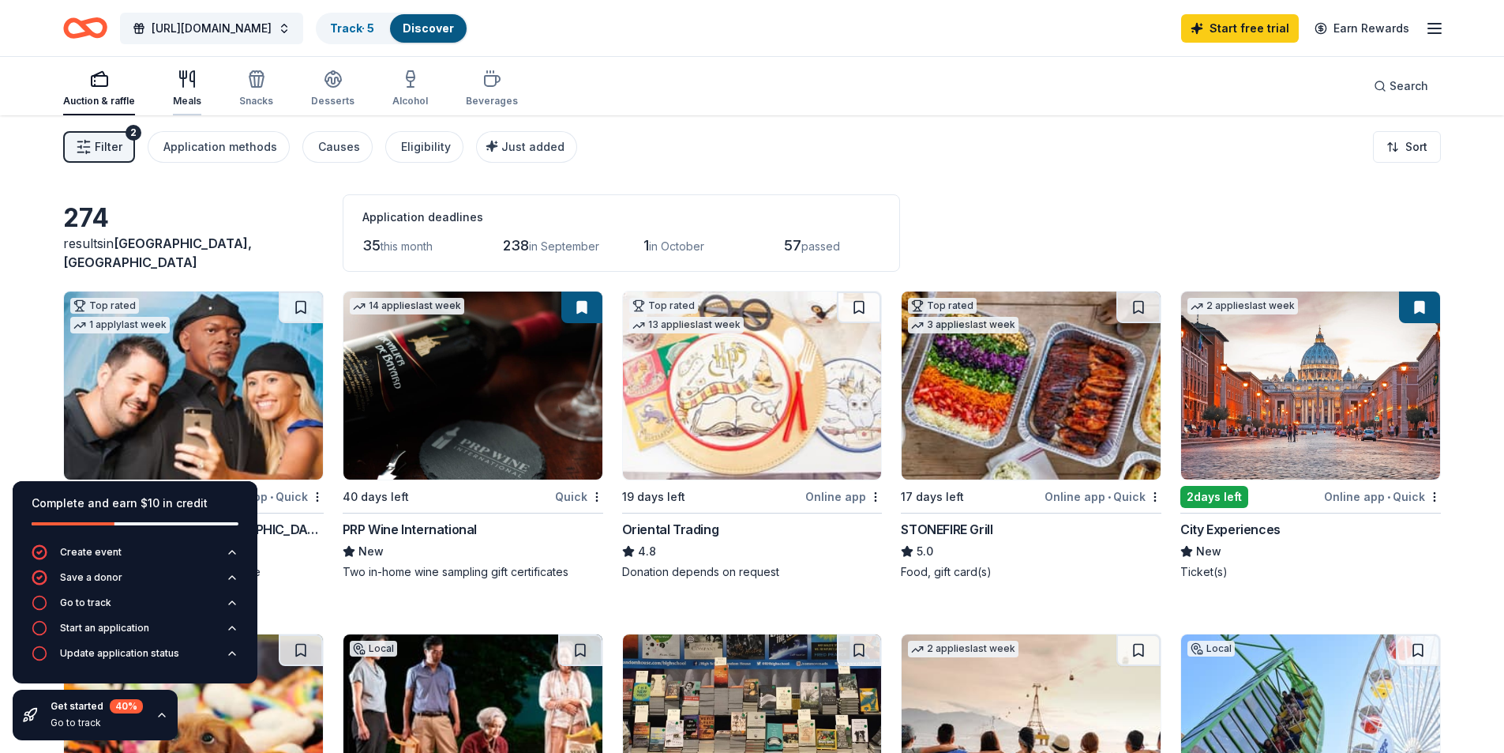
click at [187, 91] on div "Meals" at bounding box center [187, 88] width 28 height 38
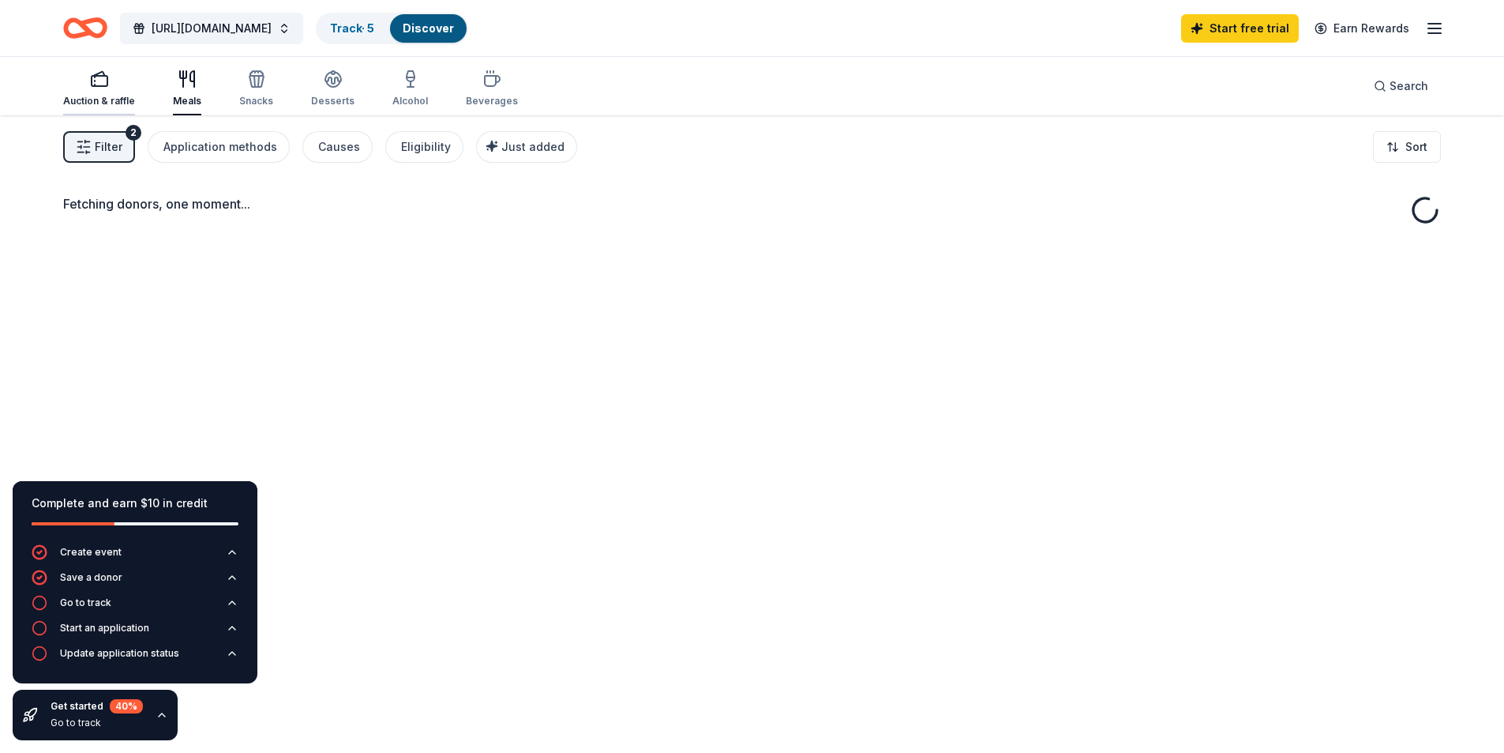
click at [130, 89] on div "Auction & raffle" at bounding box center [99, 88] width 72 height 38
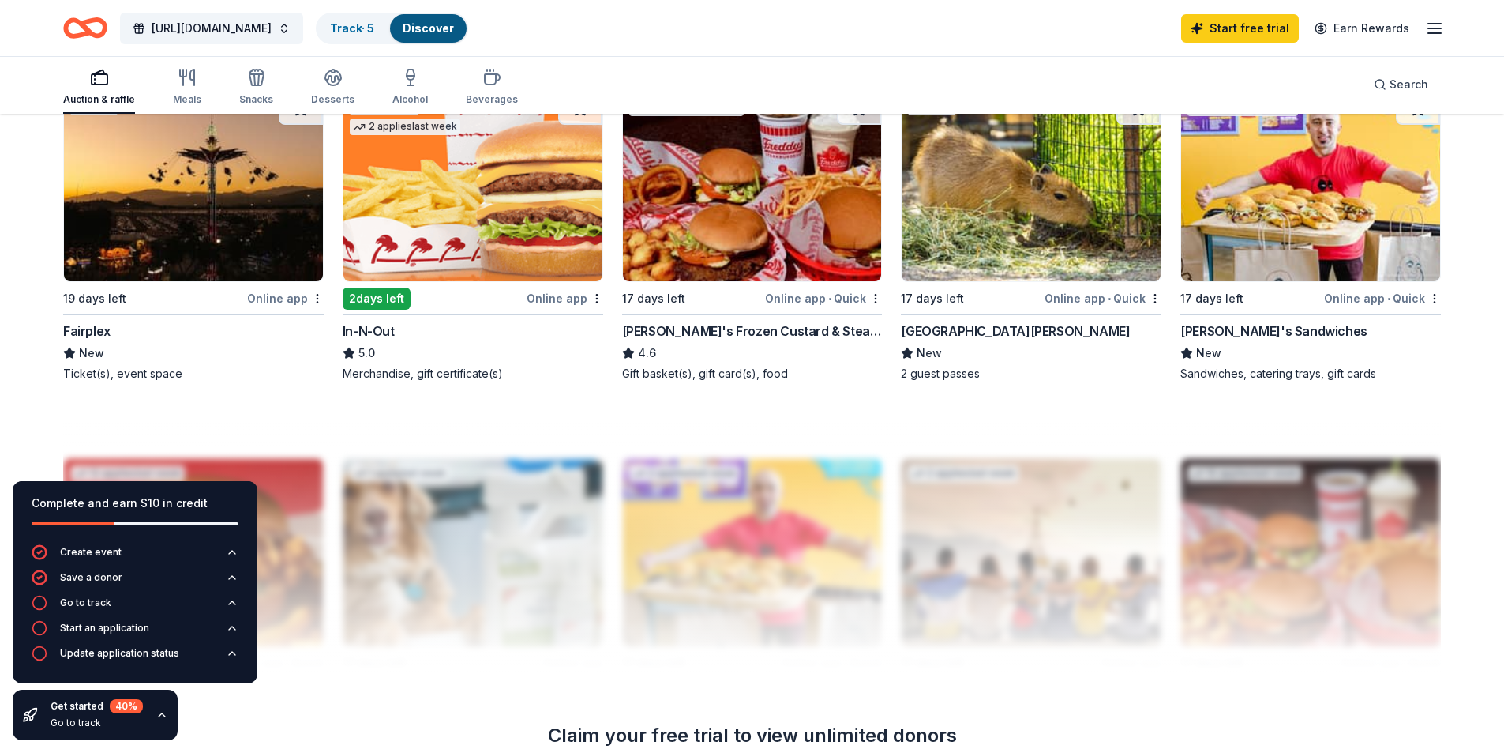
scroll to position [1527, 0]
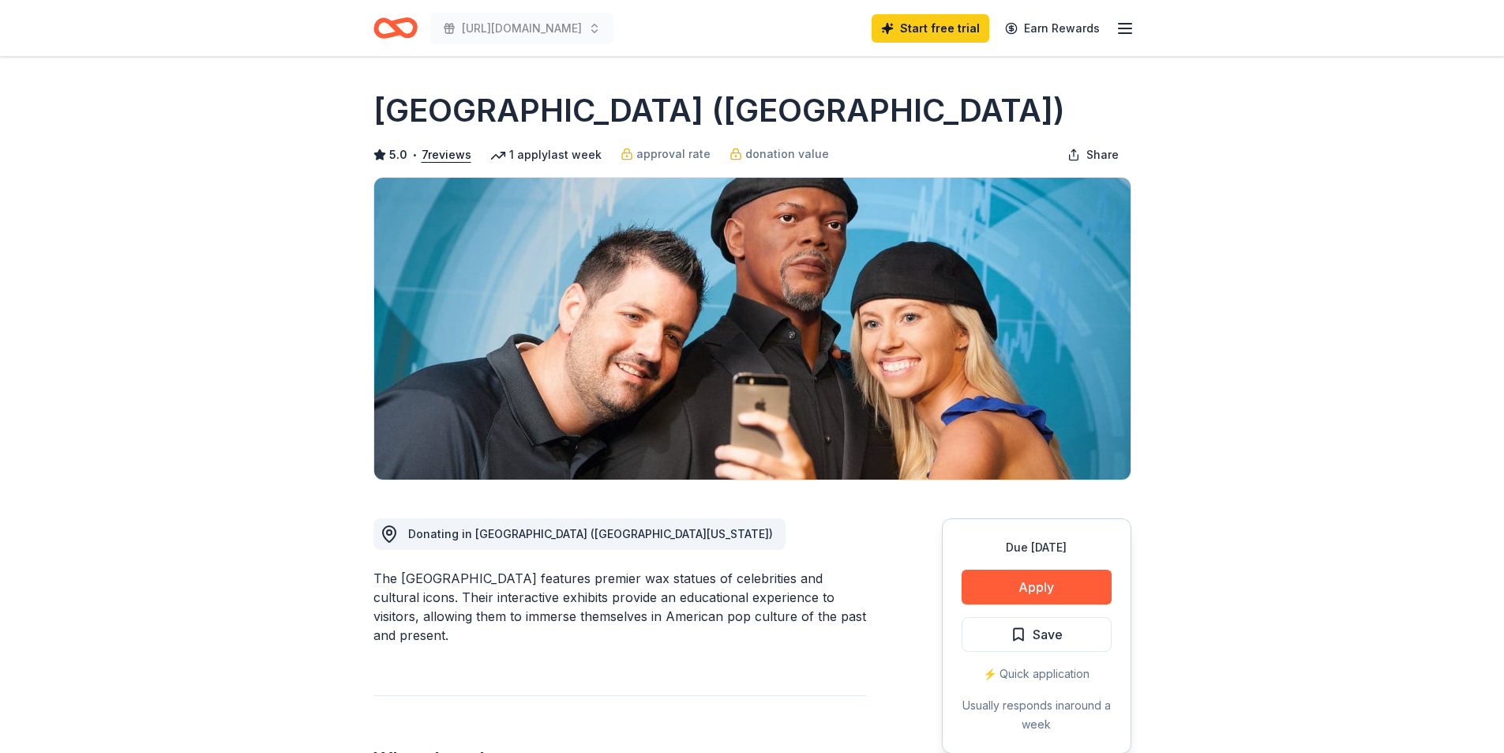
drag, startPoint x: 378, startPoint y: 104, endPoint x: 692, endPoint y: 107, distance: 313.5
click at [692, 107] on h1 "[GEOGRAPHIC_DATA] ([GEOGRAPHIC_DATA])" at bounding box center [720, 110] width 692 height 44
click at [727, 113] on h1 "[GEOGRAPHIC_DATA] ([GEOGRAPHIC_DATA])" at bounding box center [720, 110] width 692 height 44
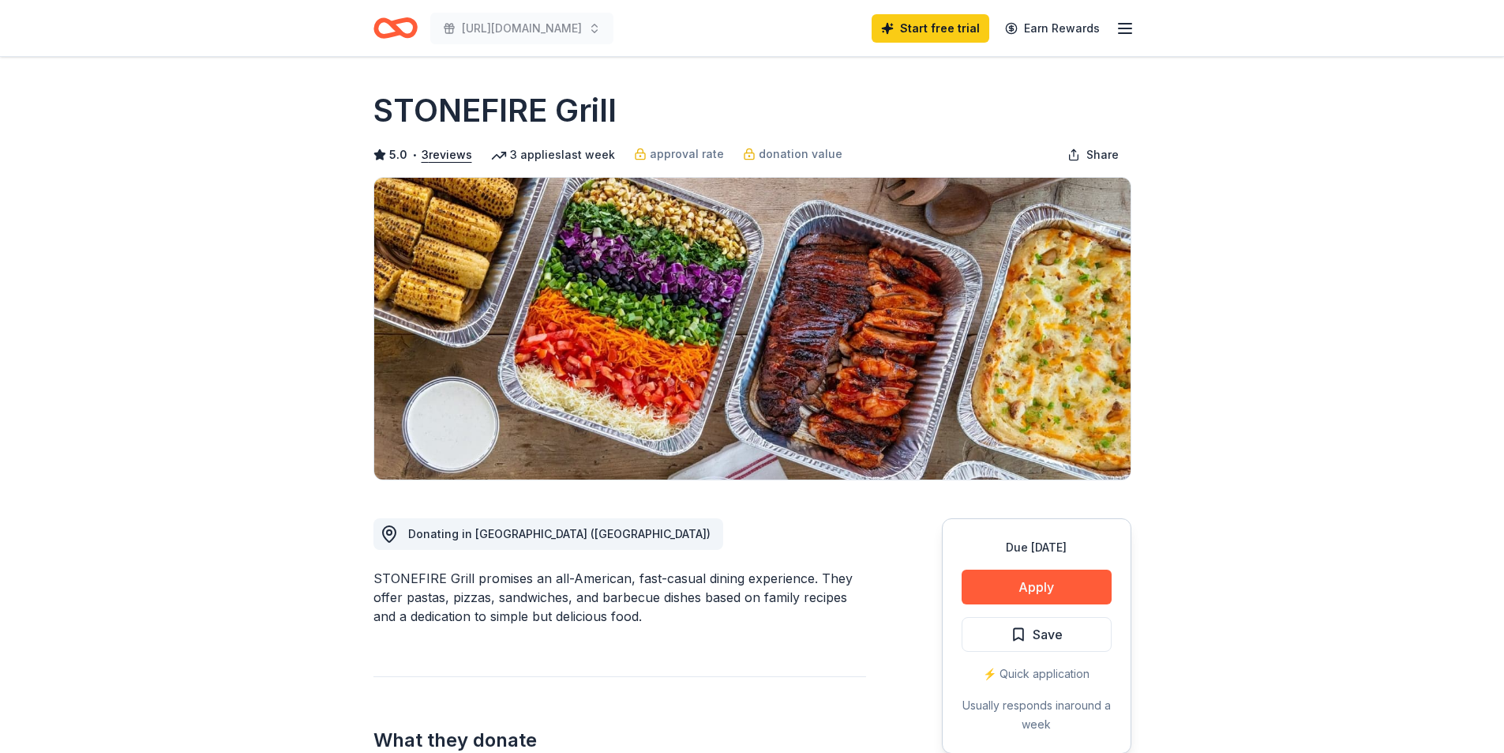
drag, startPoint x: 381, startPoint y: 107, endPoint x: 638, endPoint y: 119, distance: 257.8
click at [638, 119] on div "STONEFIRE Grill" at bounding box center [753, 110] width 758 height 44
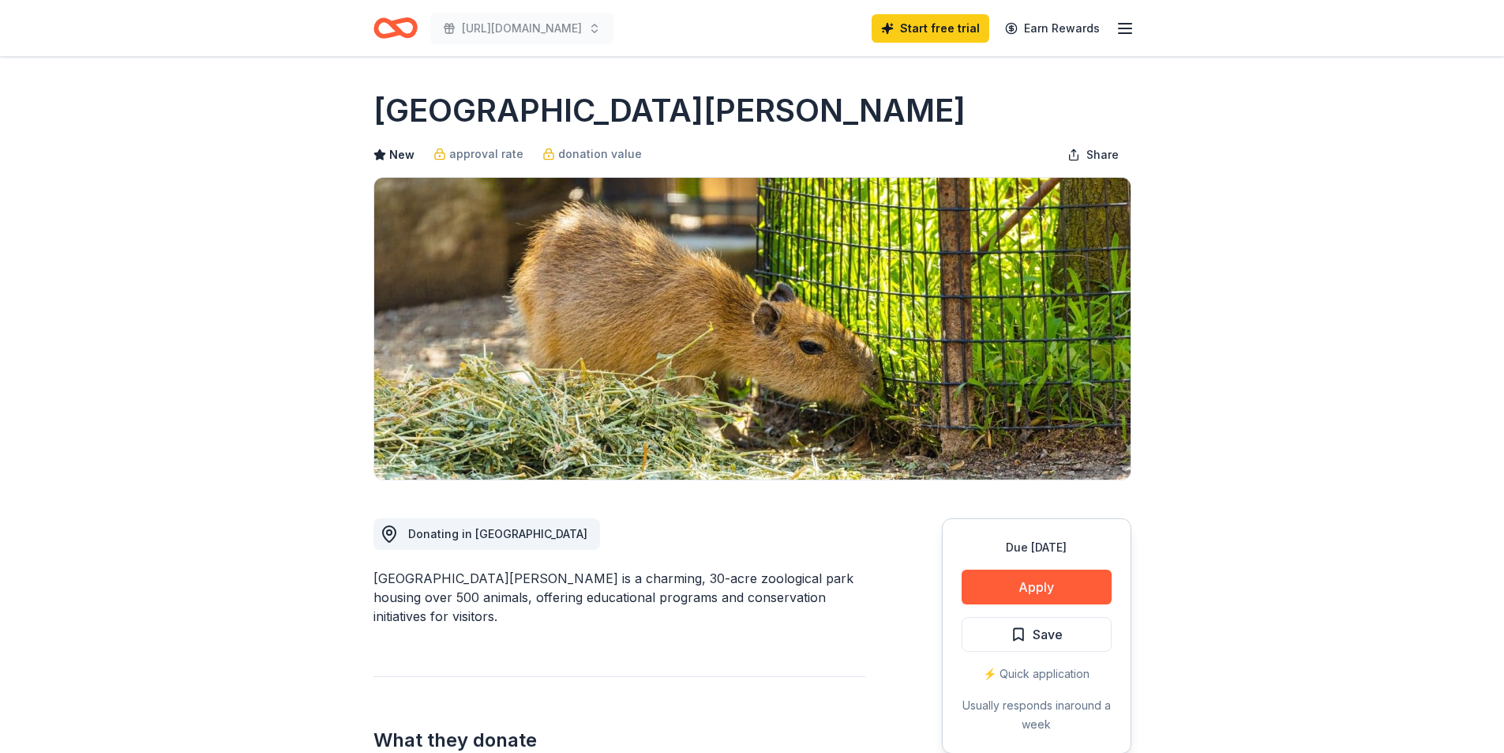
drag, startPoint x: 374, startPoint y: 573, endPoint x: 478, endPoint y: 579, distance: 103.6
click at [478, 579] on div "[GEOGRAPHIC_DATA][PERSON_NAME] is a charming, 30-acre zoological park housing o…" at bounding box center [620, 597] width 493 height 57
drag, startPoint x: 484, startPoint y: 577, endPoint x: 503, endPoint y: 476, distance: 102.1
click at [483, 577] on div "Santa Barbara Zoo is a charming, 30-acre zoological park housing over 500 anima…" at bounding box center [620, 597] width 493 height 57
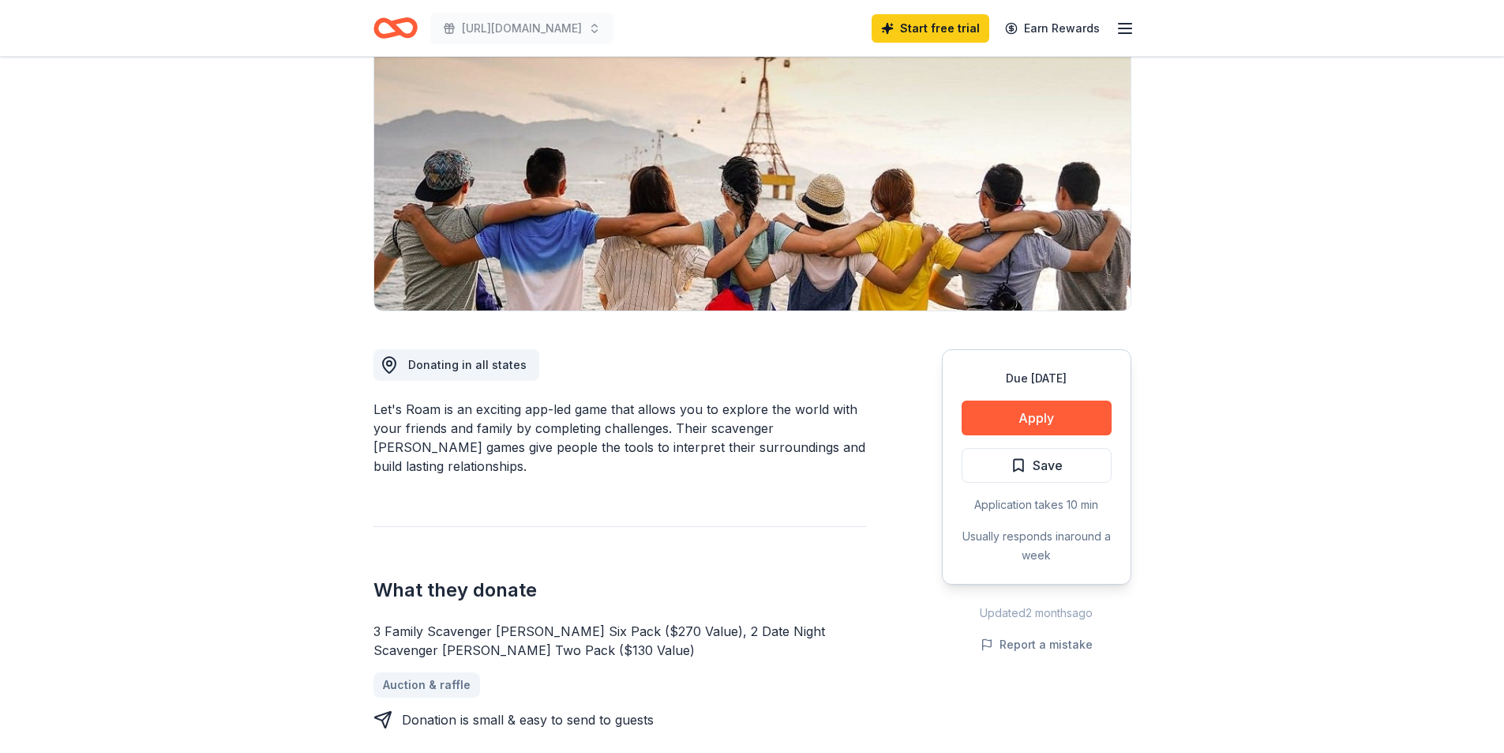
scroll to position [395, 0]
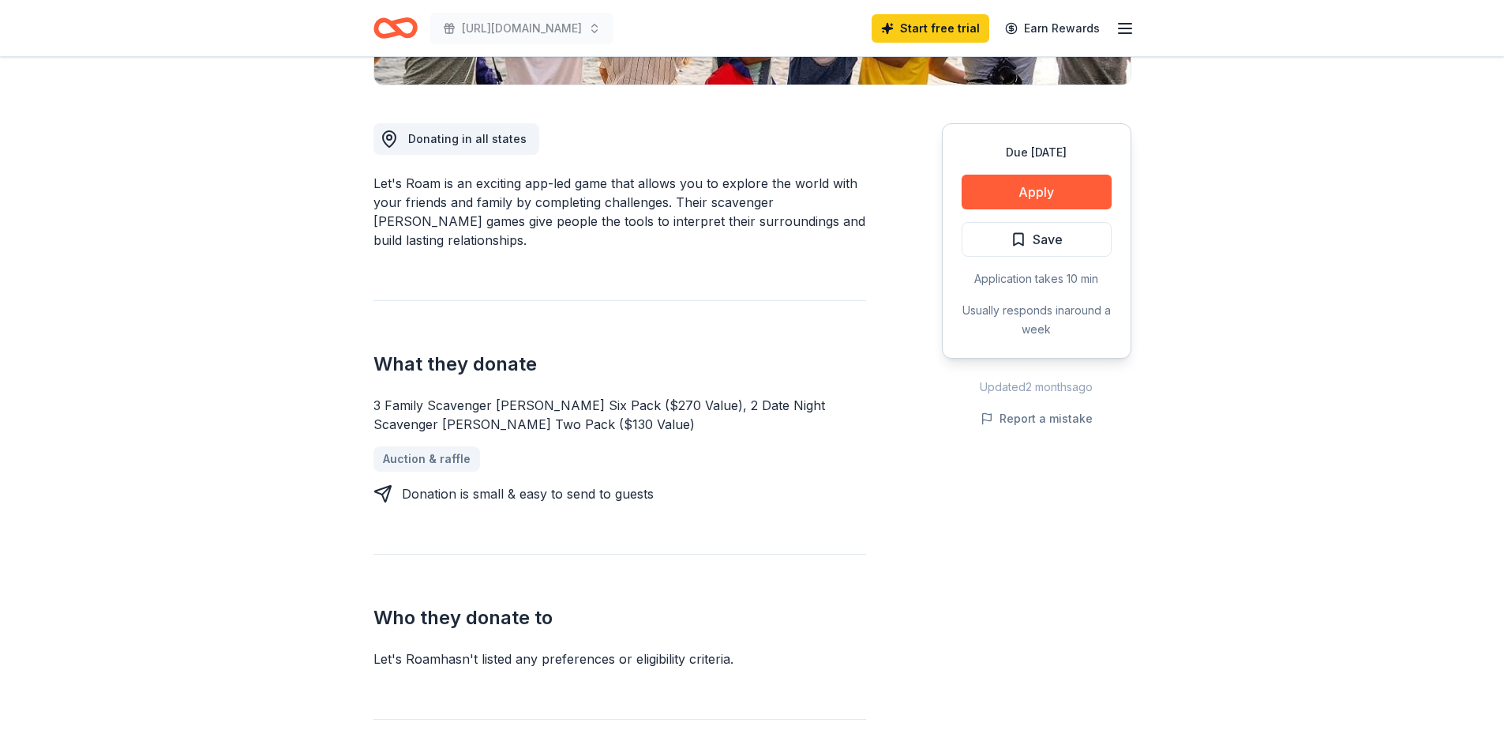
drag, startPoint x: 549, startPoint y: 400, endPoint x: 618, endPoint y: 405, distance: 68.9
click at [618, 405] on div "3 Family Scavenger [PERSON_NAME] Six Pack ($270 Value), 2 Date Night Scavenger …" at bounding box center [620, 415] width 493 height 38
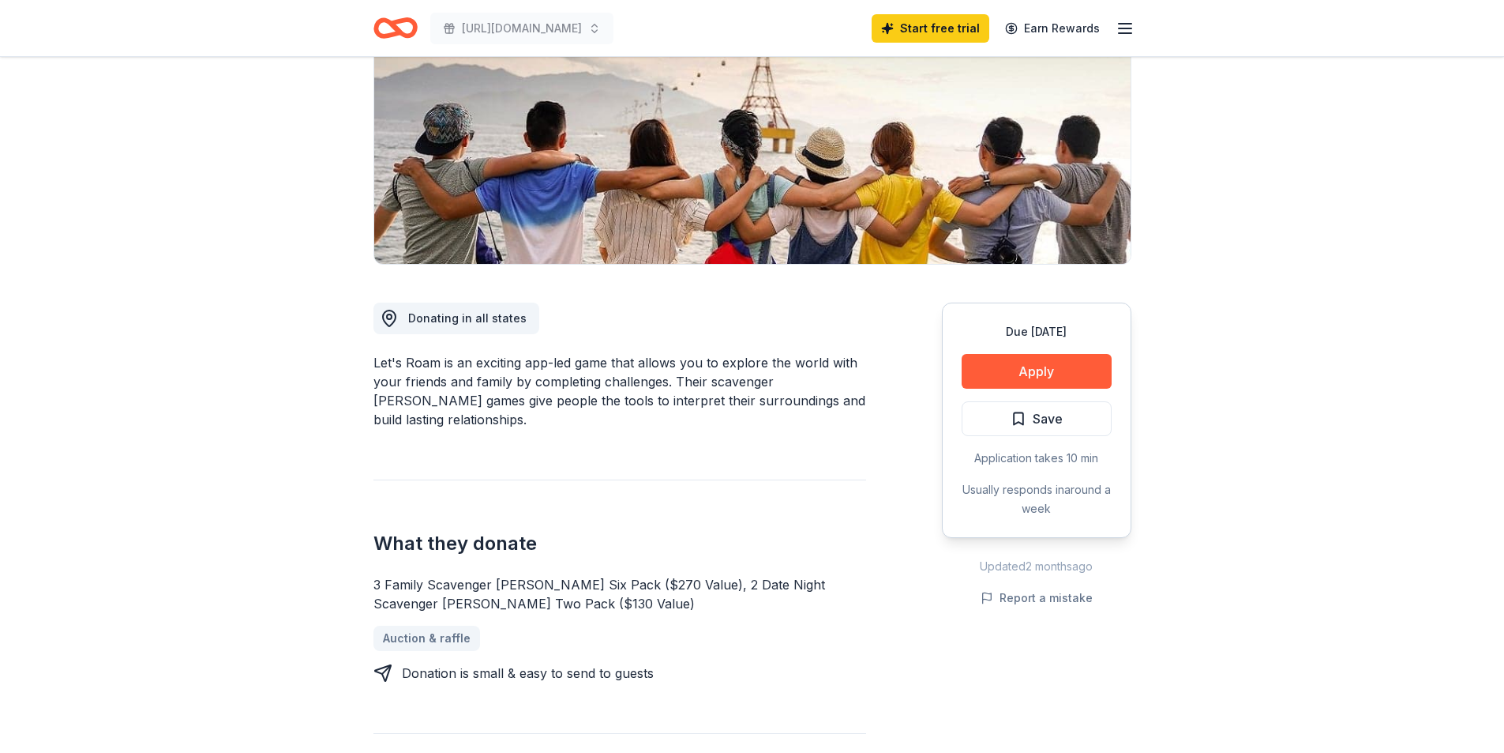
scroll to position [0, 0]
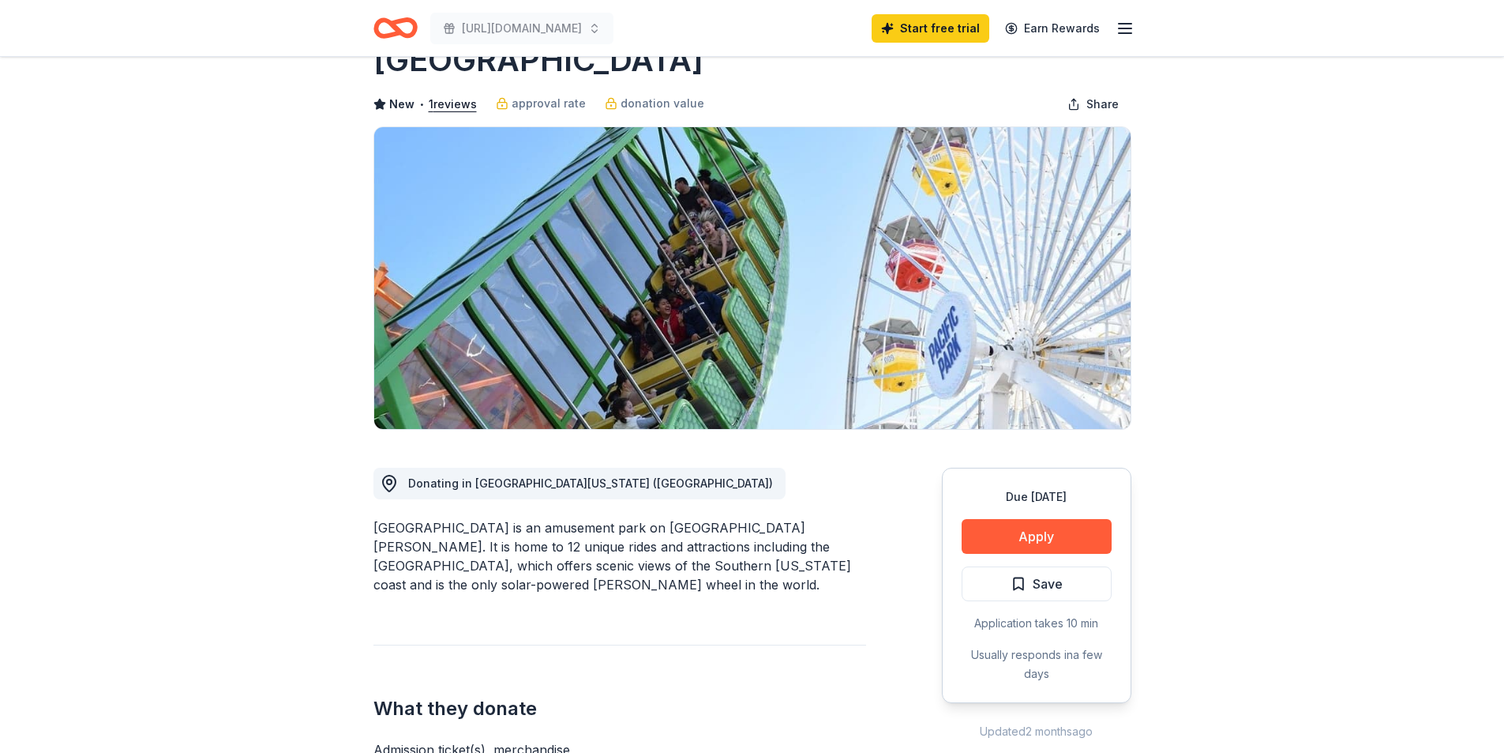
scroll to position [79, 0]
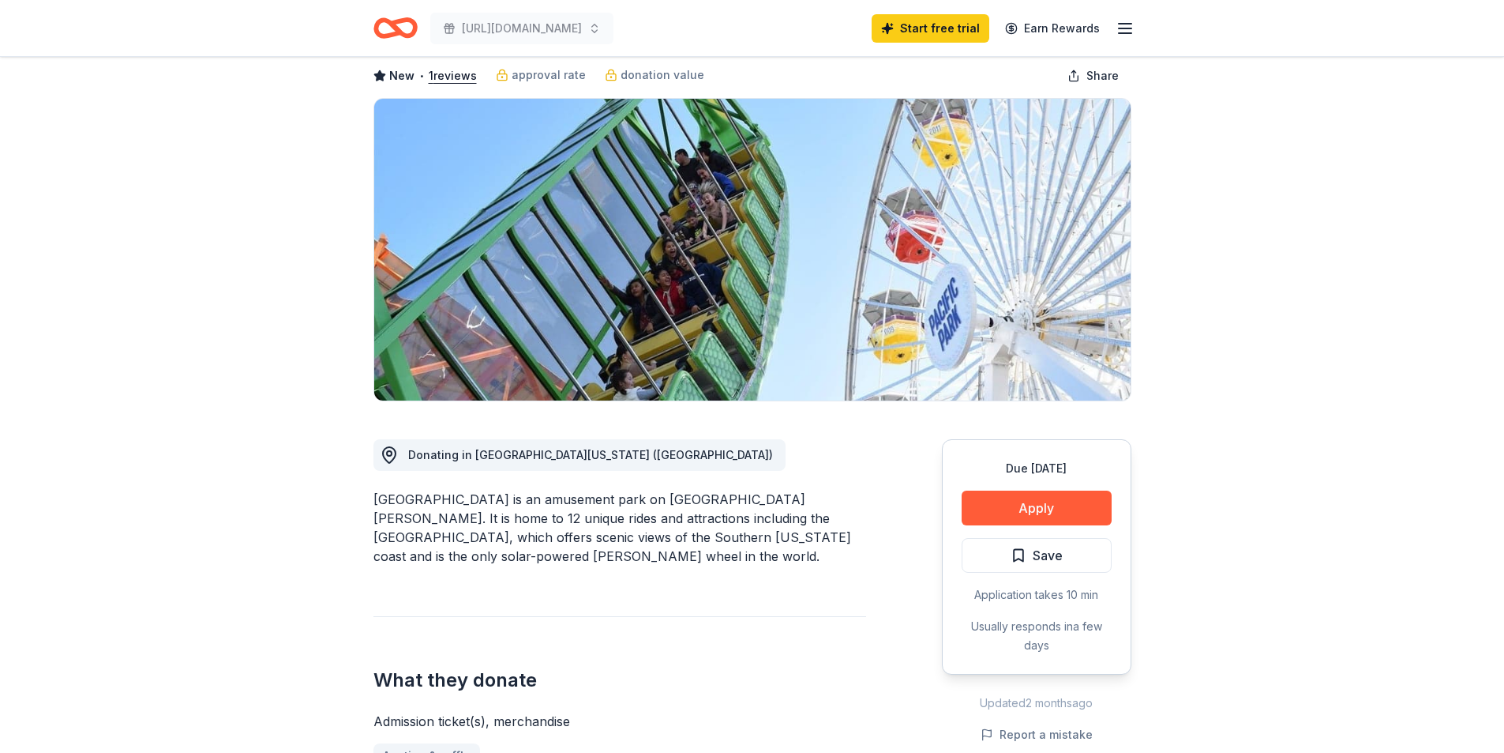
drag, startPoint x: 462, startPoint y: 495, endPoint x: 511, endPoint y: 500, distance: 49.2
click at [511, 500] on div "[GEOGRAPHIC_DATA] is an amusement park on [GEOGRAPHIC_DATA][PERSON_NAME]. It is…" at bounding box center [620, 528] width 493 height 76
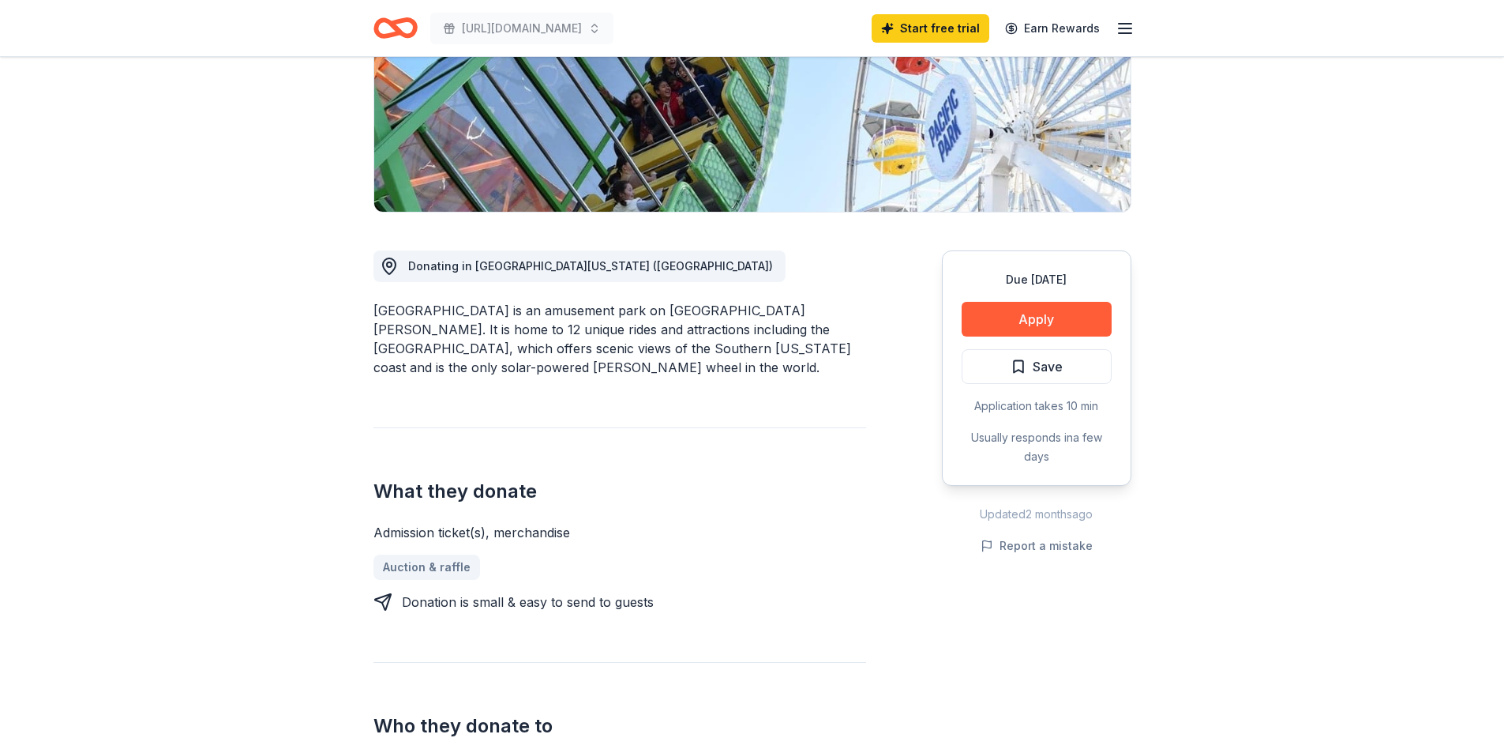
scroll to position [158, 0]
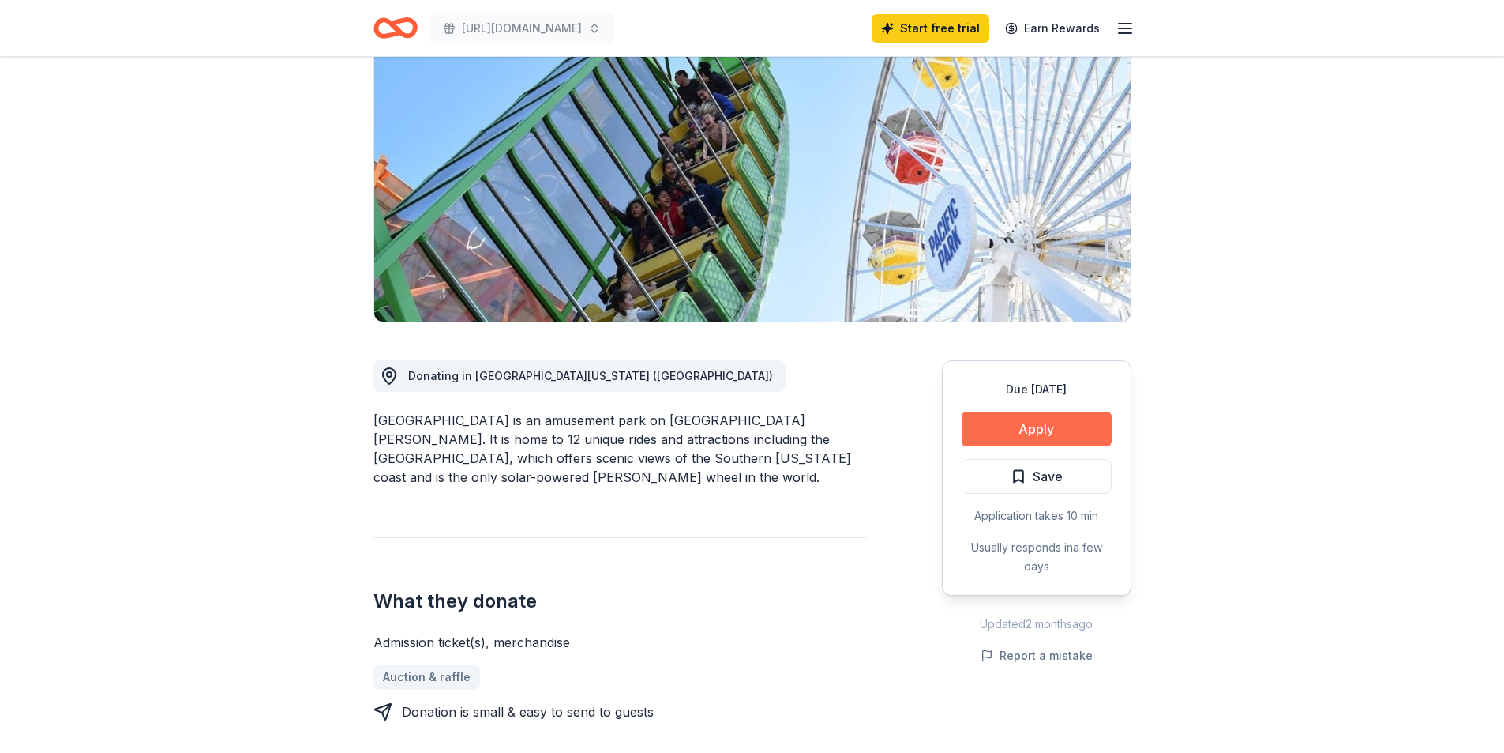
click at [1010, 430] on button "Apply" at bounding box center [1037, 428] width 150 height 35
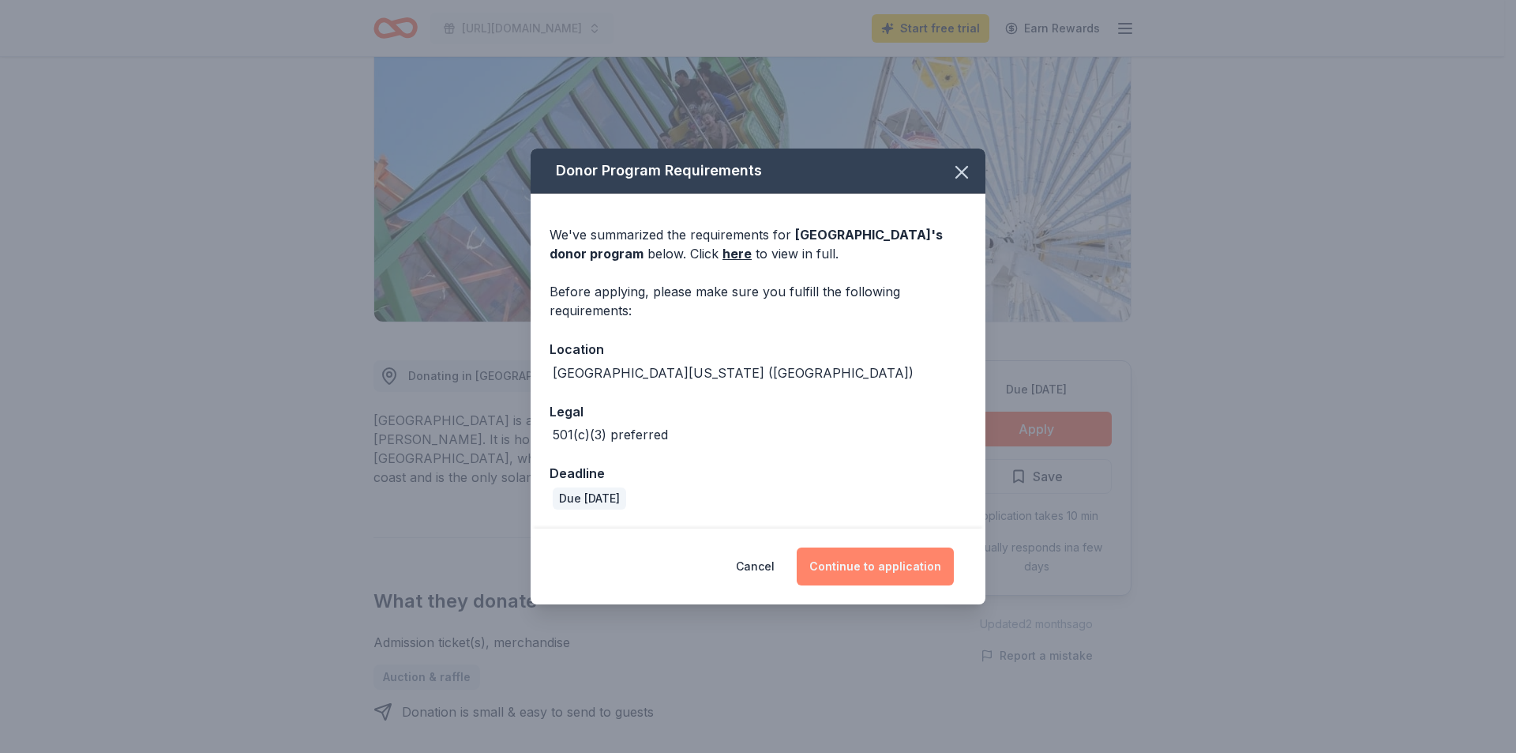
click at [872, 562] on button "Continue to application" at bounding box center [875, 566] width 157 height 38
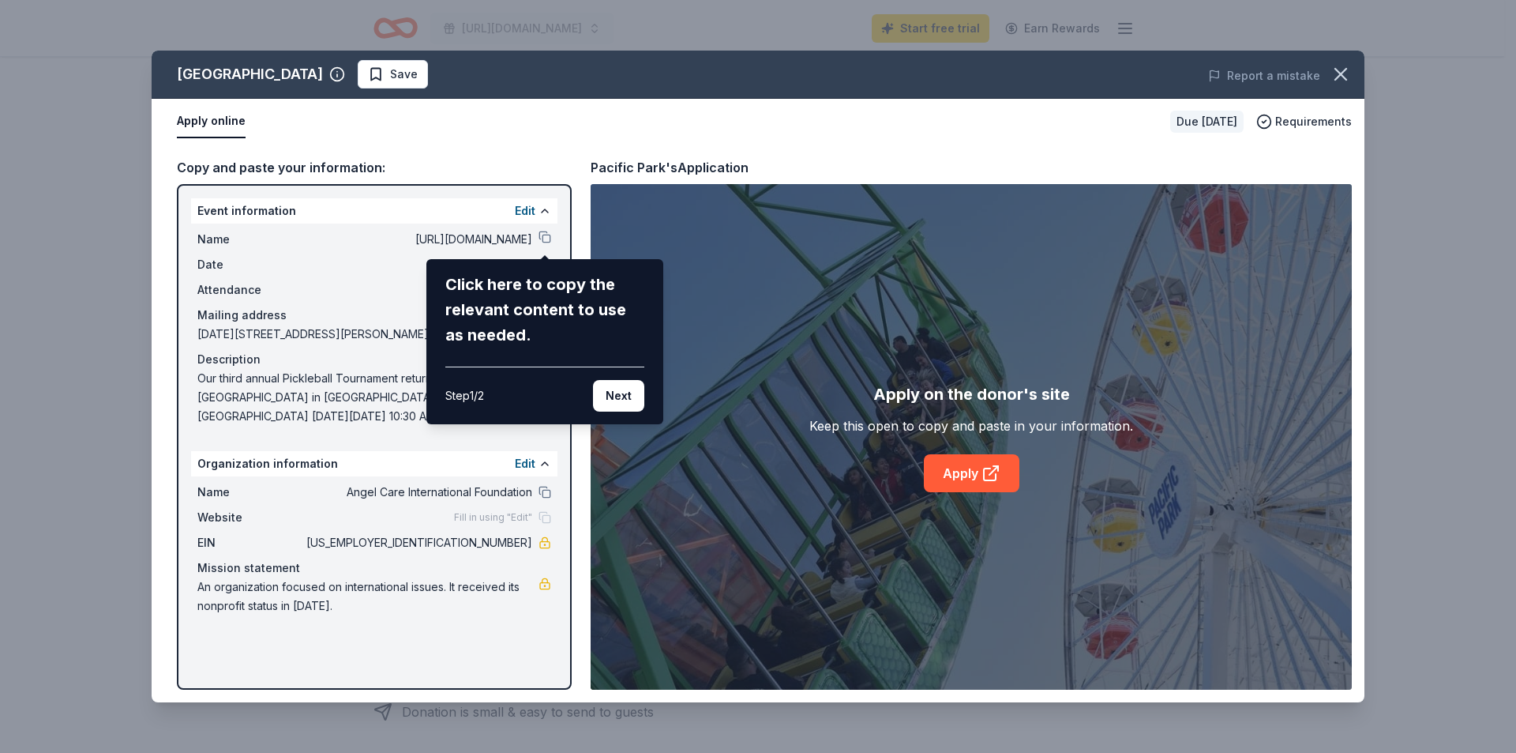
click at [358, 285] on div "Pacific Park Save Report a mistake Apply online Due [DATE] Requirements Copy an…" at bounding box center [758, 377] width 1213 height 652
click at [512, 233] on div "Pacific Park Save Report a mistake Apply online Due [DATE] Requirements Copy an…" at bounding box center [758, 377] width 1213 height 652
click at [619, 393] on button "Next" at bounding box center [618, 396] width 51 height 32
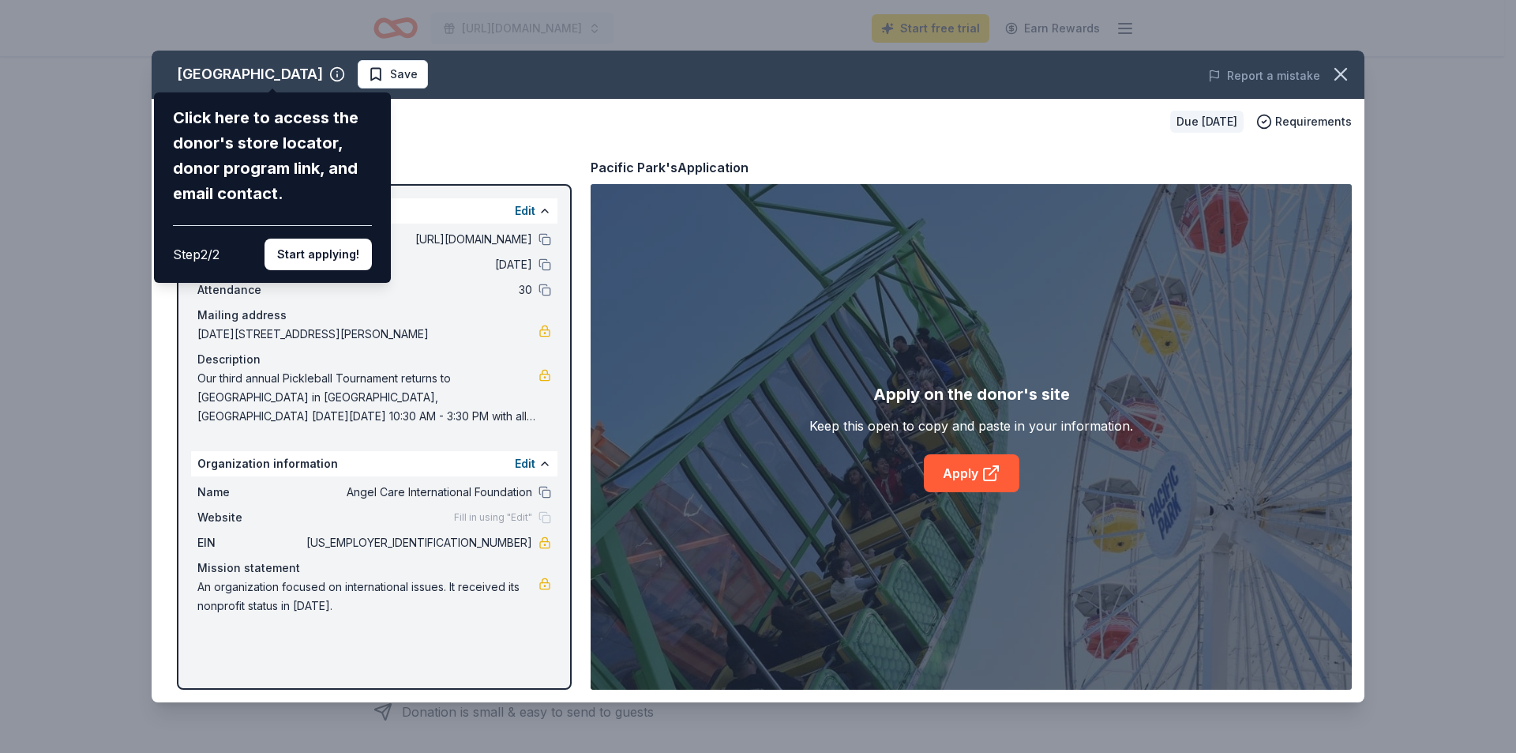
click at [495, 237] on div "Pacific Park Click here to access the donor's store locator, donor program link…" at bounding box center [758, 377] width 1213 height 652
click at [1410, 293] on div "Pacific Park Click here to access the donor's store locator, donor program link…" at bounding box center [758, 376] width 1516 height 753
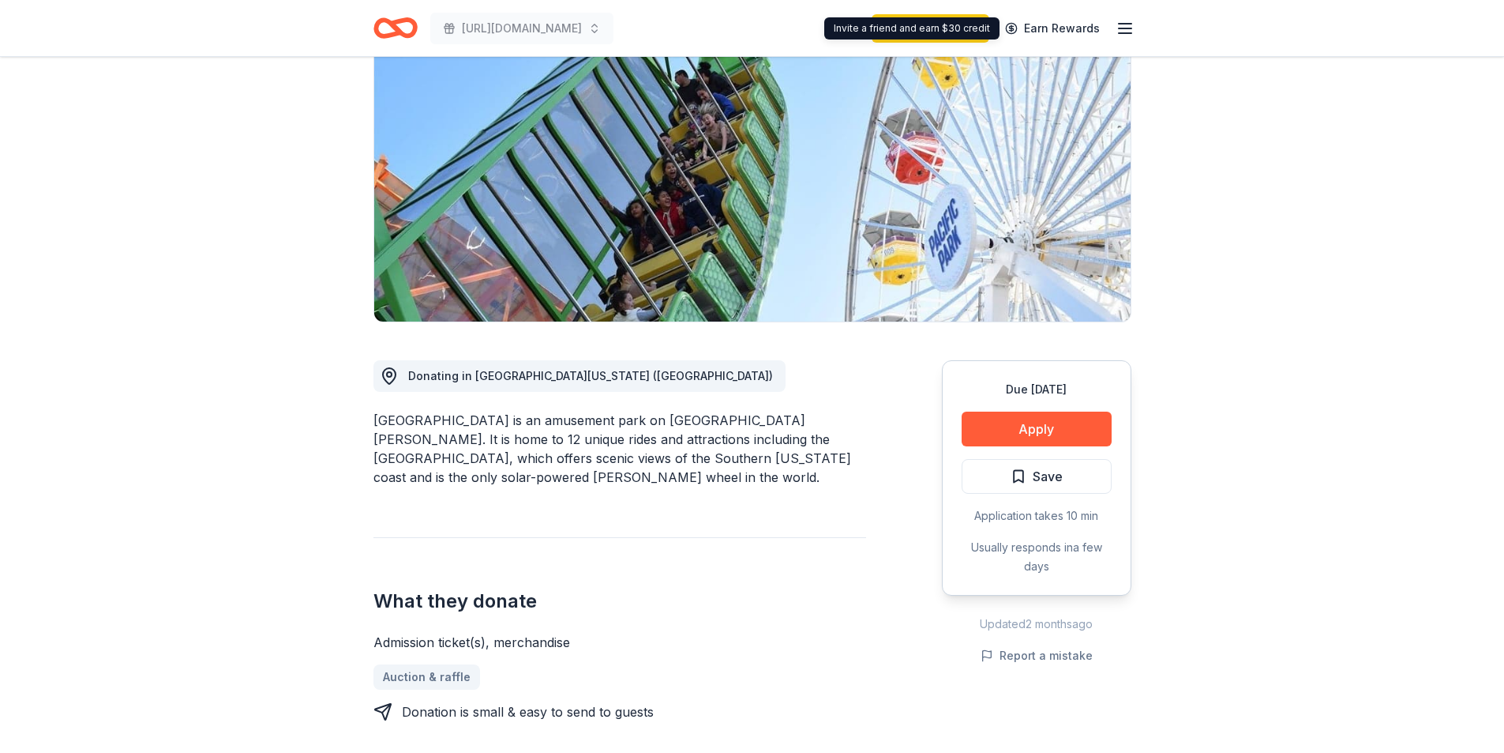
click at [1132, 14] on div "Start free trial Earn Rewards" at bounding box center [1003, 27] width 263 height 37
click at [1127, 27] on icon "button" at bounding box center [1125, 28] width 19 height 19
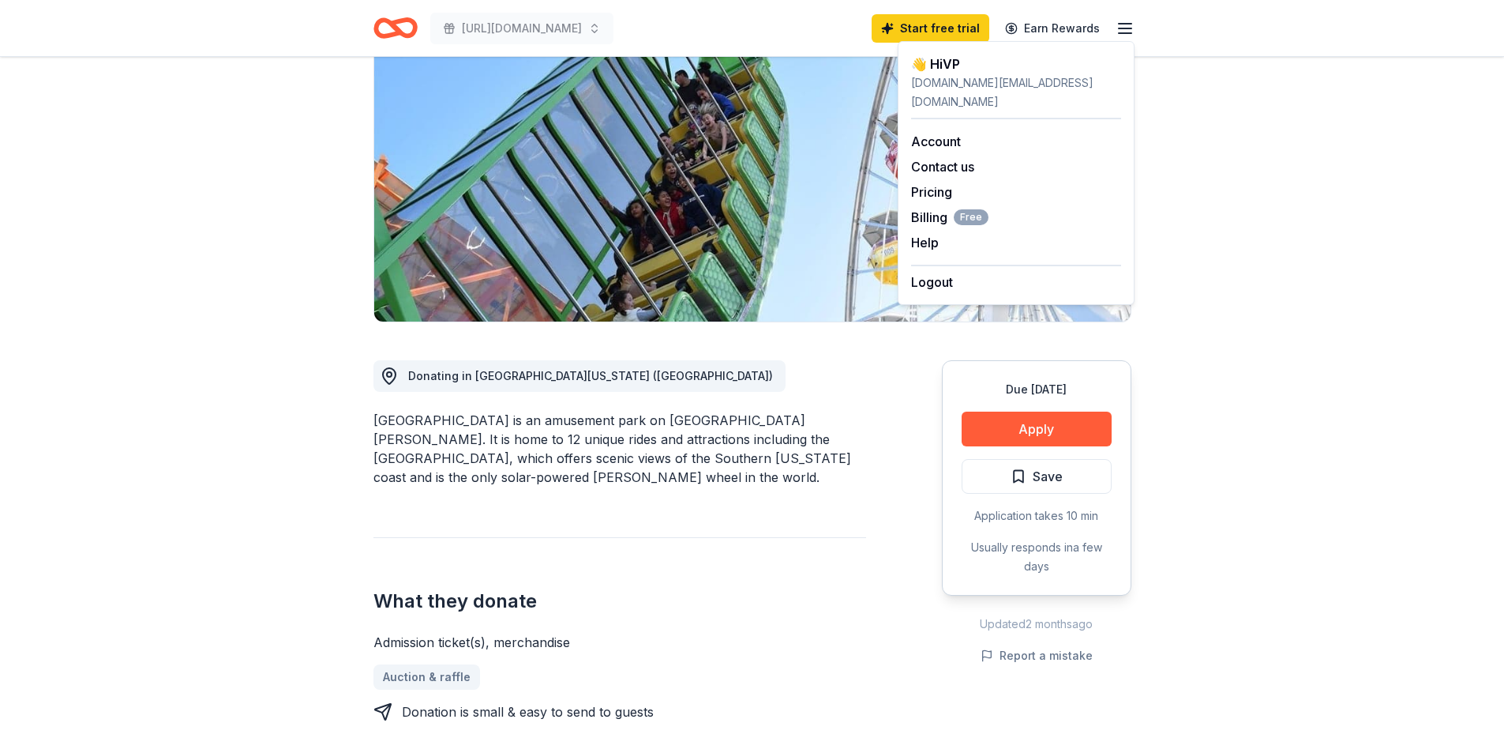
click at [371, 17] on div "[URL][DOMAIN_NAME] Start free trial Earn Rewards" at bounding box center [752, 28] width 809 height 56
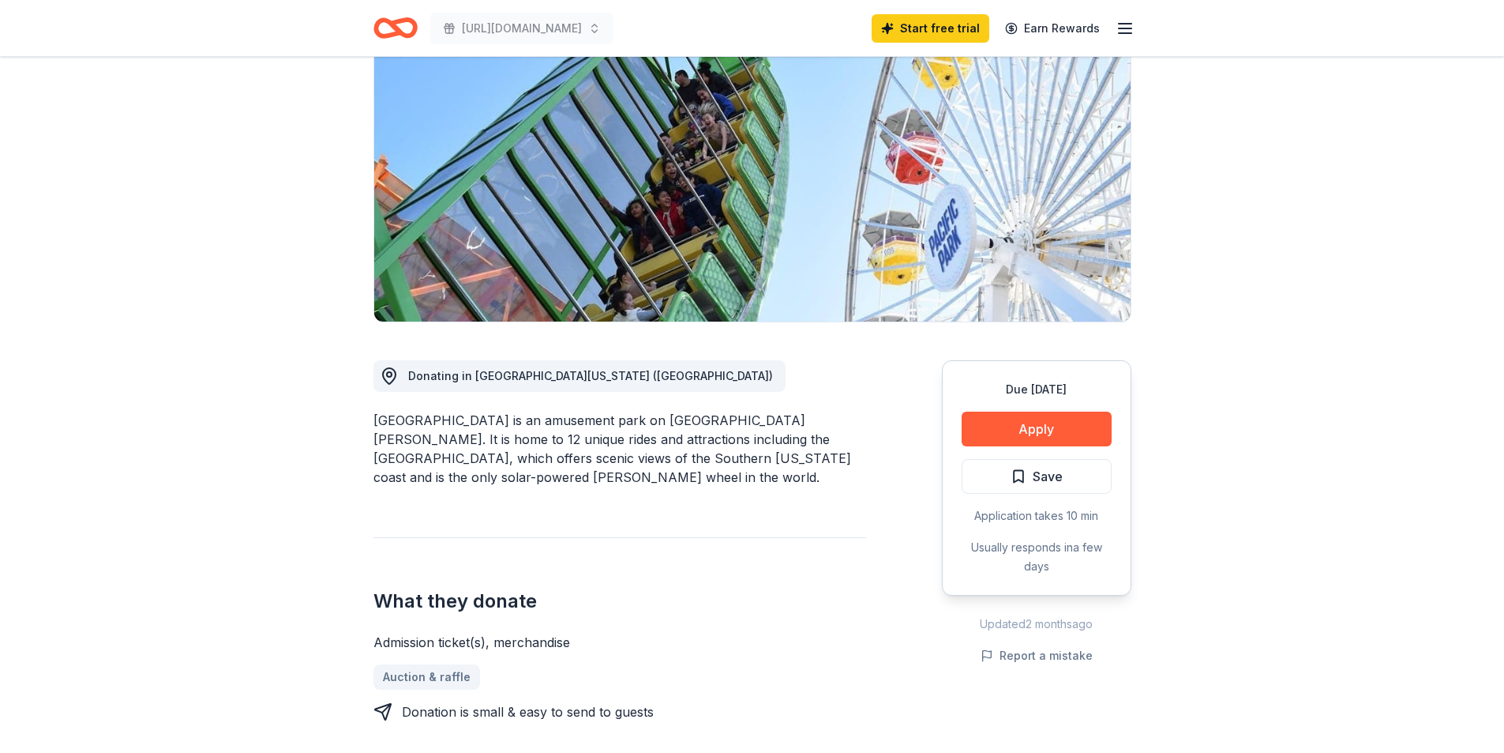
click at [393, 26] on icon "Home" at bounding box center [402, 28] width 24 height 16
click at [400, 30] on icon "Home" at bounding box center [402, 28] width 24 height 16
click at [396, 25] on icon "Home" at bounding box center [388, 28] width 24 height 16
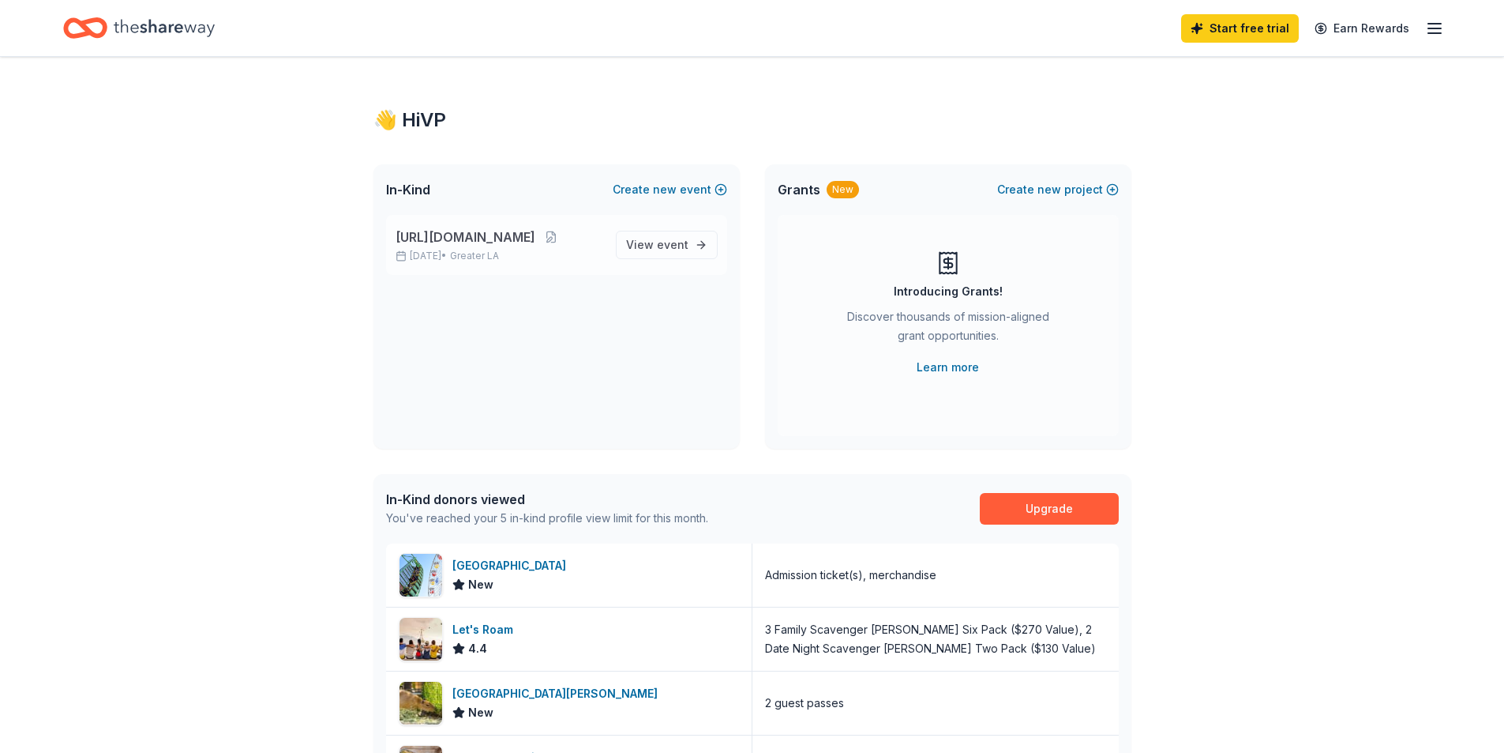
click at [512, 246] on span "https://www.vpcares.org/events/vp-cares-3rd-annual-pickleball-tournament" at bounding box center [466, 236] width 140 height 19
drag, startPoint x: 483, startPoint y: 262, endPoint x: 449, endPoint y: 254, distance: 34.9
click at [449, 254] on p "Oct 04, 2025 • Greater LA" at bounding box center [500, 256] width 208 height 13
click at [417, 257] on p "Oct 04, 2025 • Greater LA" at bounding box center [500, 256] width 208 height 13
click at [567, 236] on button at bounding box center [551, 237] width 32 height 13
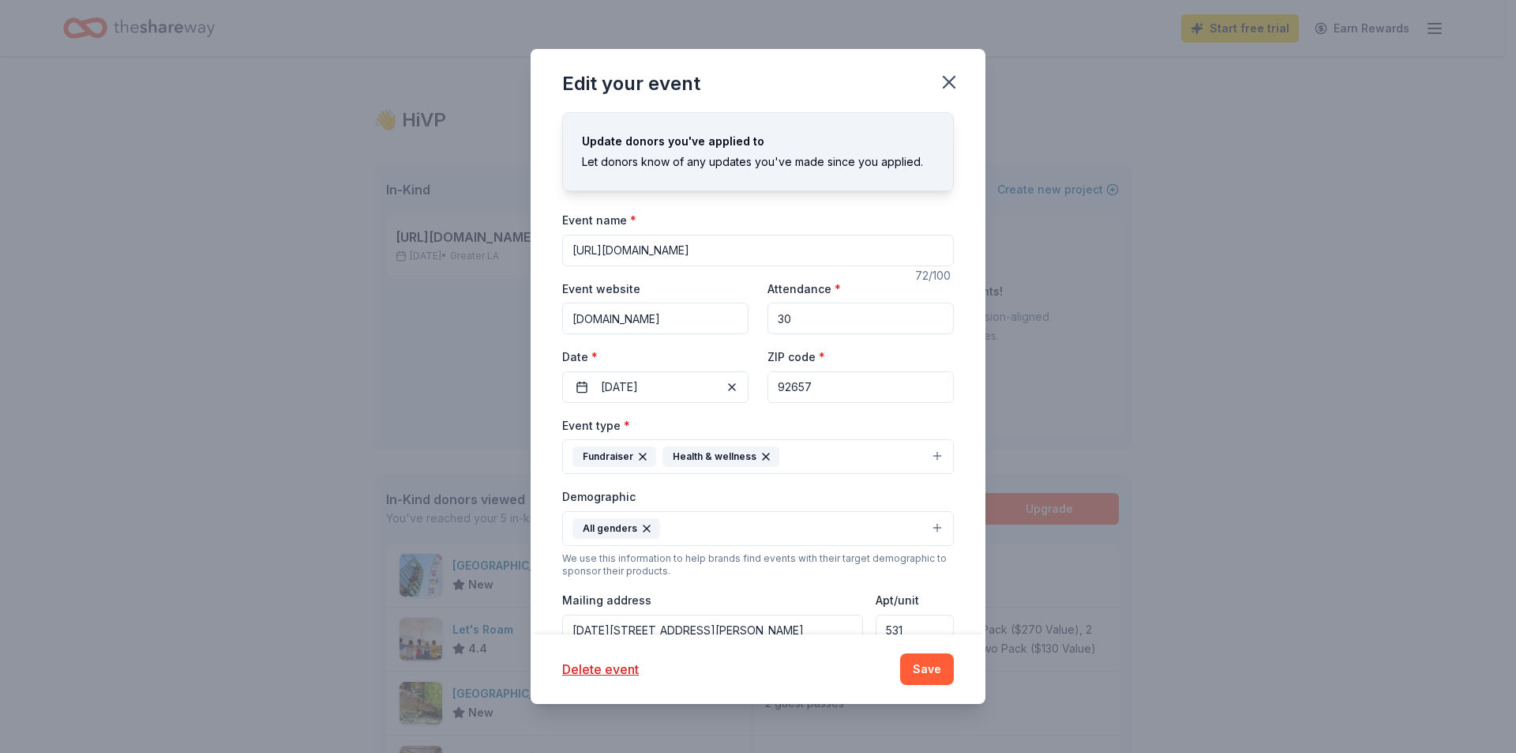
click at [742, 250] on input "https://www.vpcares.org/events/vp-cares-3rd-annual-pickleball-tournament" at bounding box center [758, 251] width 392 height 32
click at [804, 253] on input "Event name *" at bounding box center [758, 251] width 392 height 32
type input "VP Cares 3rd Annual Pickleball Tournament"
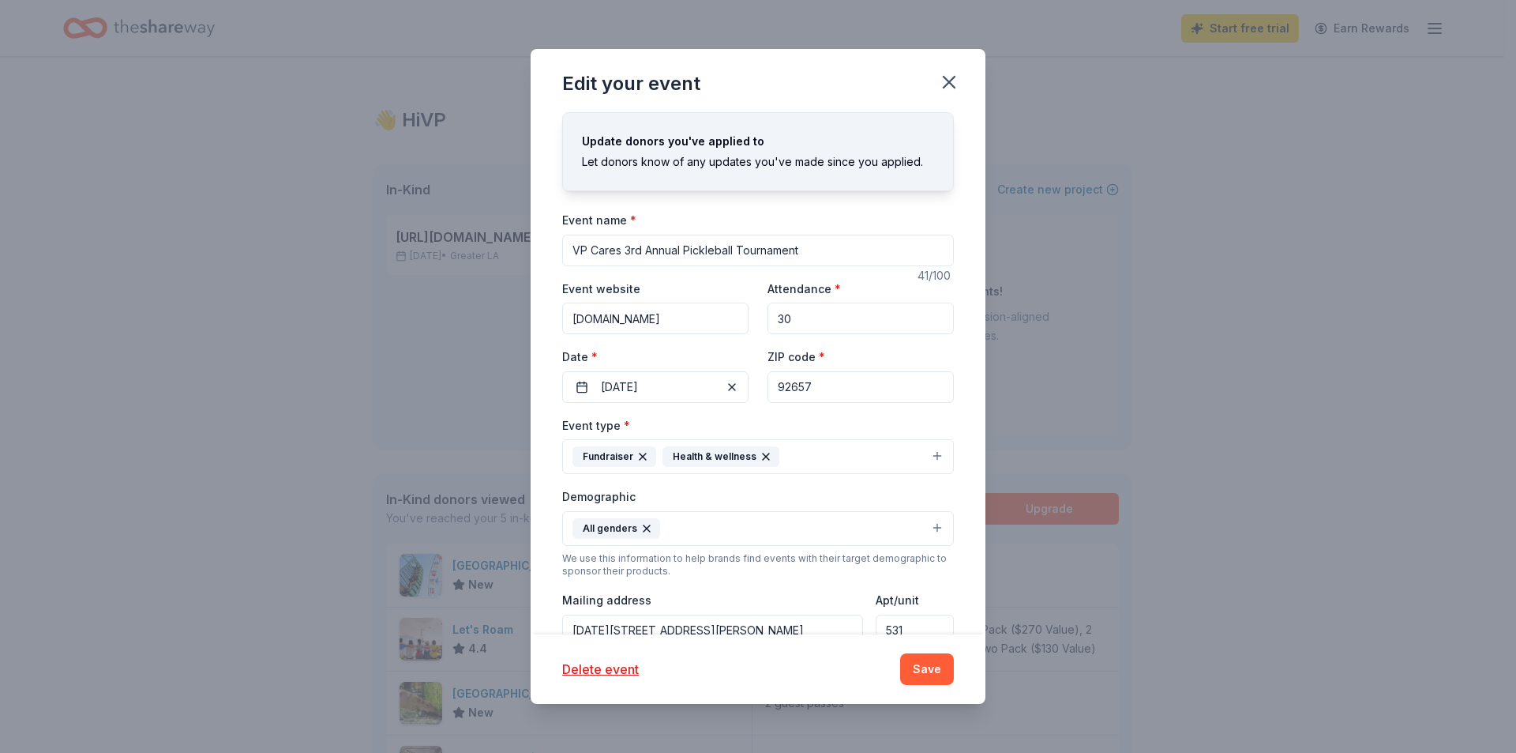
click at [659, 318] on input "vpcares.org" at bounding box center [655, 318] width 186 height 32
paste input "https://www.vpcares.org/events/vp-cares-3rd-annual-pickleball-tournament"
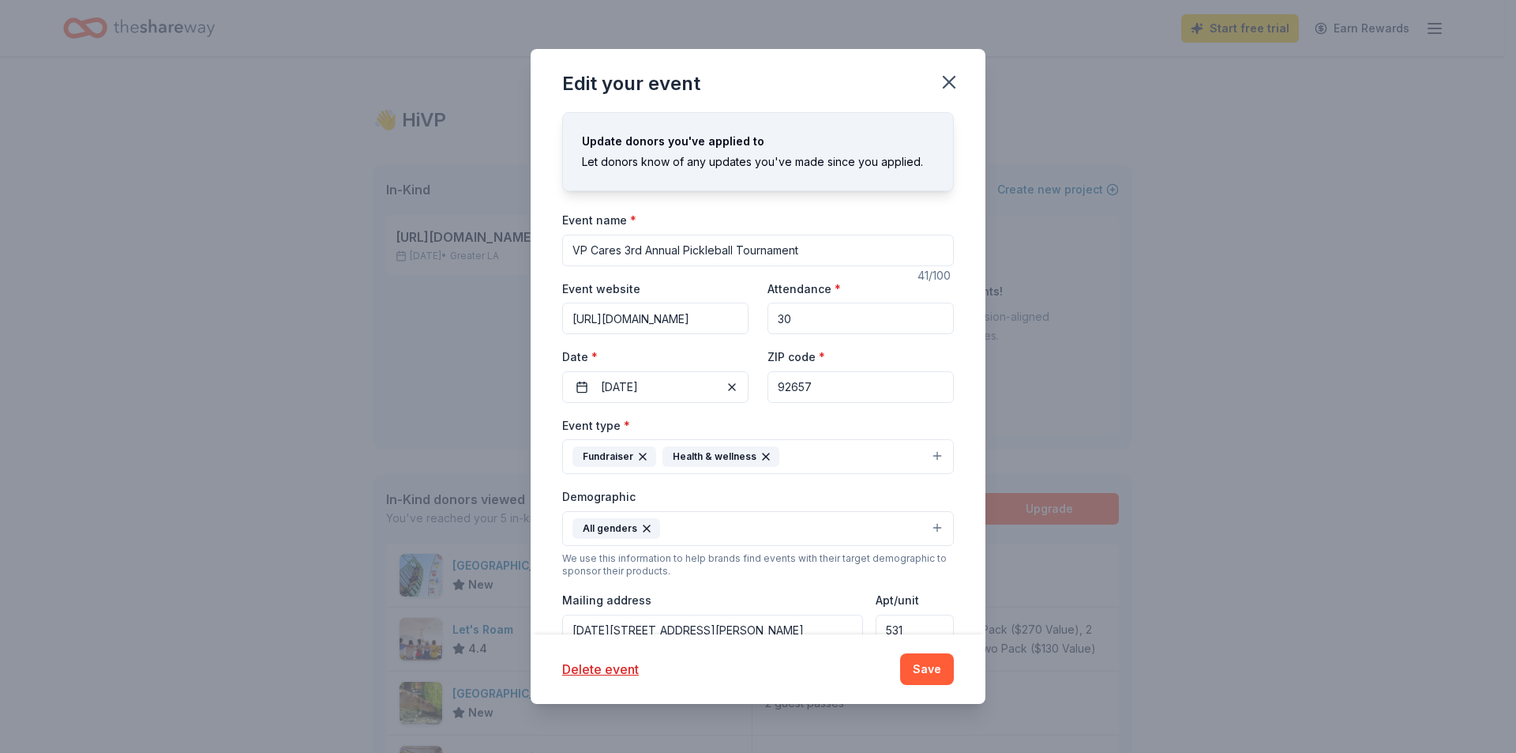
type input "https://www.vpcares.org/events/vp-cares-3rd-annual-pickleball-tournament"
click at [537, 285] on div "Update donors you've applied to Let donors know of any updates you've made sinc…" at bounding box center [758, 373] width 455 height 522
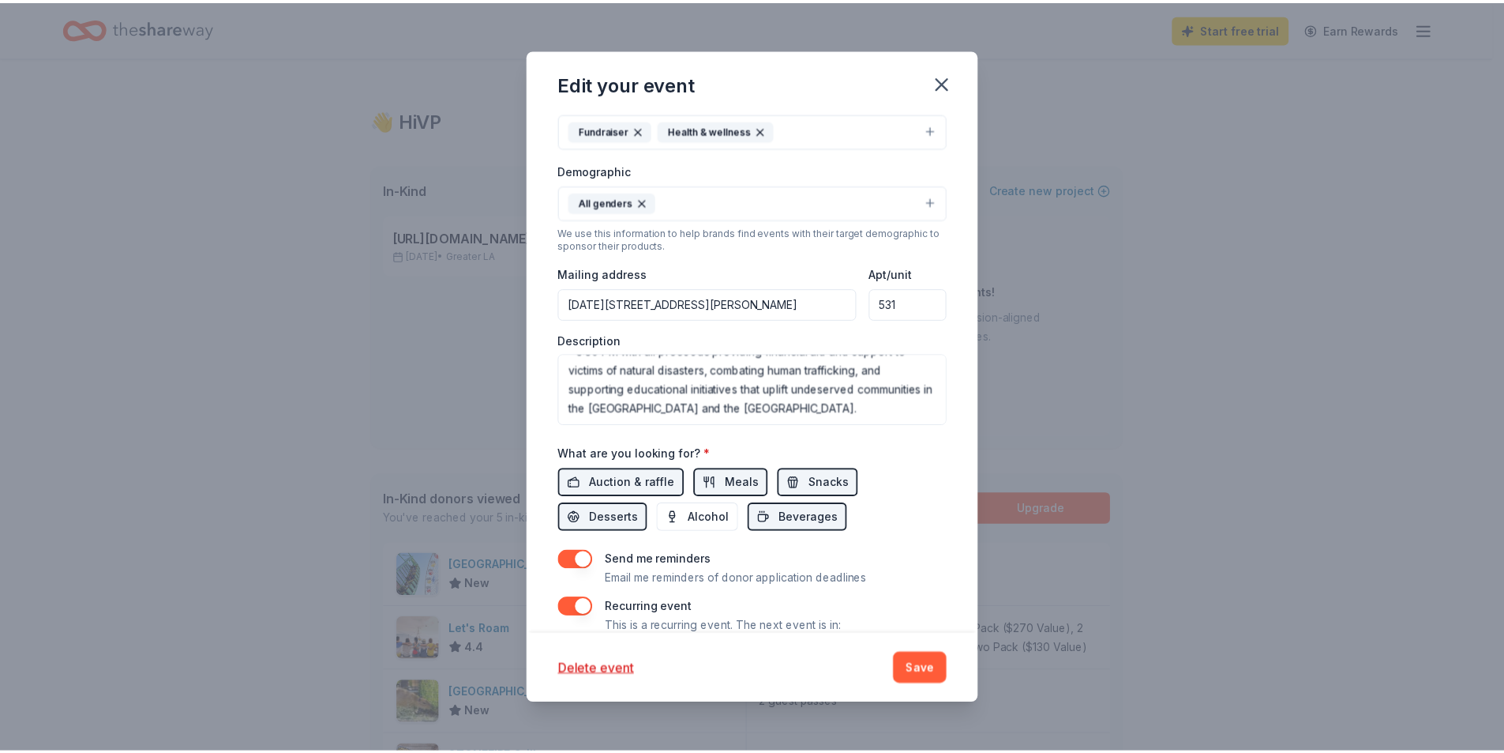
scroll to position [391, 0]
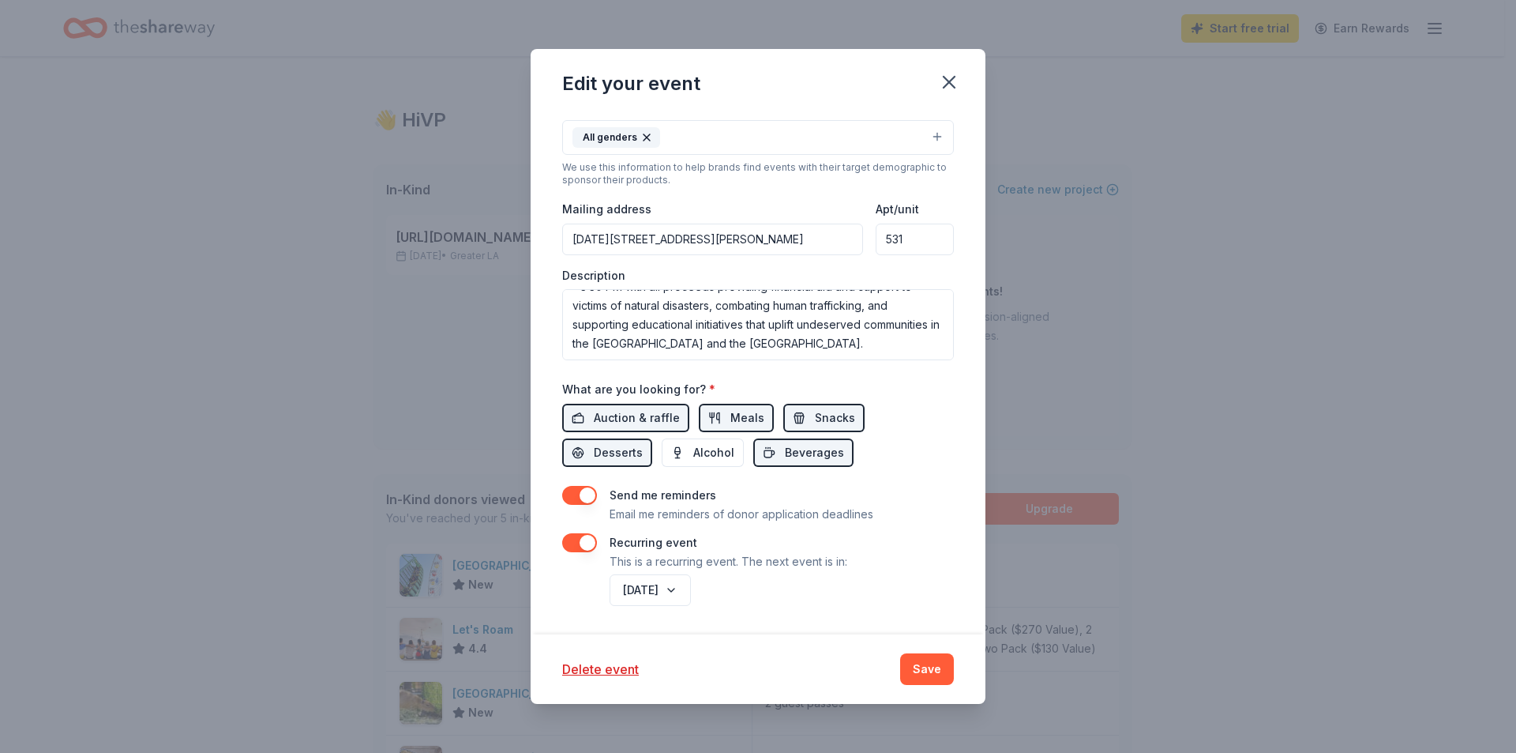
click at [944, 665] on button "Save" at bounding box center [927, 669] width 54 height 32
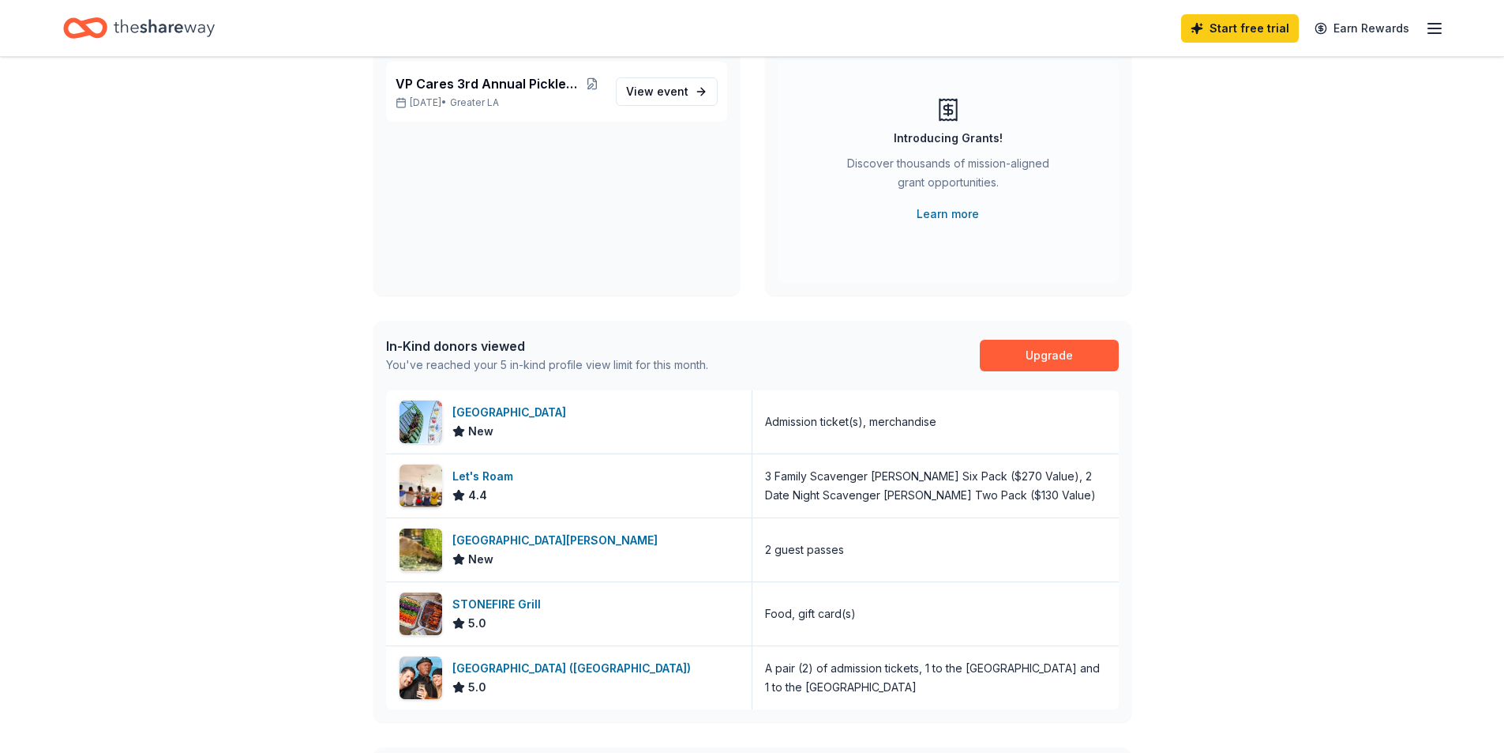
scroll to position [53, 0]
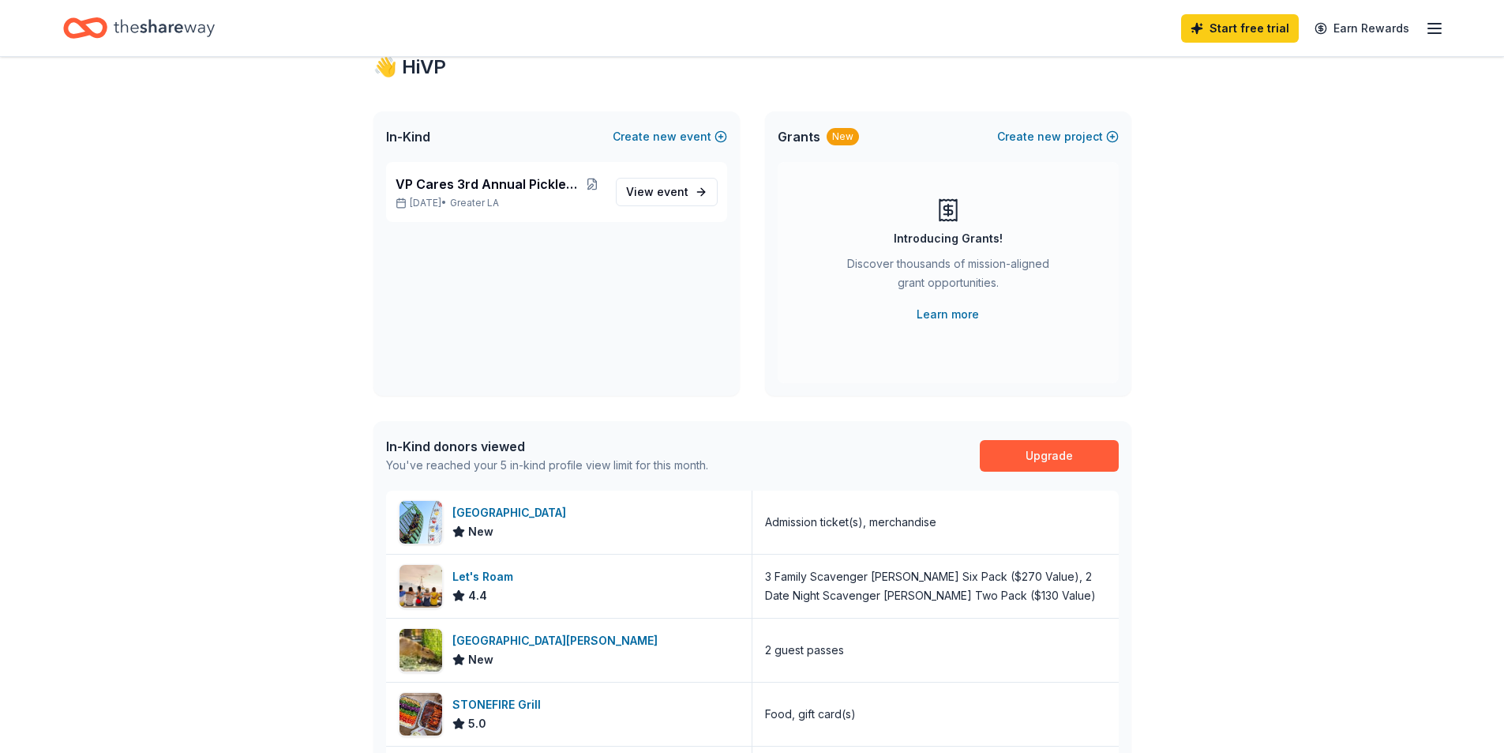
click at [1434, 28] on line "button" at bounding box center [1435, 28] width 13 height 0
click at [1435, 28] on line "button" at bounding box center [1435, 28] width 13 height 0
click at [692, 193] on link "View event" at bounding box center [667, 192] width 102 height 28
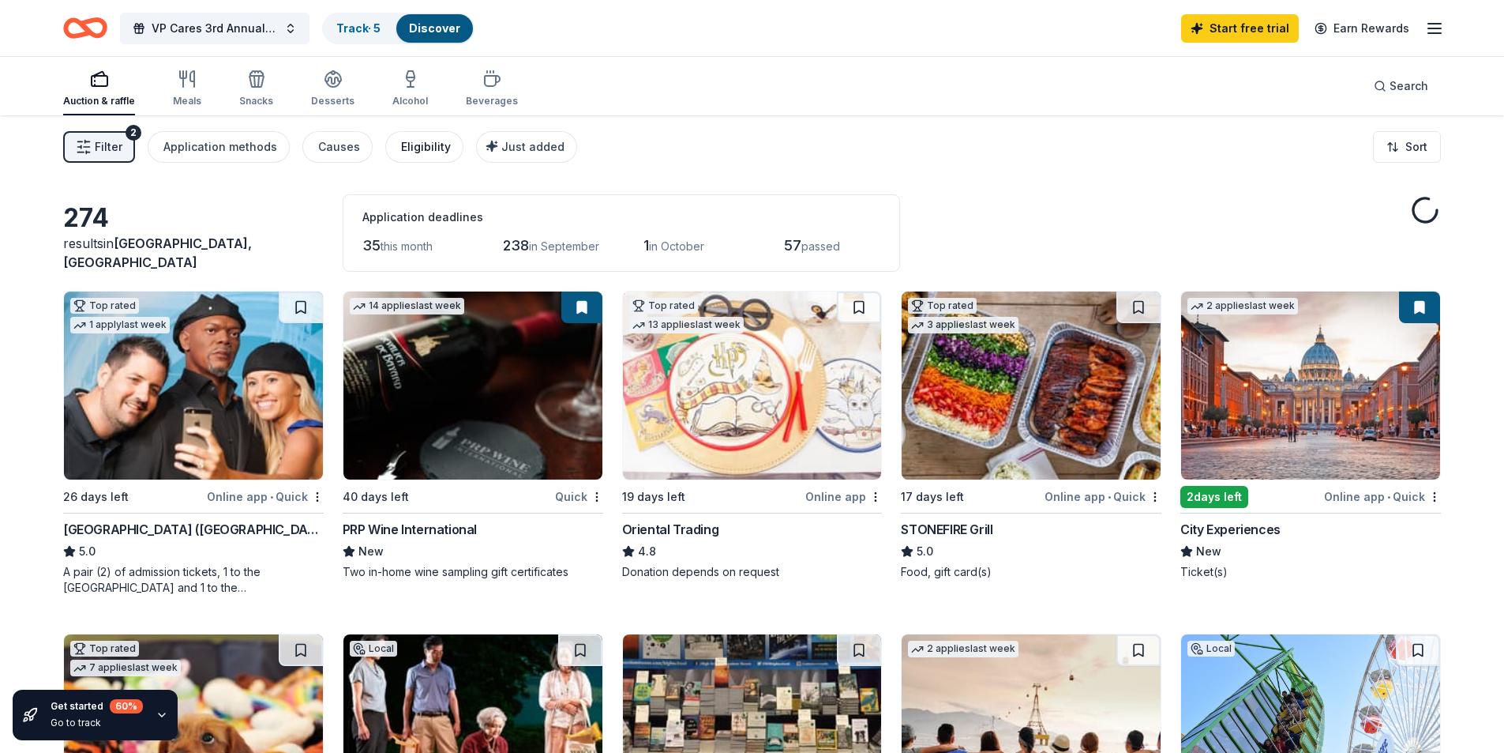
click at [407, 149] on div "Eligibility" at bounding box center [426, 146] width 50 height 19
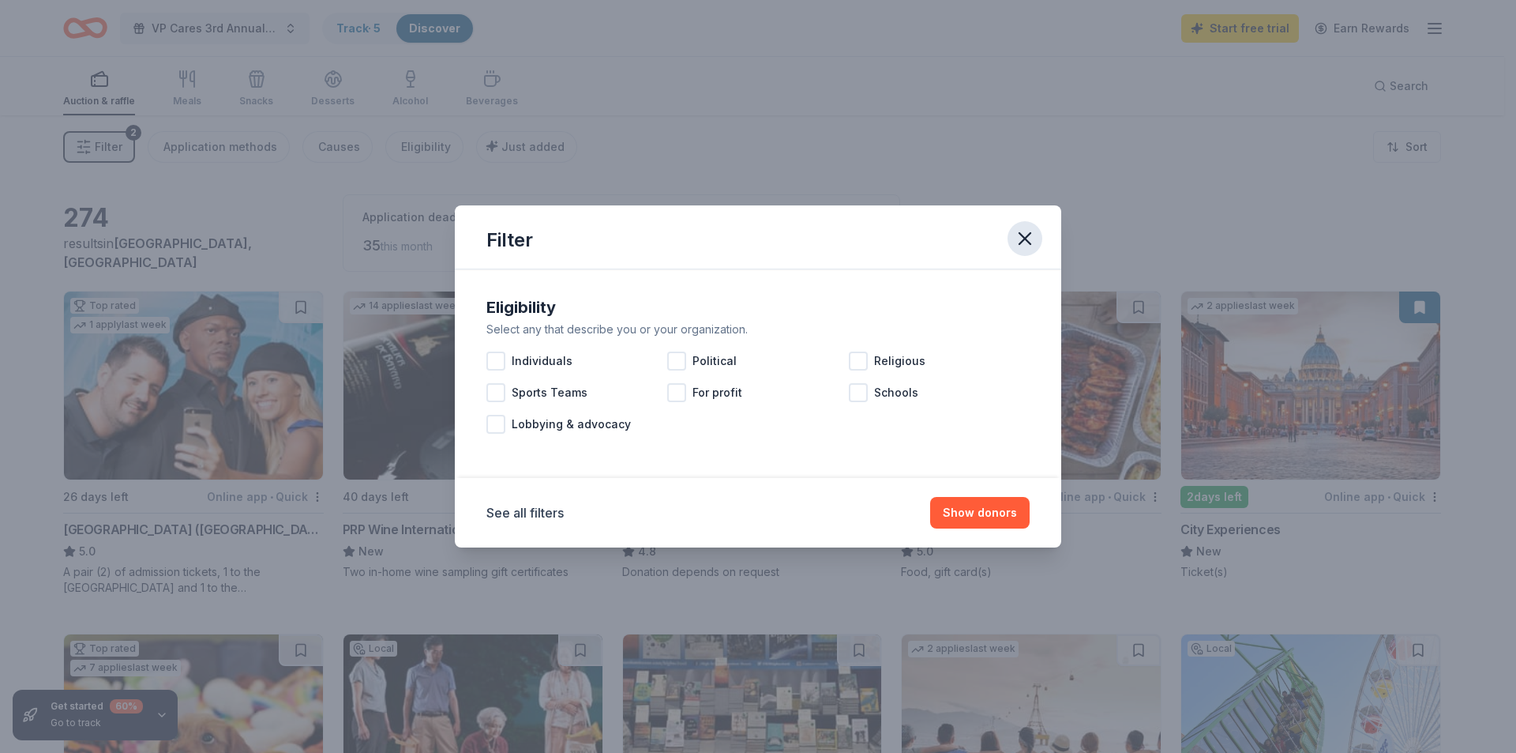
click at [1024, 243] on icon "button" at bounding box center [1025, 238] width 22 height 22
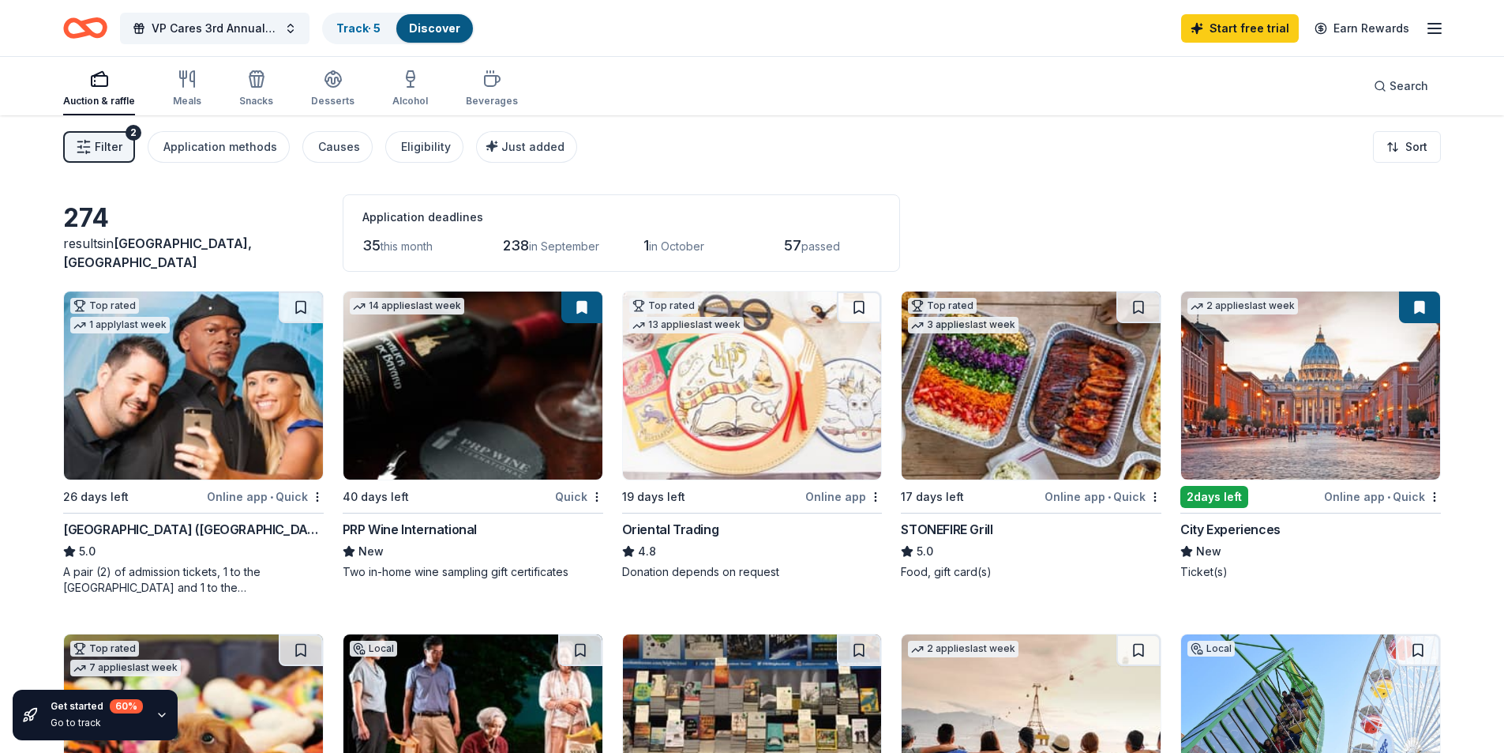
click at [734, 392] on img at bounding box center [752, 385] width 259 height 188
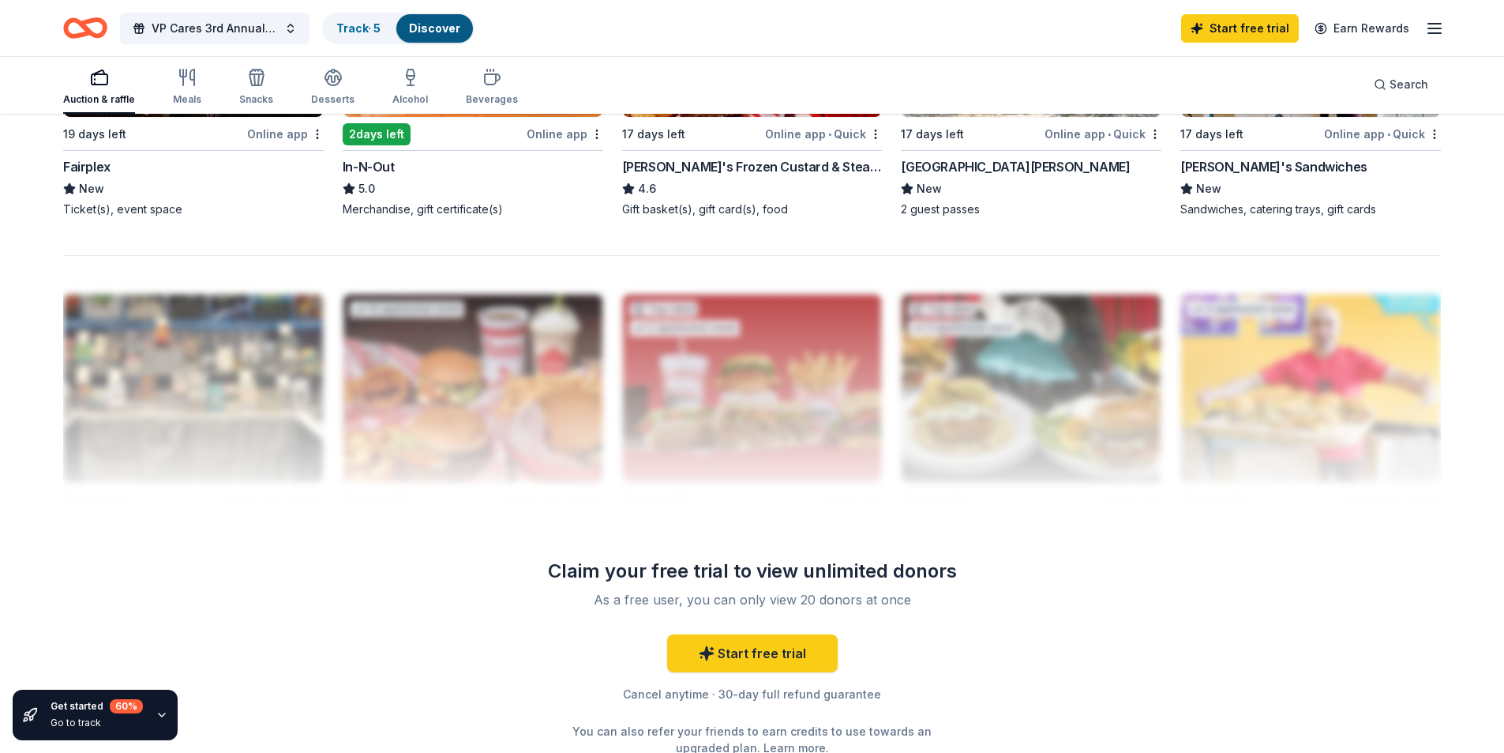
scroll to position [1527, 0]
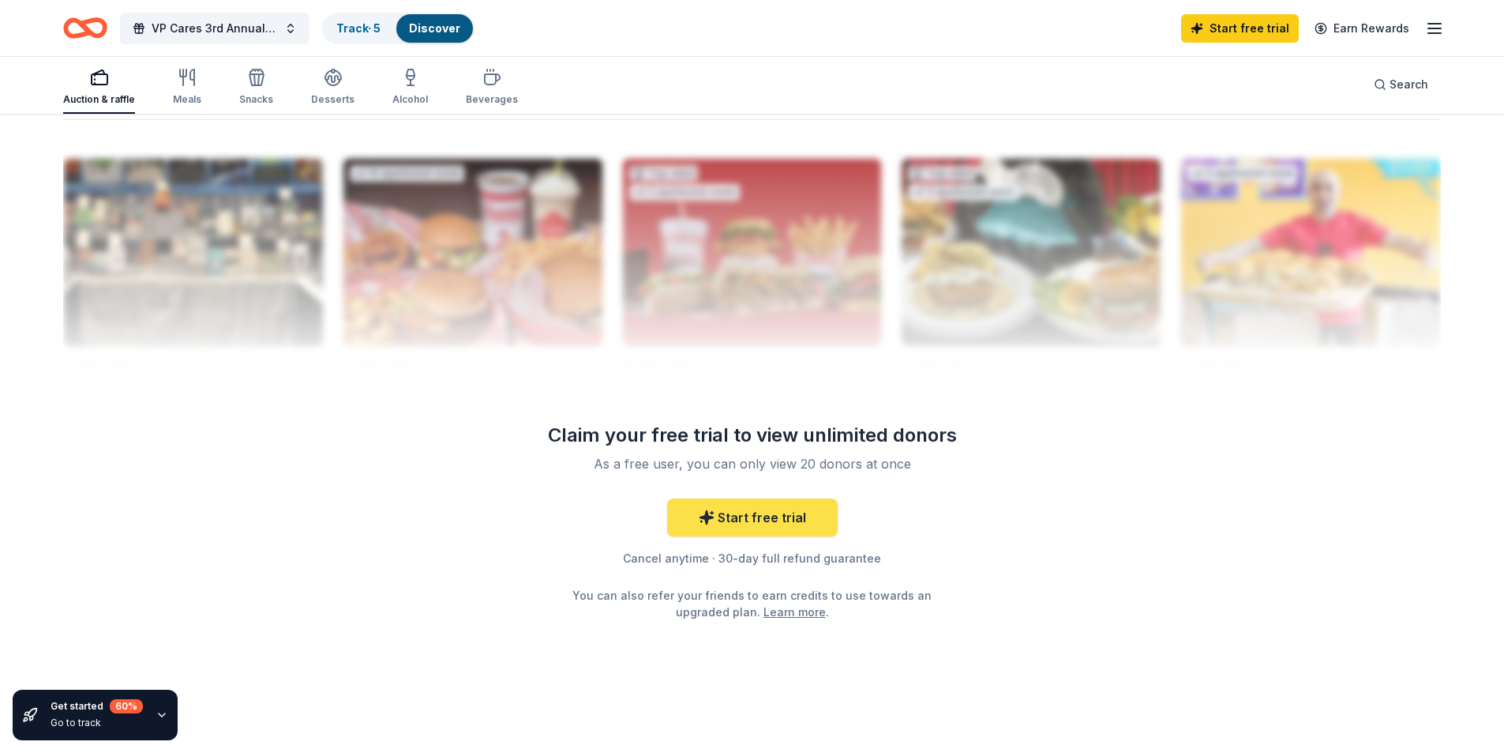
click at [796, 514] on link "Start free trial" at bounding box center [752, 517] width 171 height 38
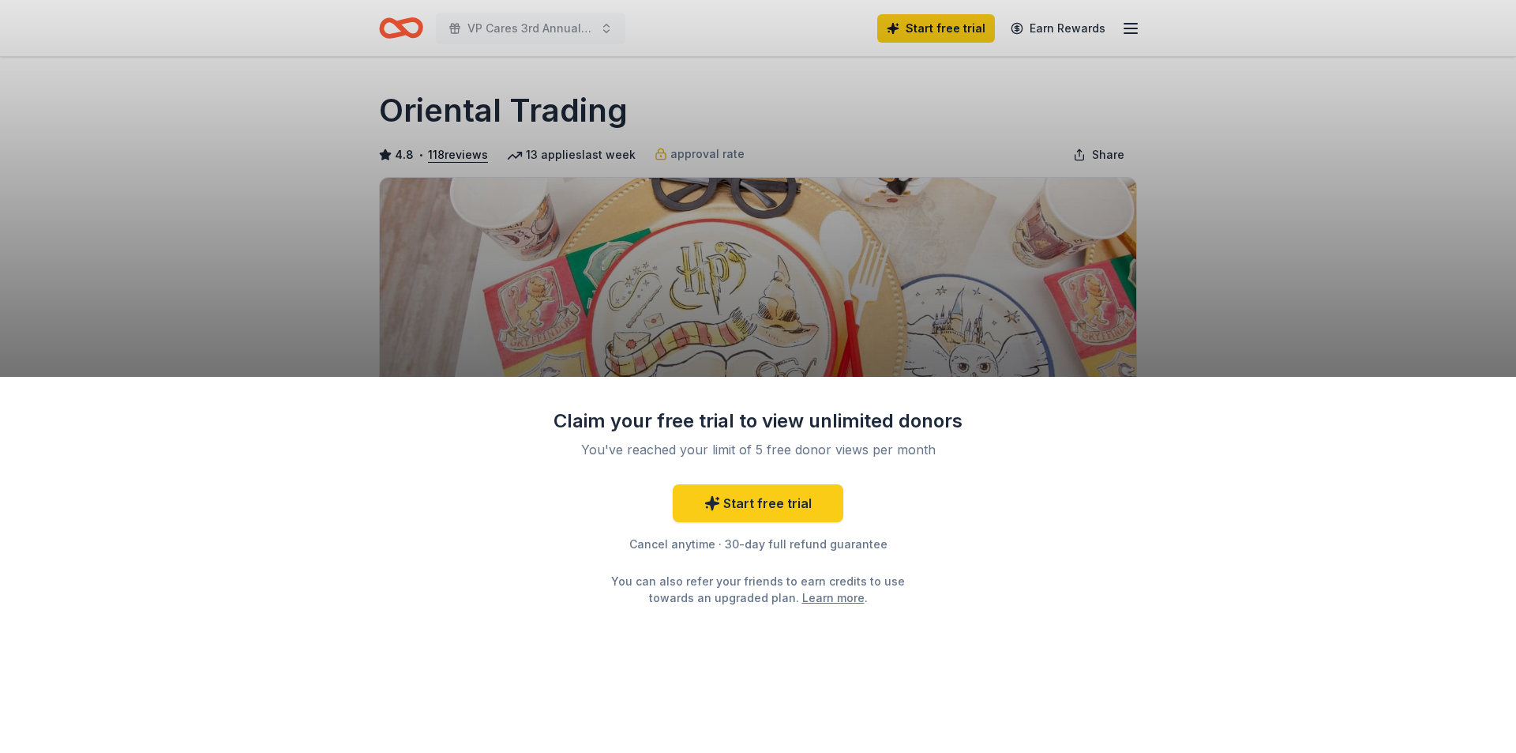
click at [906, 325] on div "Claim your free trial to view unlimited donors You've reached your limit of 5 f…" at bounding box center [758, 376] width 1516 height 753
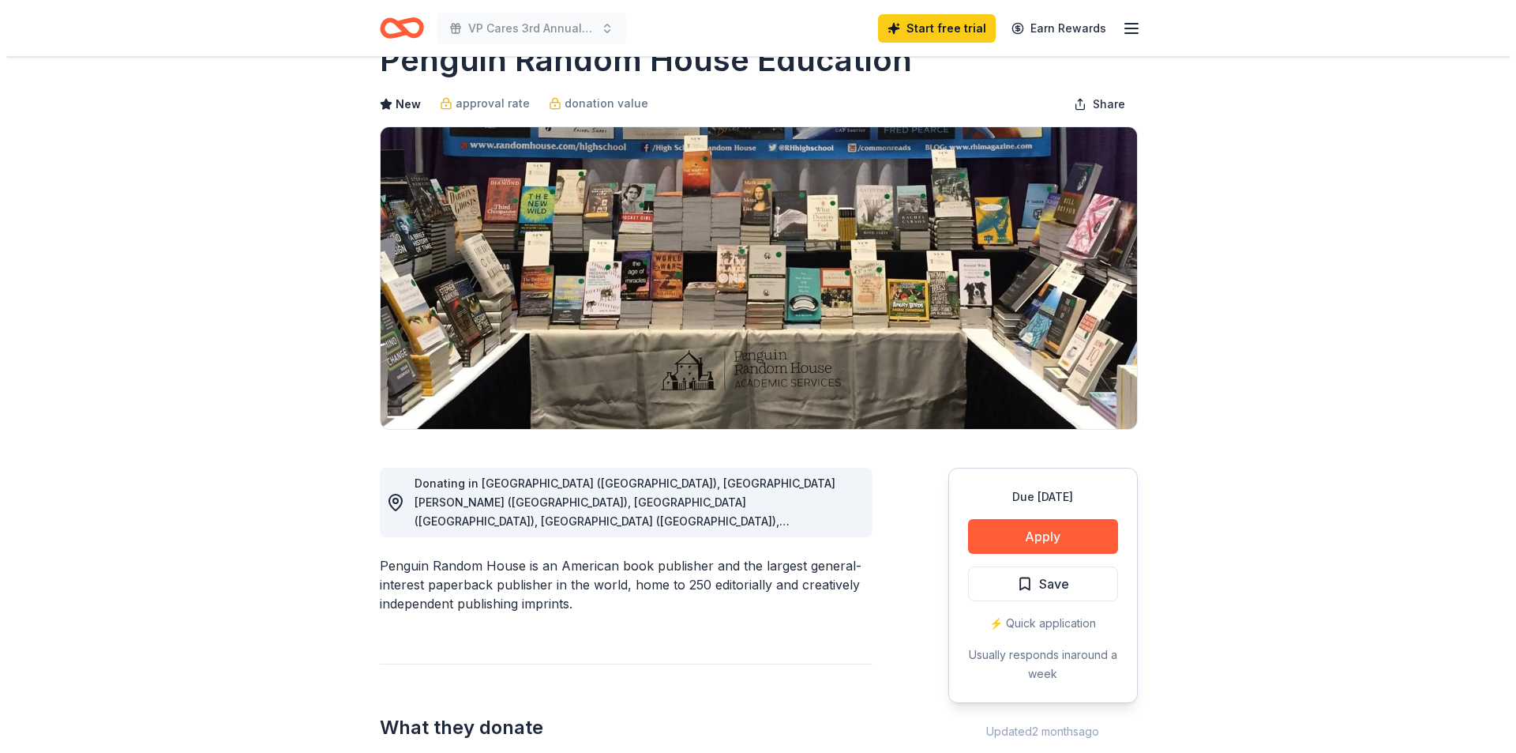
scroll to position [79, 0]
